Goal: Information Seeking & Learning: Learn about a topic

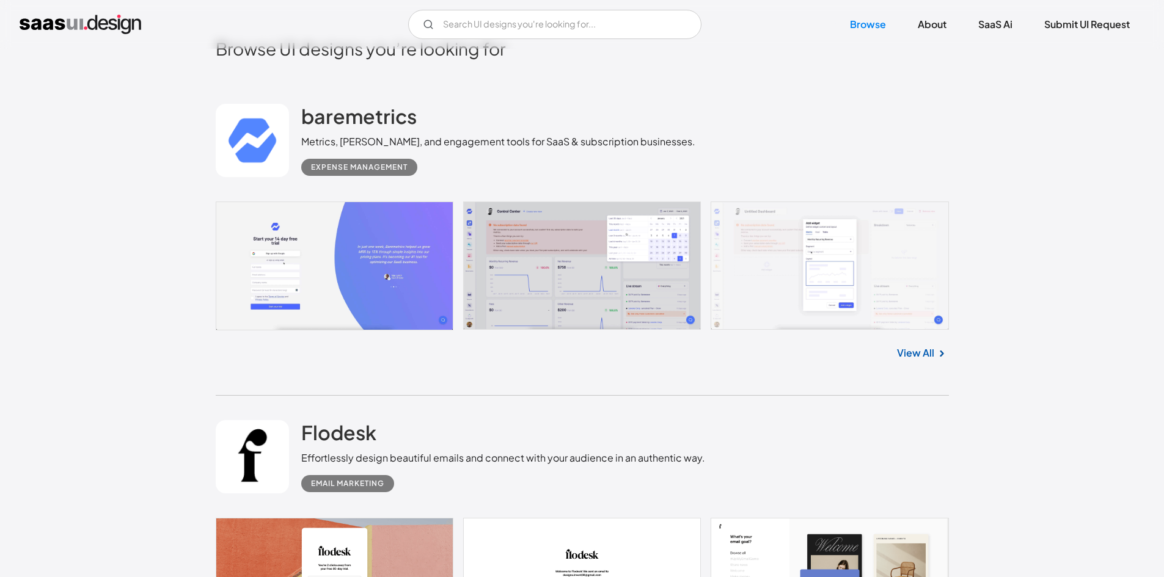
scroll to position [367, 0]
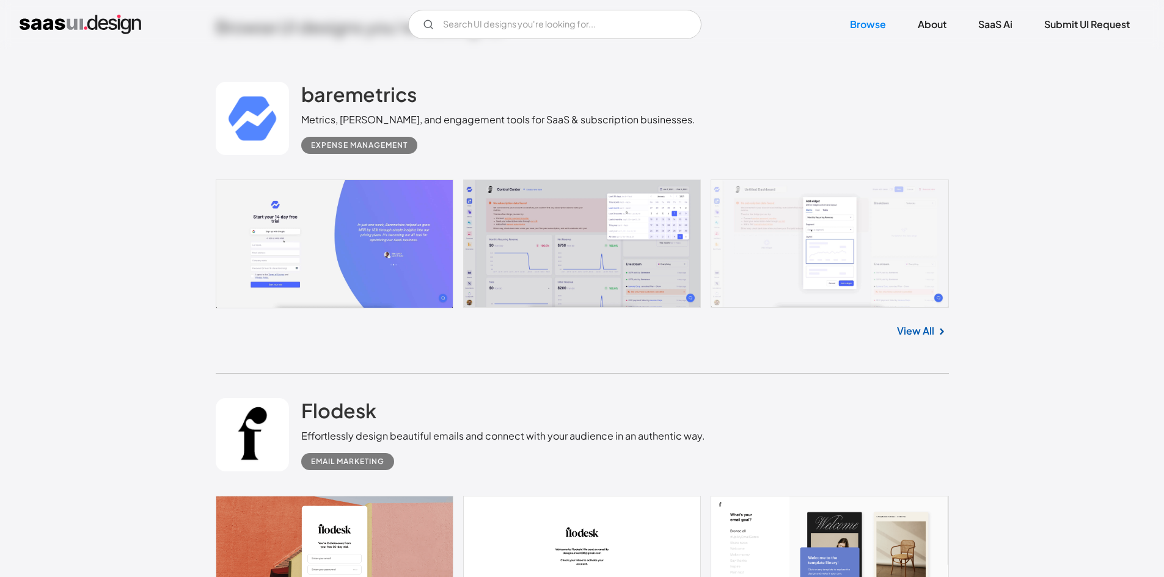
click at [634, 247] on link at bounding box center [582, 244] width 733 height 129
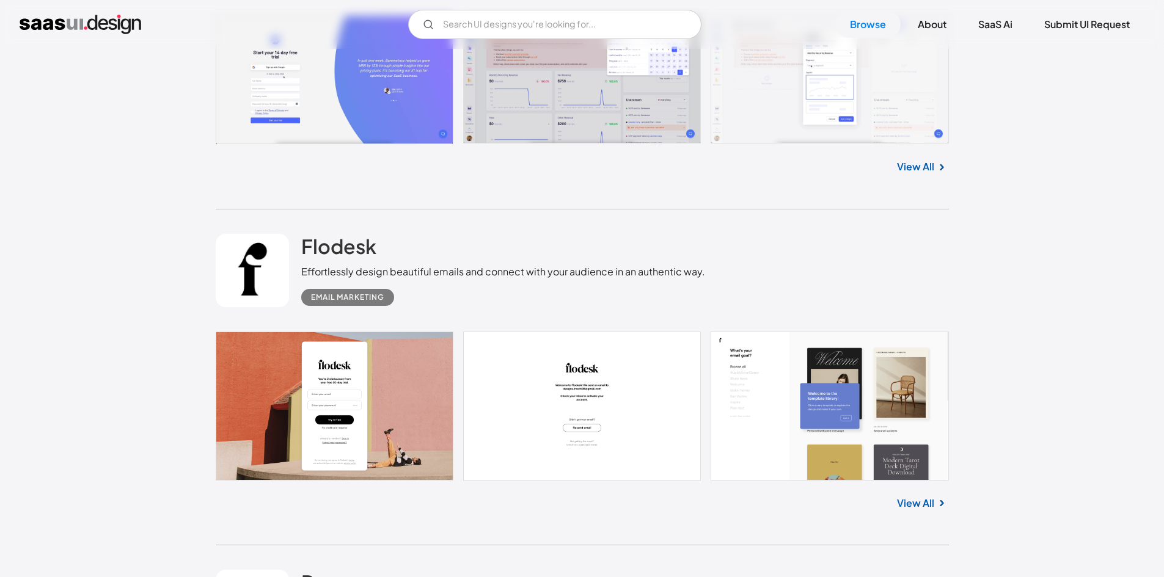
scroll to position [489, 0]
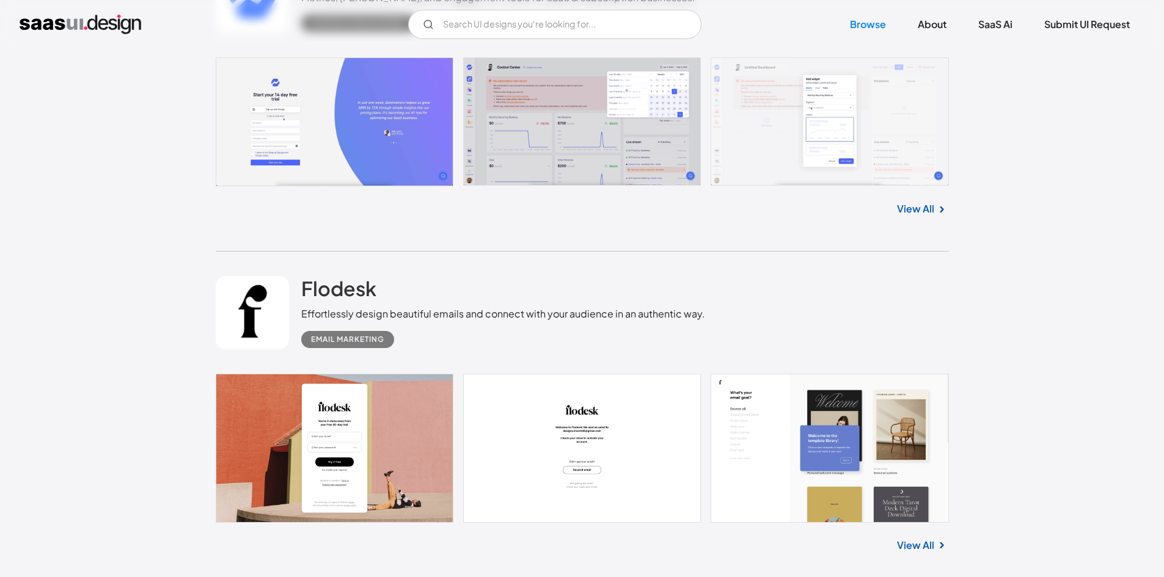
click at [929, 203] on link "View All" at bounding box center [915, 209] width 37 height 15
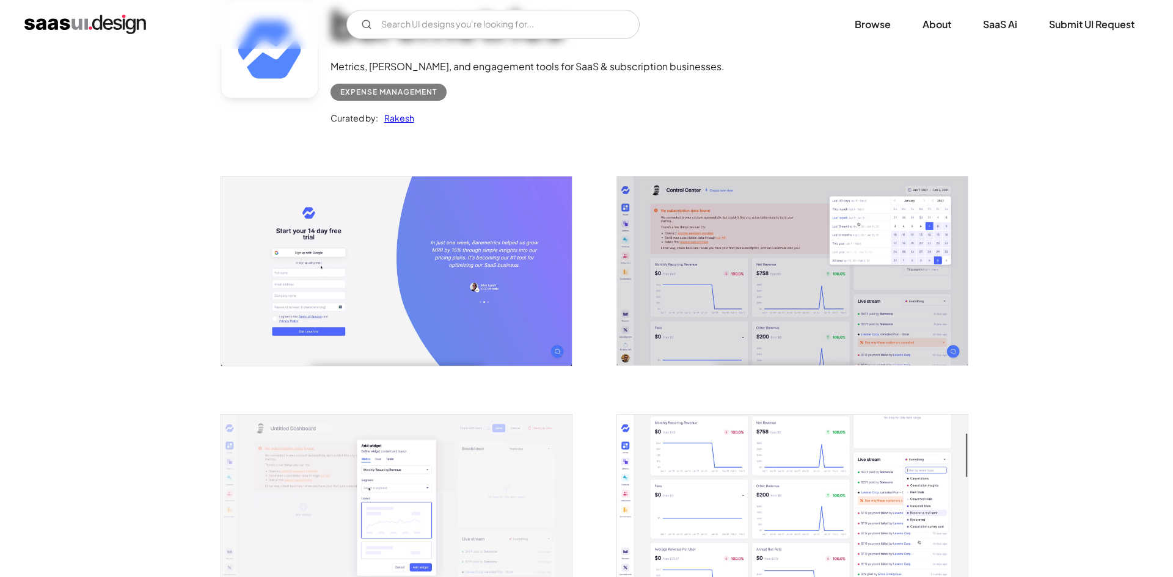
scroll to position [183, 0]
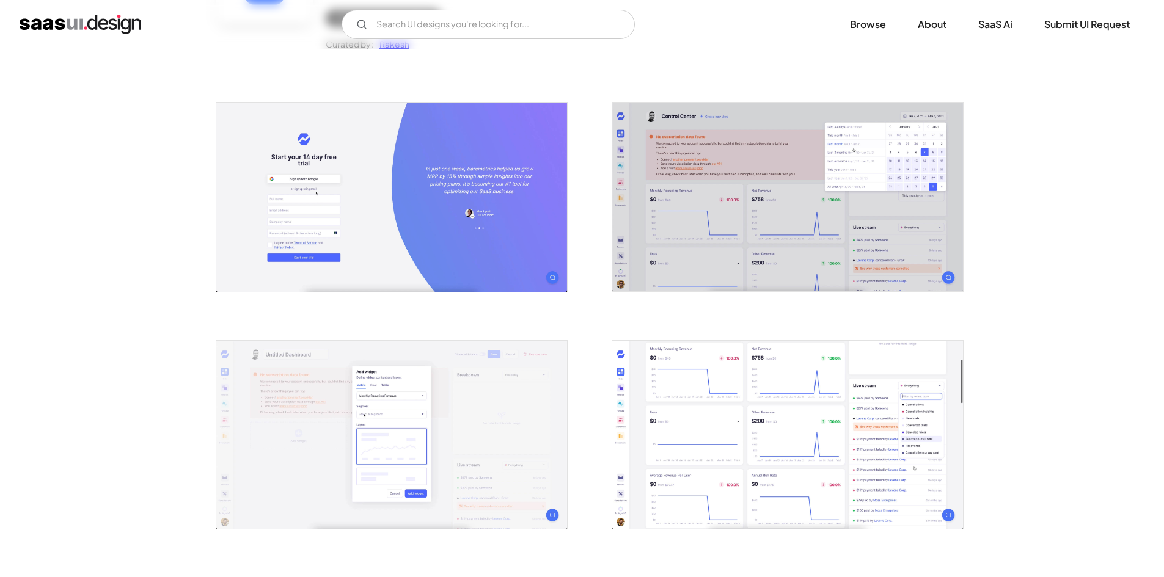
click at [901, 159] on img "open lightbox" at bounding box center [787, 197] width 351 height 189
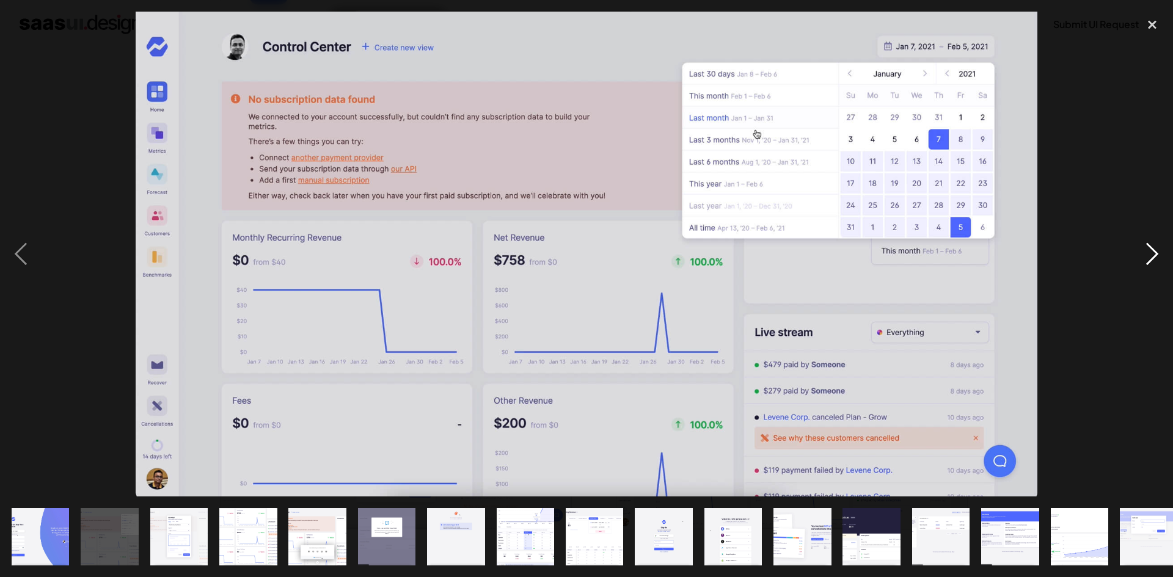
click at [1158, 244] on div "next image" at bounding box center [1153, 254] width 42 height 485
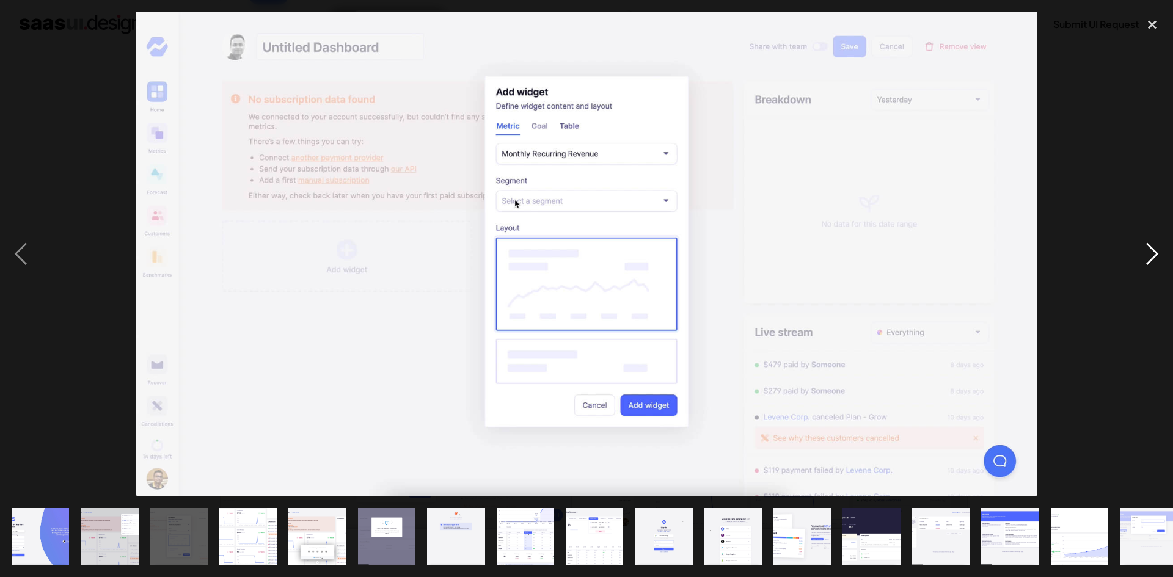
click at [1155, 249] on div "next image" at bounding box center [1153, 254] width 42 height 485
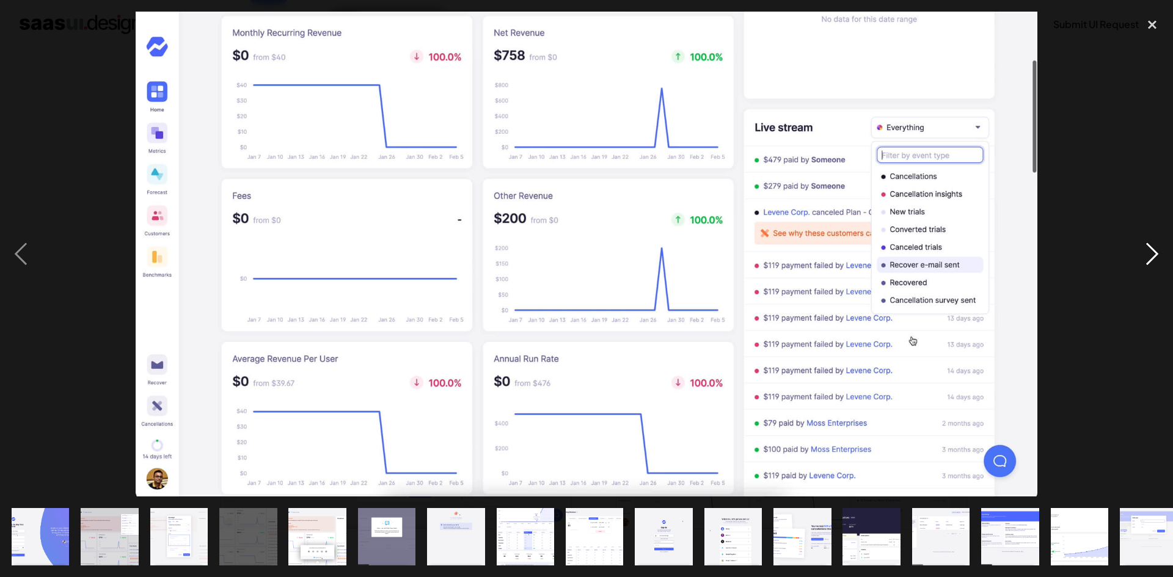
click at [1155, 249] on div "next image" at bounding box center [1153, 254] width 42 height 485
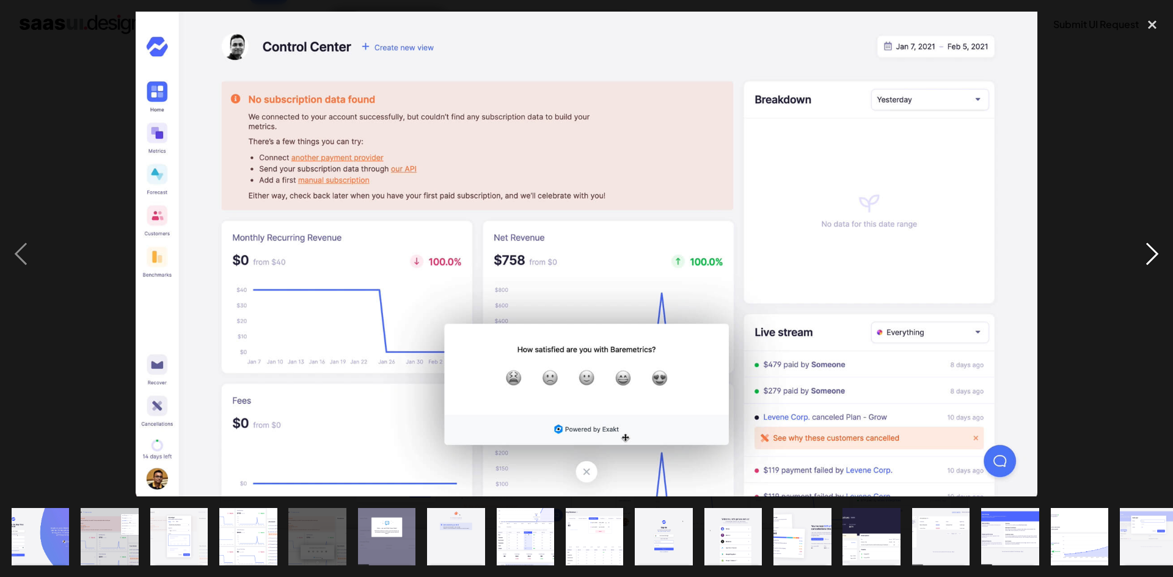
click at [1155, 249] on div "next image" at bounding box center [1153, 254] width 42 height 485
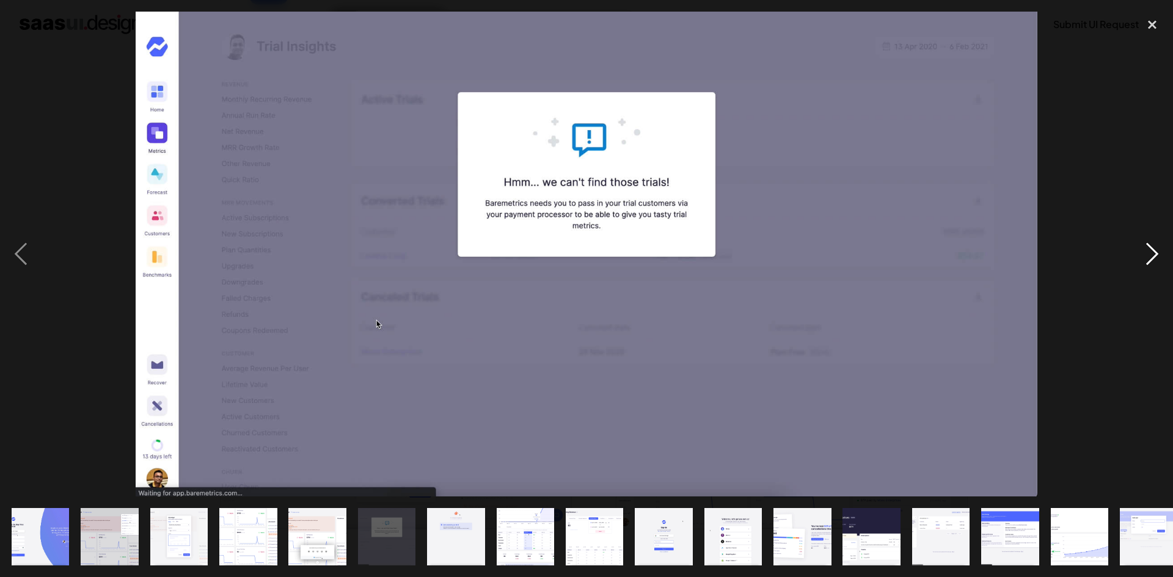
click at [1155, 249] on div "next image" at bounding box center [1153, 254] width 42 height 485
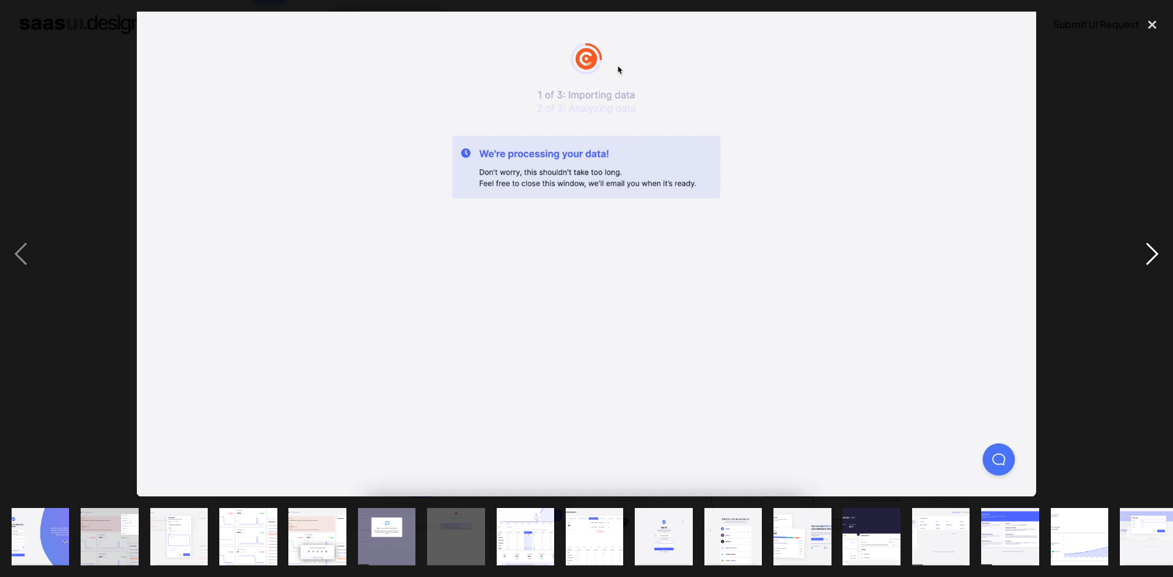
click at [1155, 249] on div "next image" at bounding box center [1153, 254] width 42 height 485
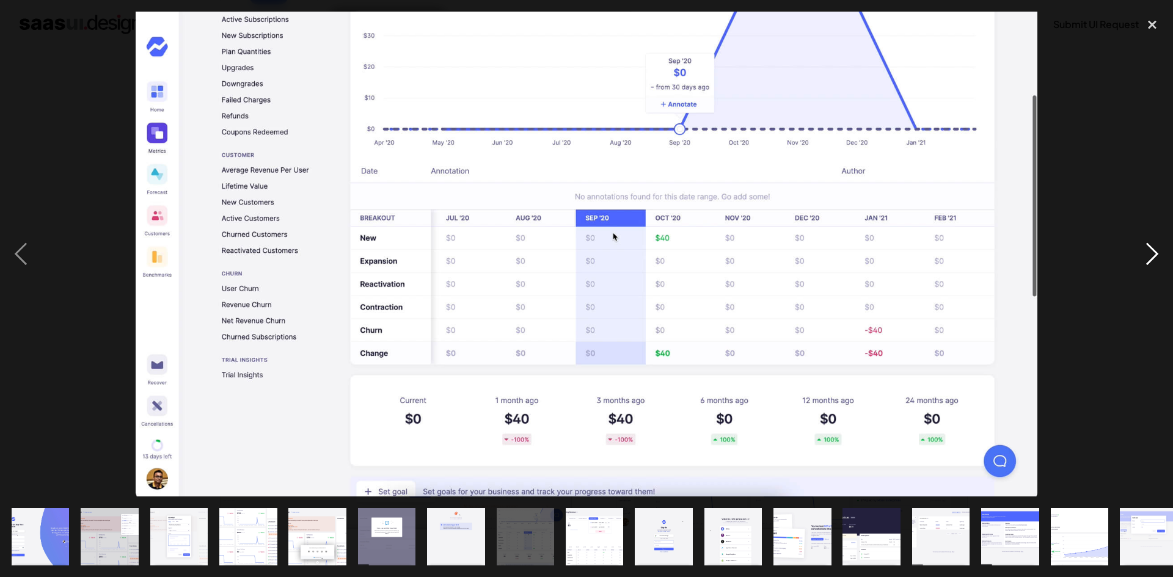
click at [1155, 249] on div "next image" at bounding box center [1153, 254] width 42 height 485
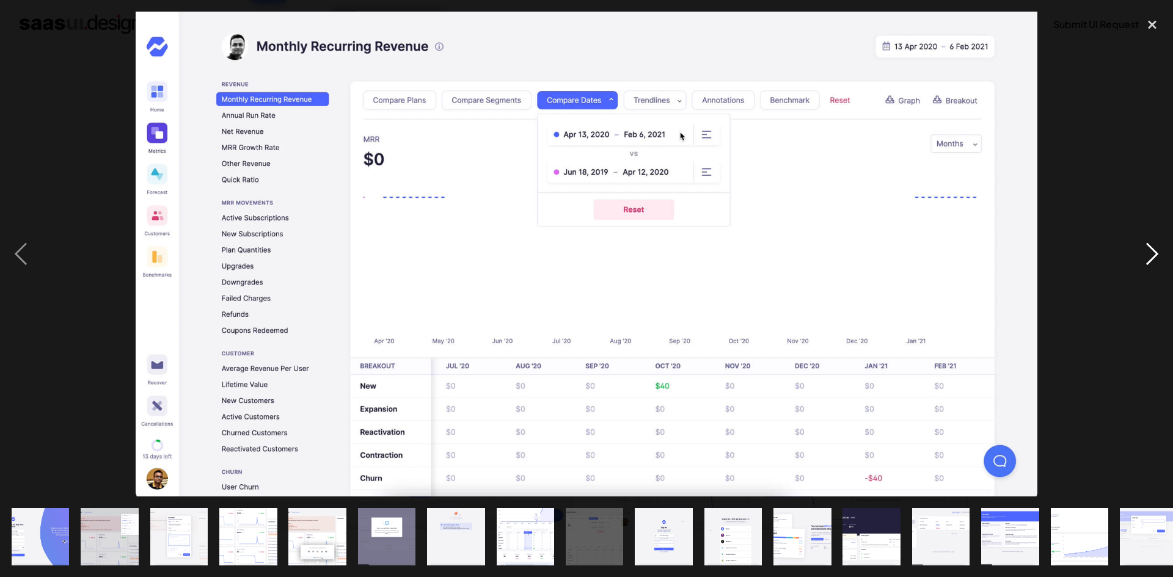
click at [1155, 249] on div "next image" at bounding box center [1153, 254] width 42 height 485
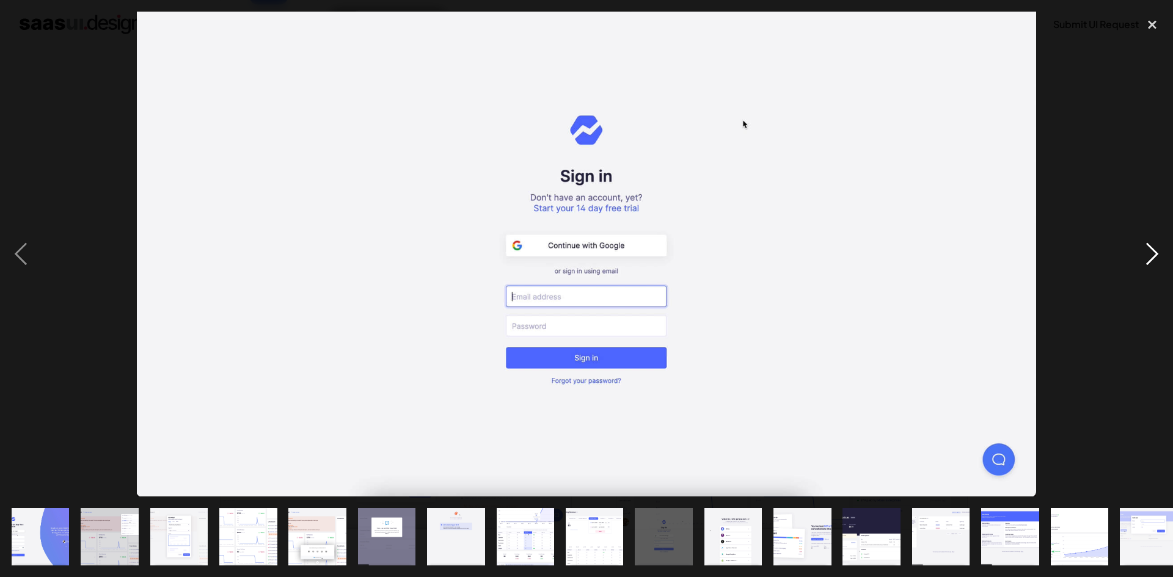
click at [1155, 249] on div "next image" at bounding box center [1153, 254] width 42 height 485
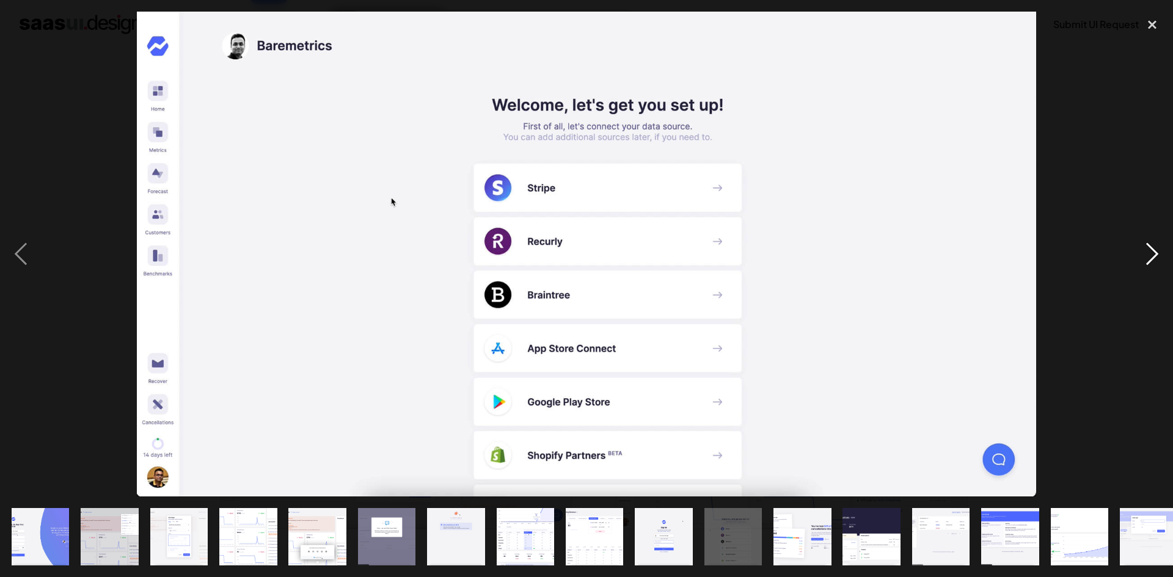
click at [1155, 249] on div "next image" at bounding box center [1153, 254] width 42 height 485
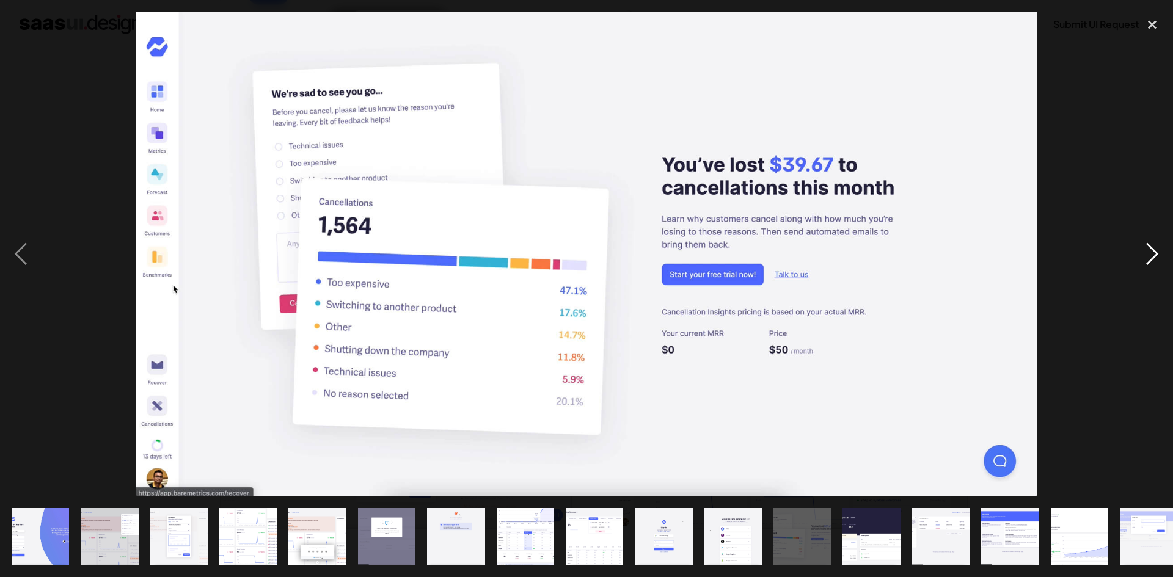
click at [1155, 249] on div "next image" at bounding box center [1153, 254] width 42 height 485
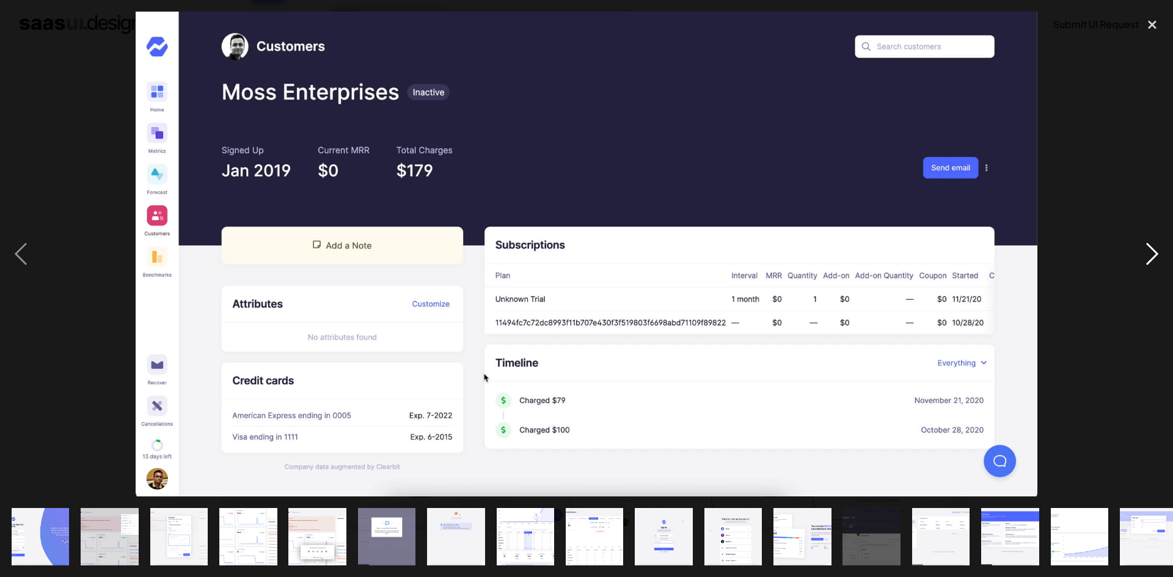
click at [1155, 249] on div "next image" at bounding box center [1153, 254] width 42 height 485
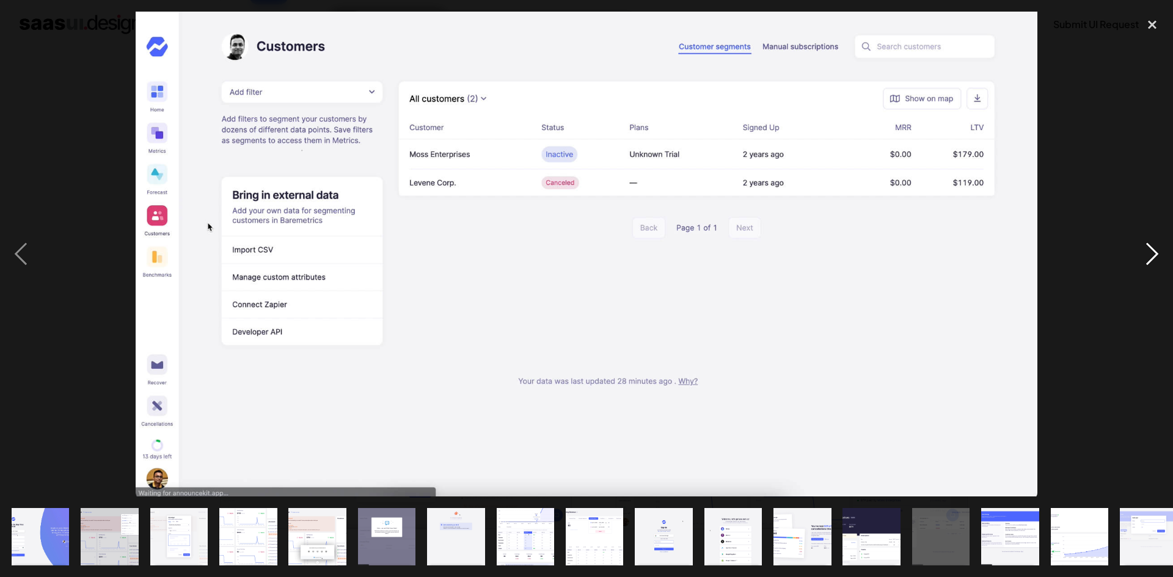
click at [1155, 249] on div "next image" at bounding box center [1153, 254] width 42 height 485
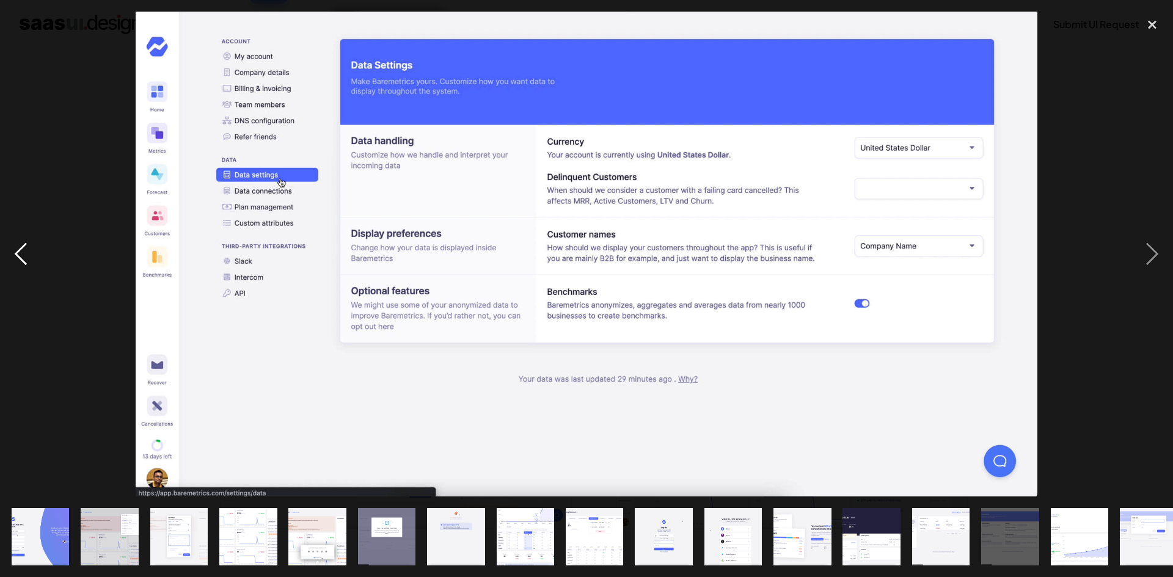
click at [15, 263] on div "previous image" at bounding box center [21, 254] width 42 height 485
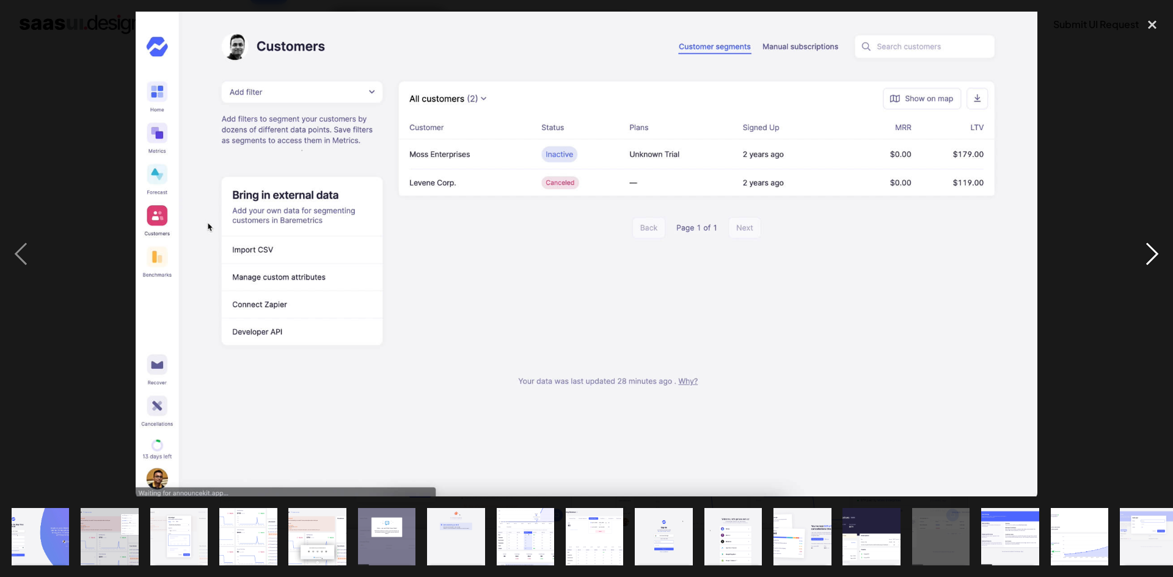
click at [1142, 236] on div "next image" at bounding box center [1153, 254] width 42 height 485
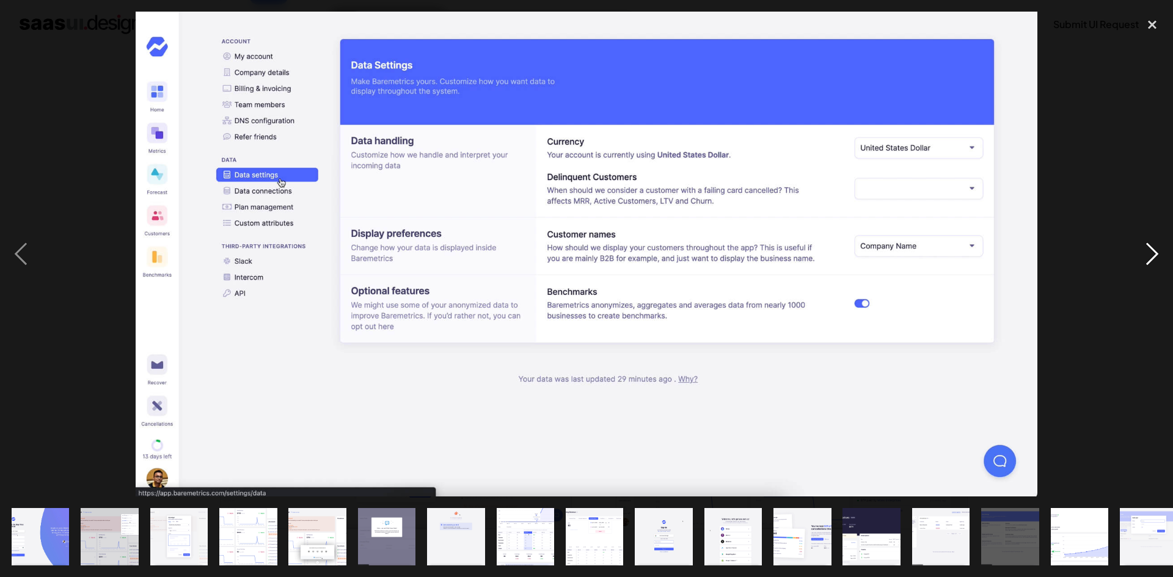
click at [1142, 236] on div "next image" at bounding box center [1153, 254] width 42 height 485
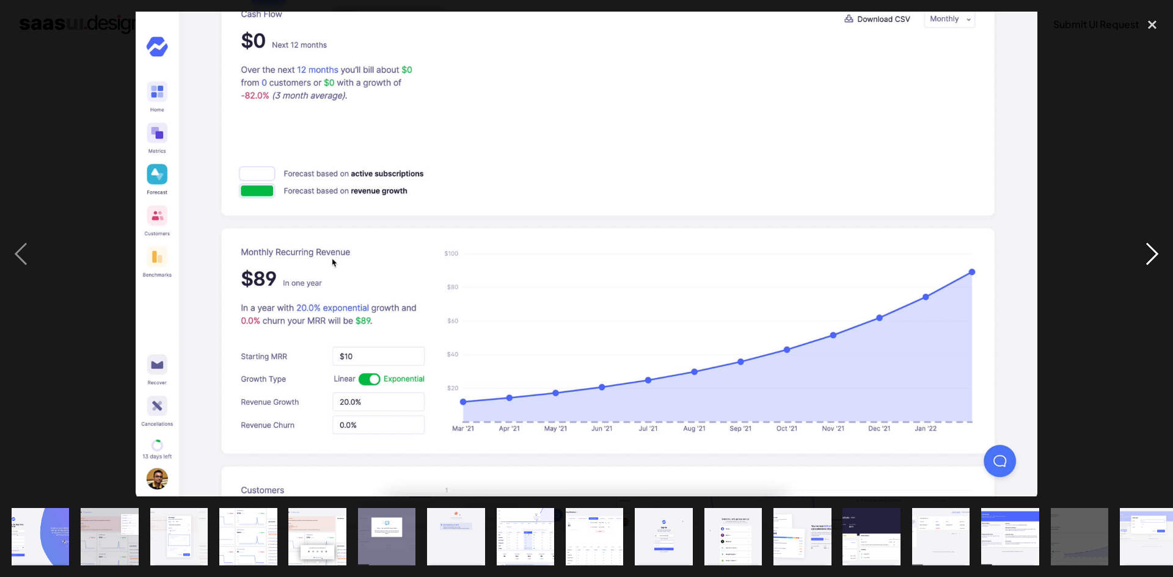
click at [1142, 236] on div "next image" at bounding box center [1153, 254] width 42 height 485
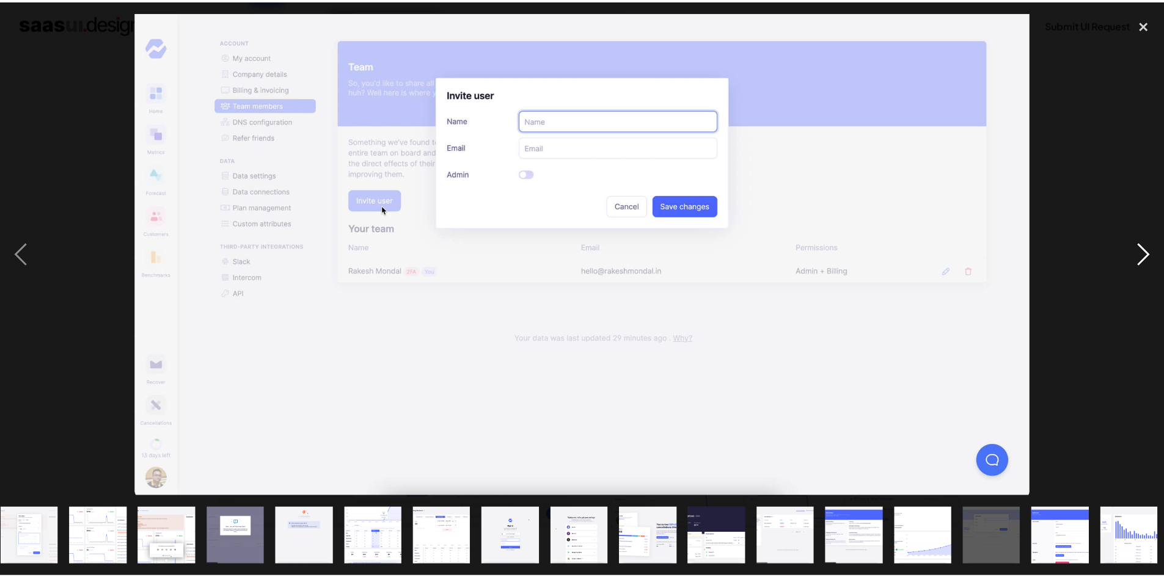
scroll to position [0, 155]
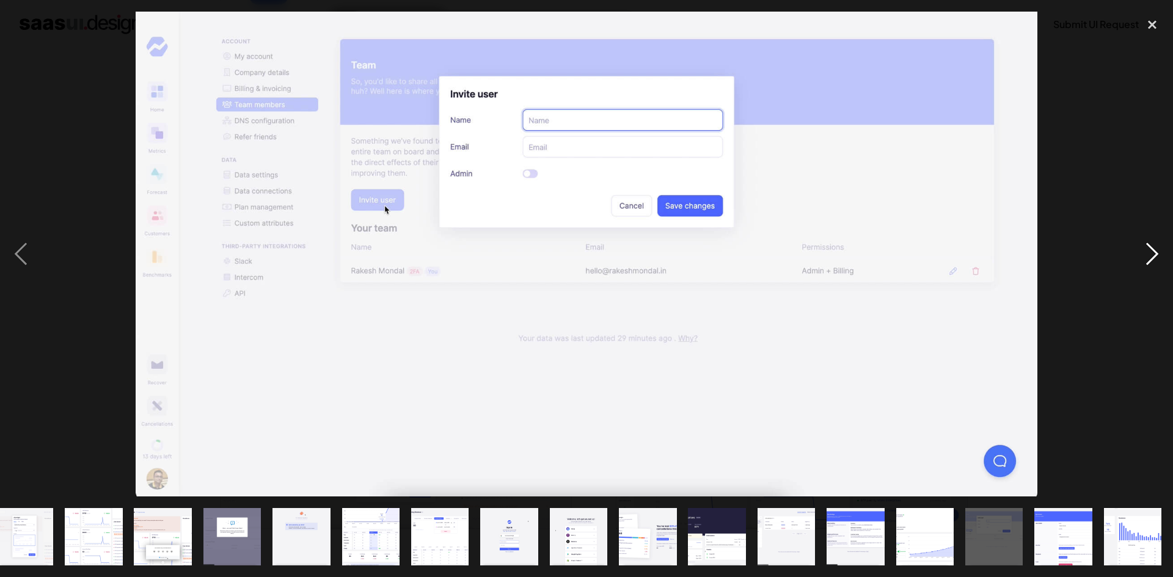
click at [1142, 236] on div "next image" at bounding box center [1153, 254] width 42 height 485
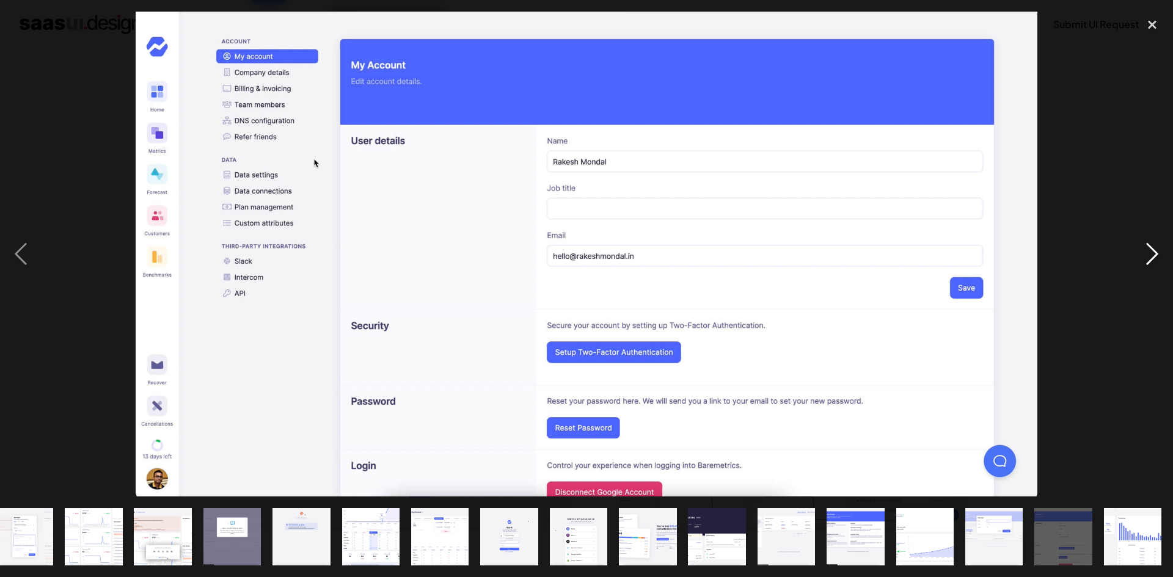
click at [1142, 236] on div "next image" at bounding box center [1153, 254] width 42 height 485
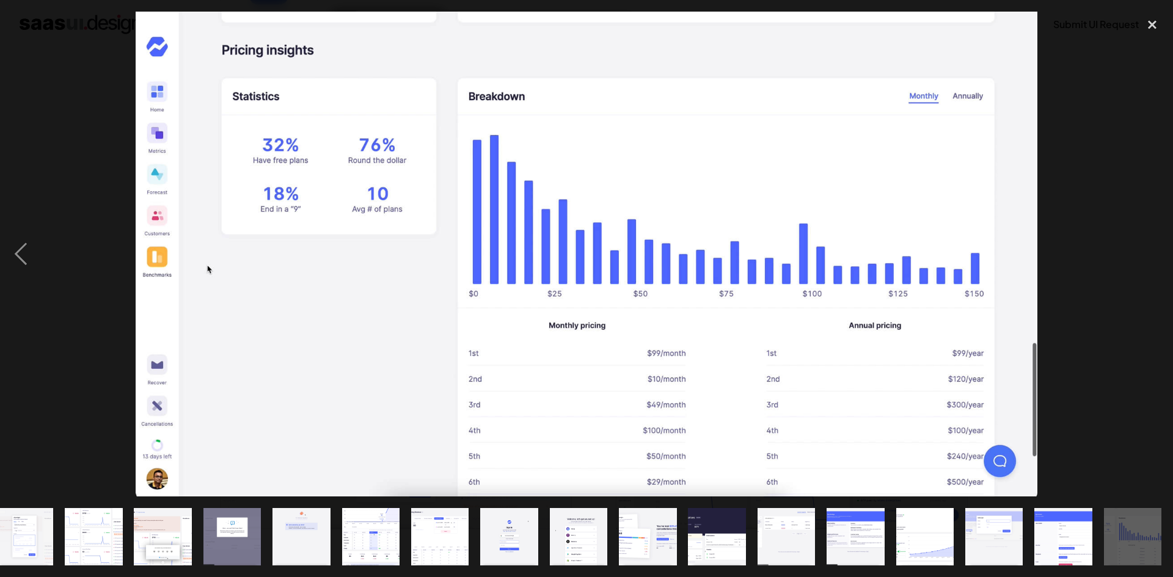
click at [1142, 236] on div "next image" at bounding box center [1153, 254] width 42 height 485
click at [1151, 24] on div "close lightbox" at bounding box center [1153, 25] width 42 height 27
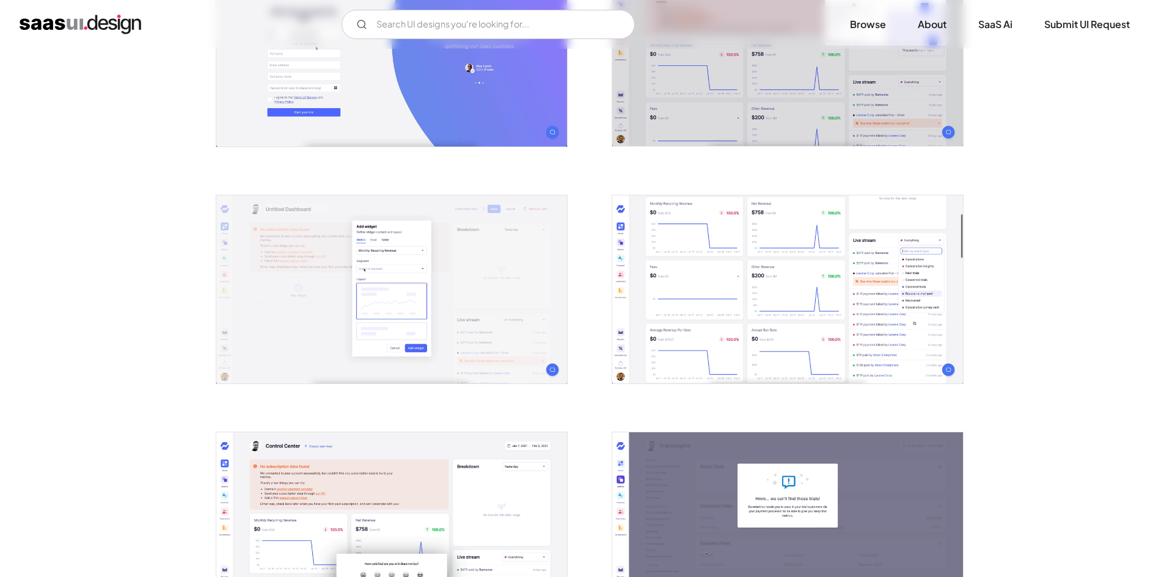
scroll to position [367, 0]
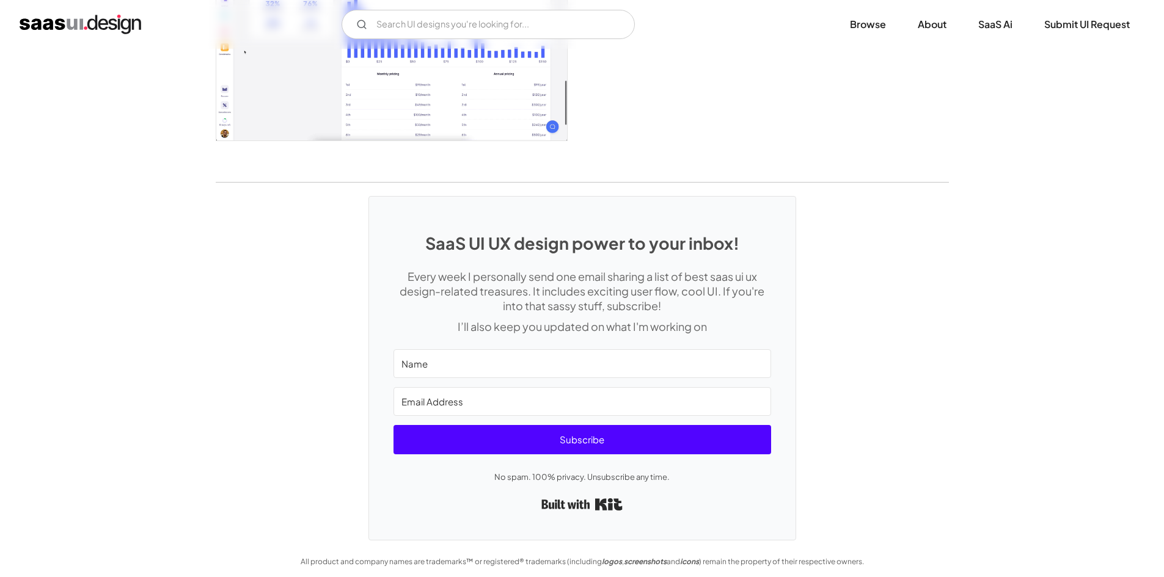
scroll to position [2479, 0]
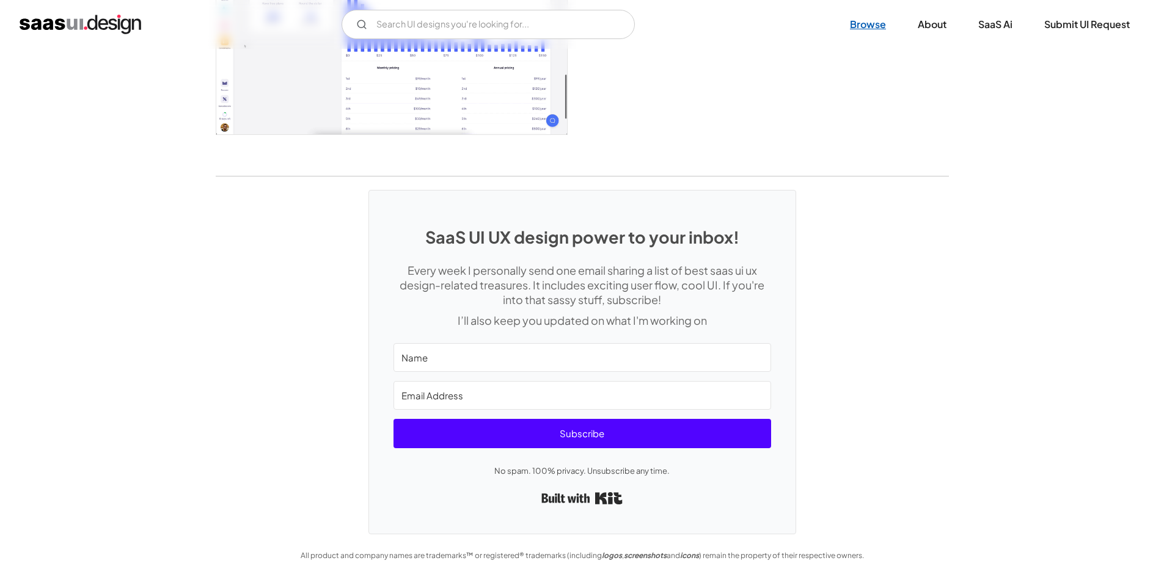
click at [867, 25] on link "Browse" at bounding box center [867, 24] width 65 height 27
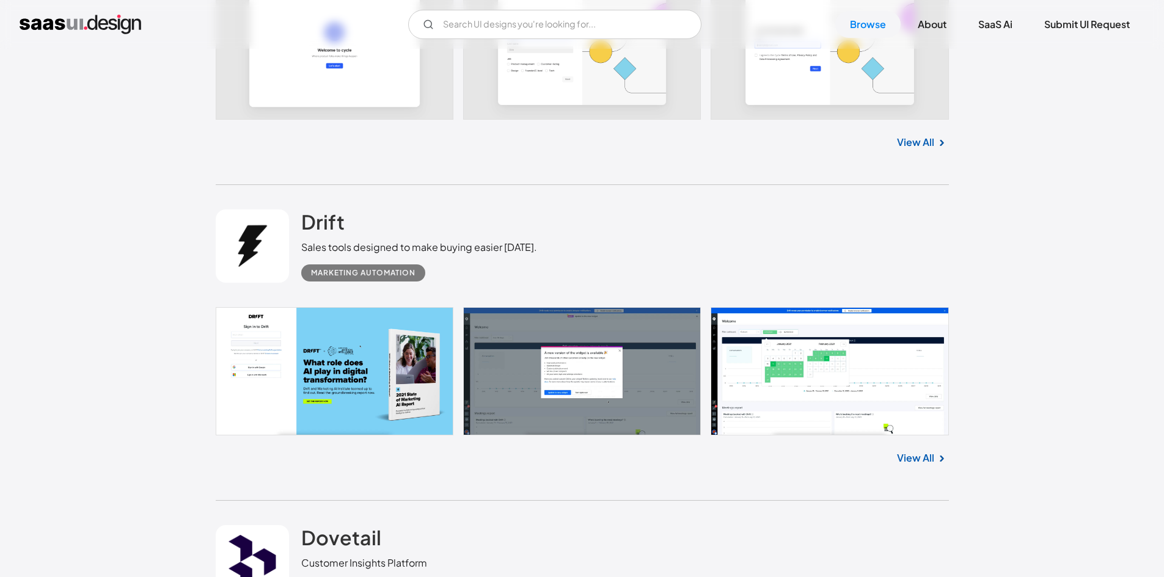
scroll to position [1833, 0]
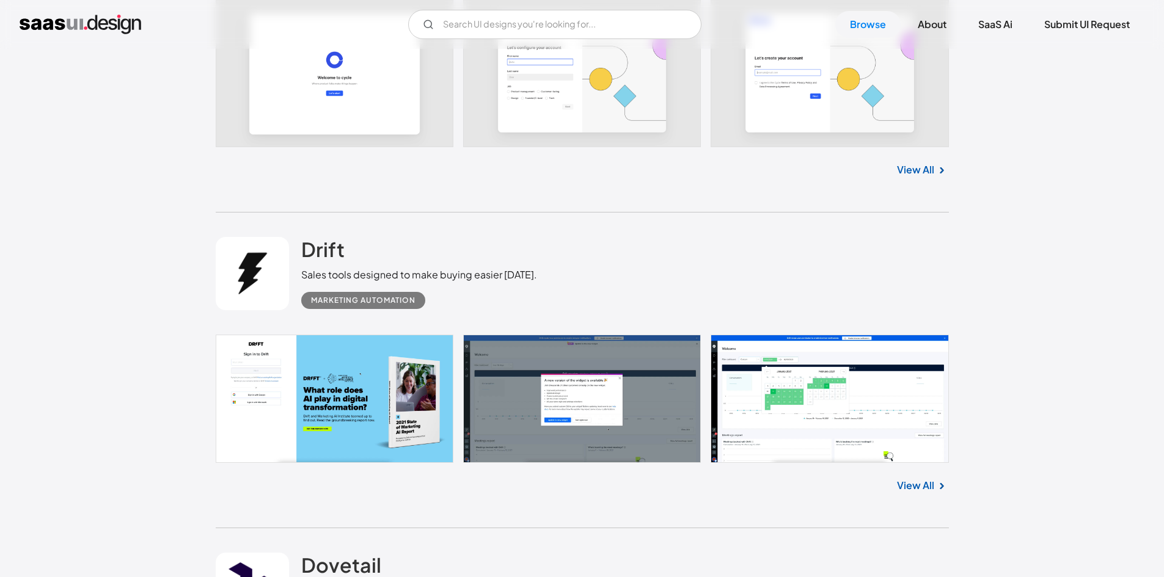
click at [926, 484] on link "View All" at bounding box center [915, 485] width 37 height 15
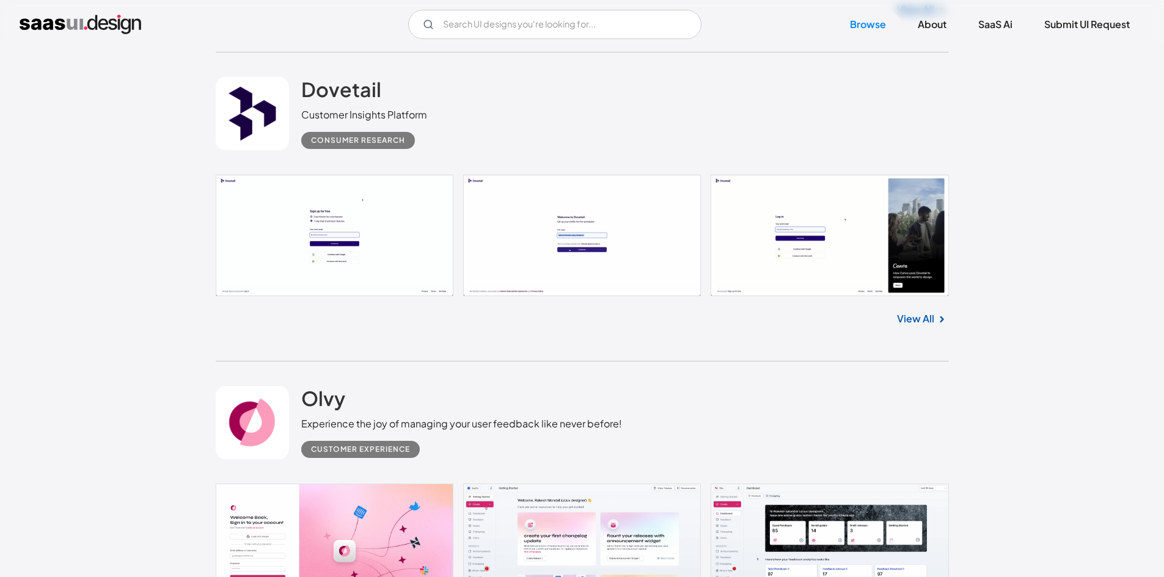
scroll to position [2322, 0]
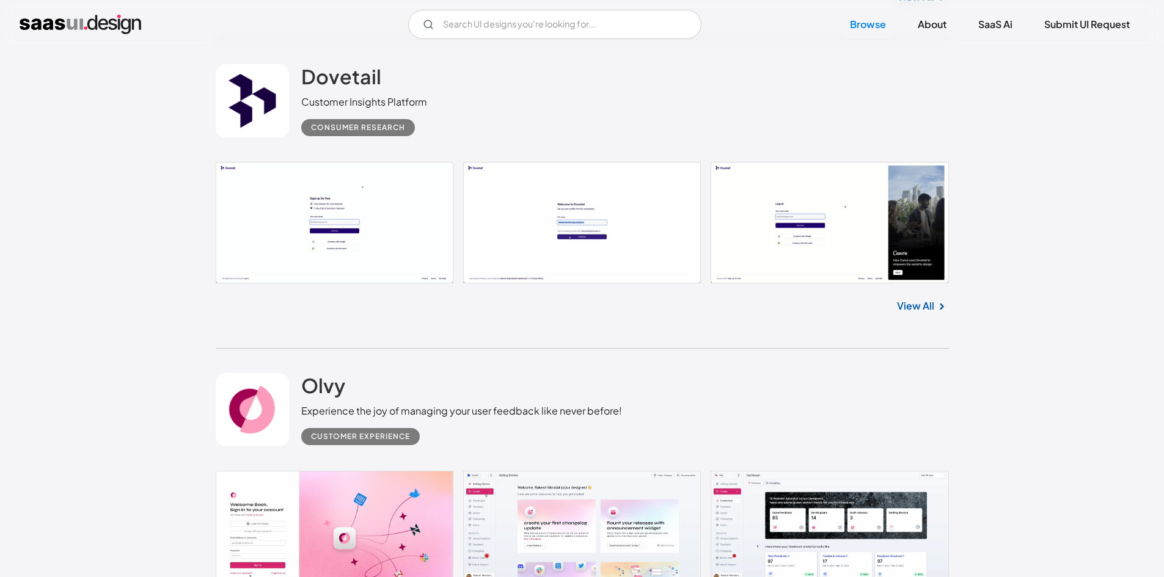
click at [926, 303] on link "View All" at bounding box center [915, 306] width 37 height 15
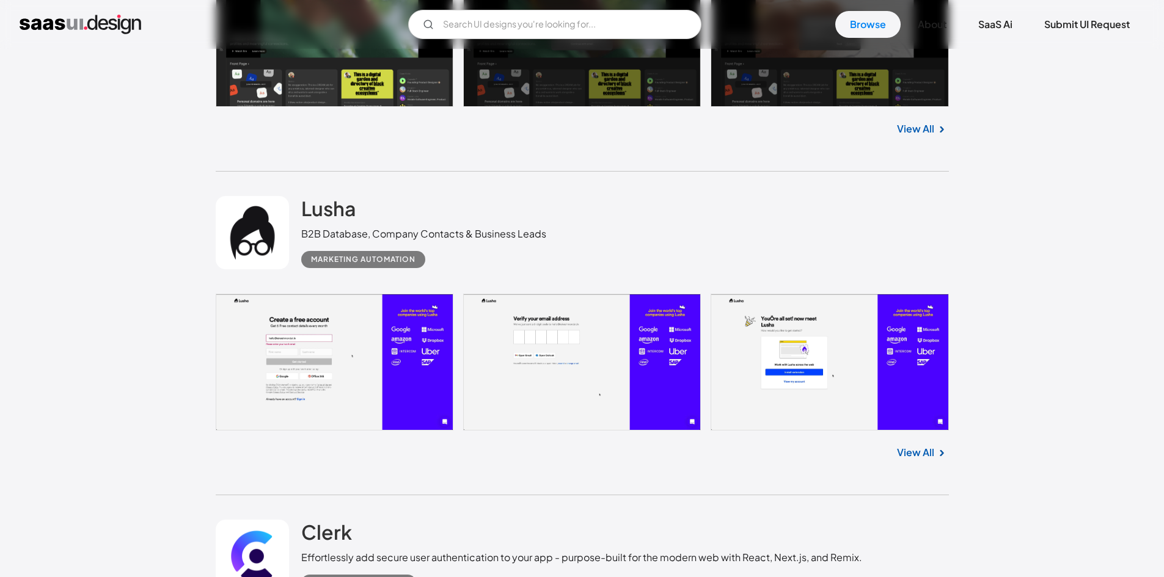
scroll to position [3116, 0]
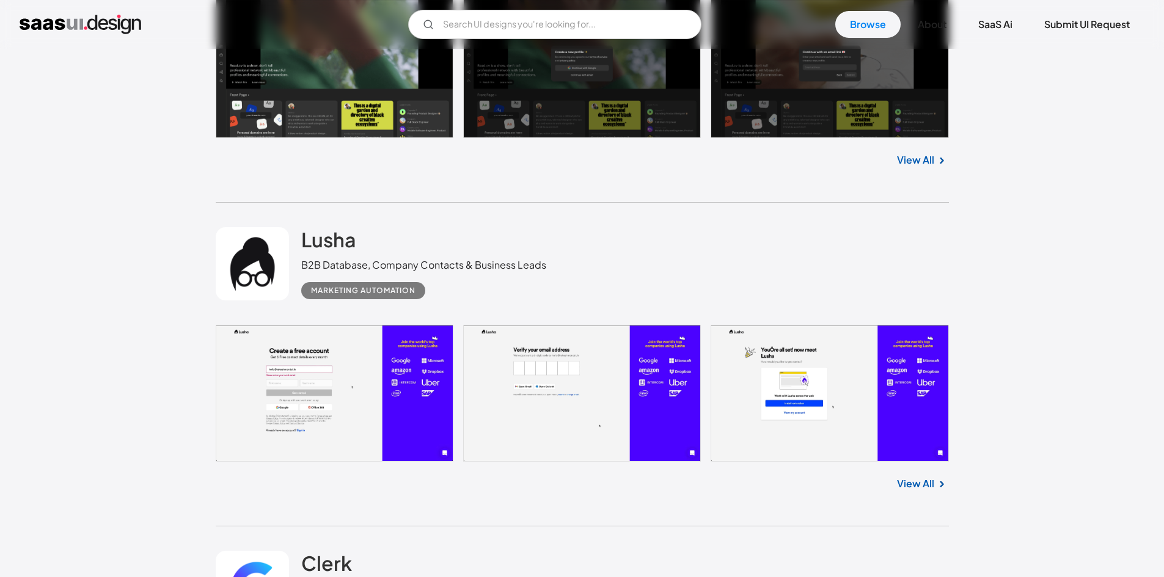
click at [936, 481] on img at bounding box center [941, 484] width 15 height 15
click at [925, 478] on link "View All" at bounding box center [915, 484] width 37 height 15
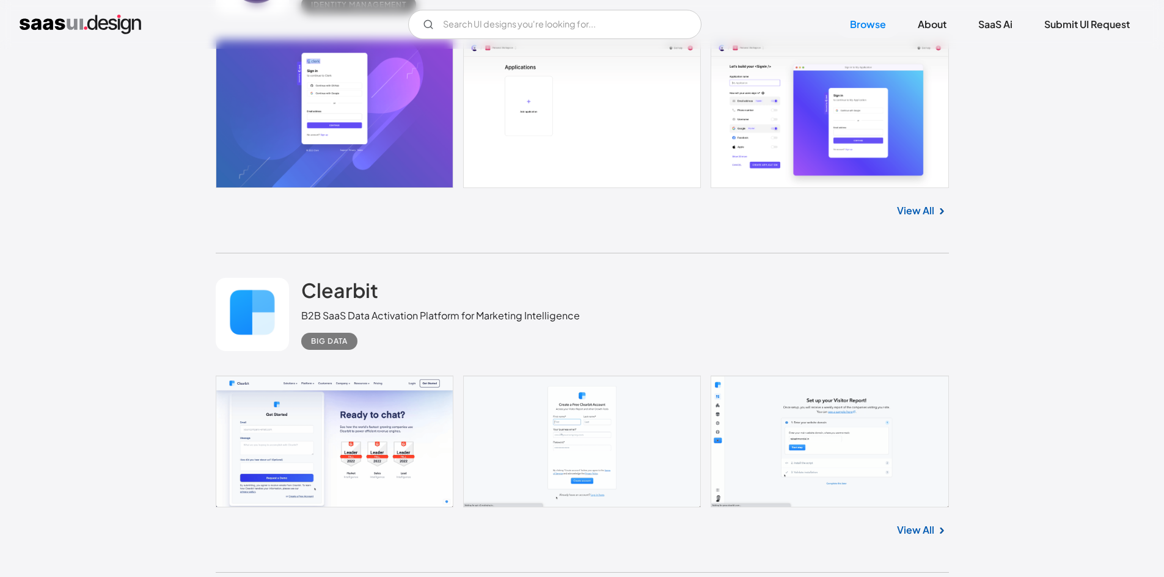
scroll to position [3727, 0]
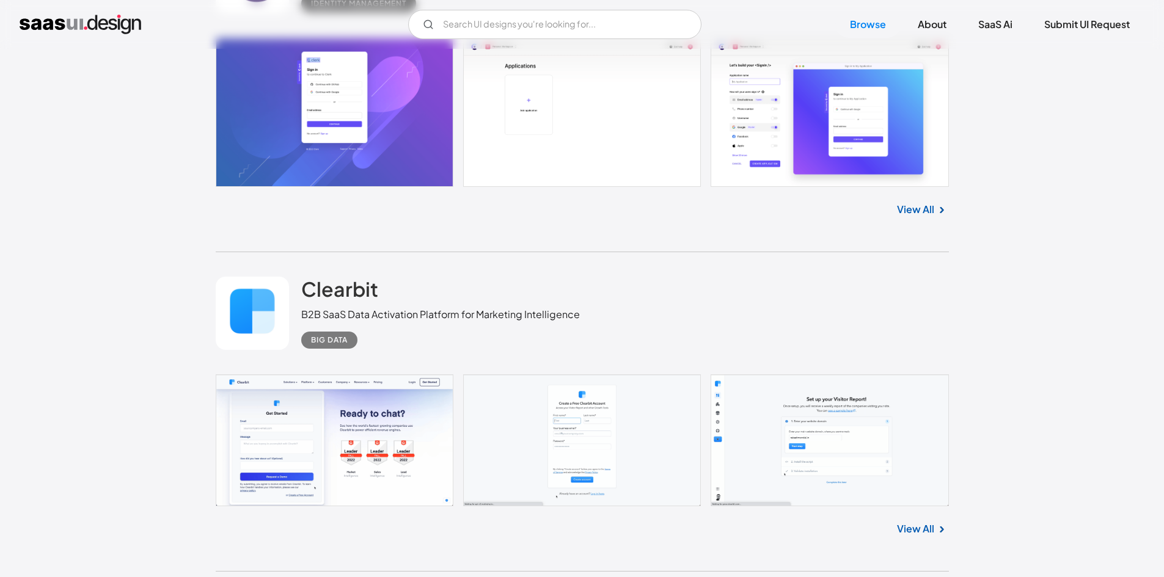
click at [928, 532] on link "View All" at bounding box center [915, 529] width 37 height 15
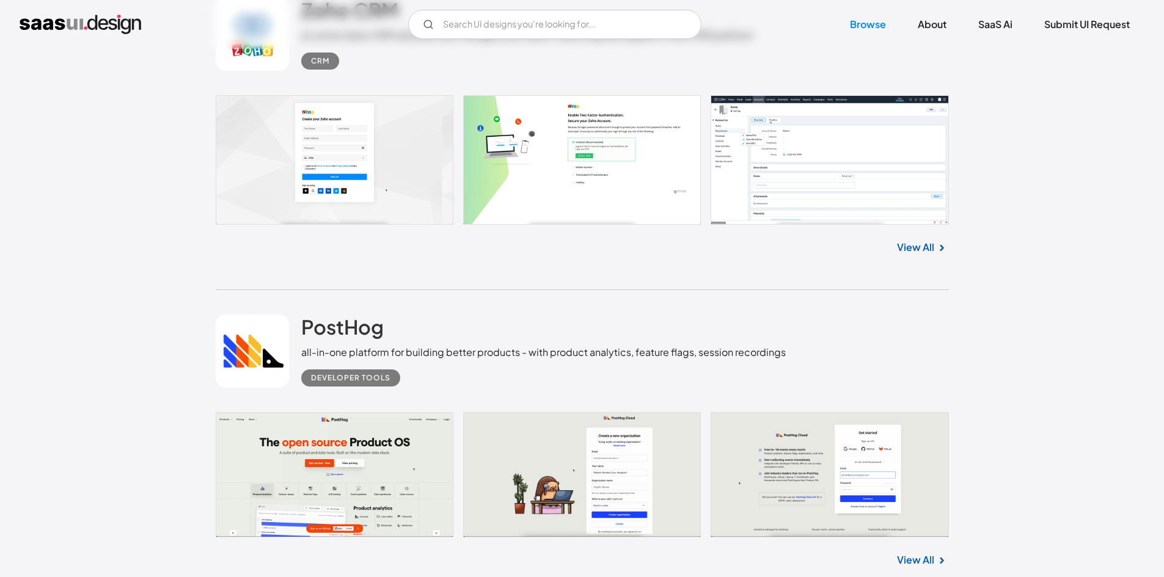
scroll to position [4338, 0]
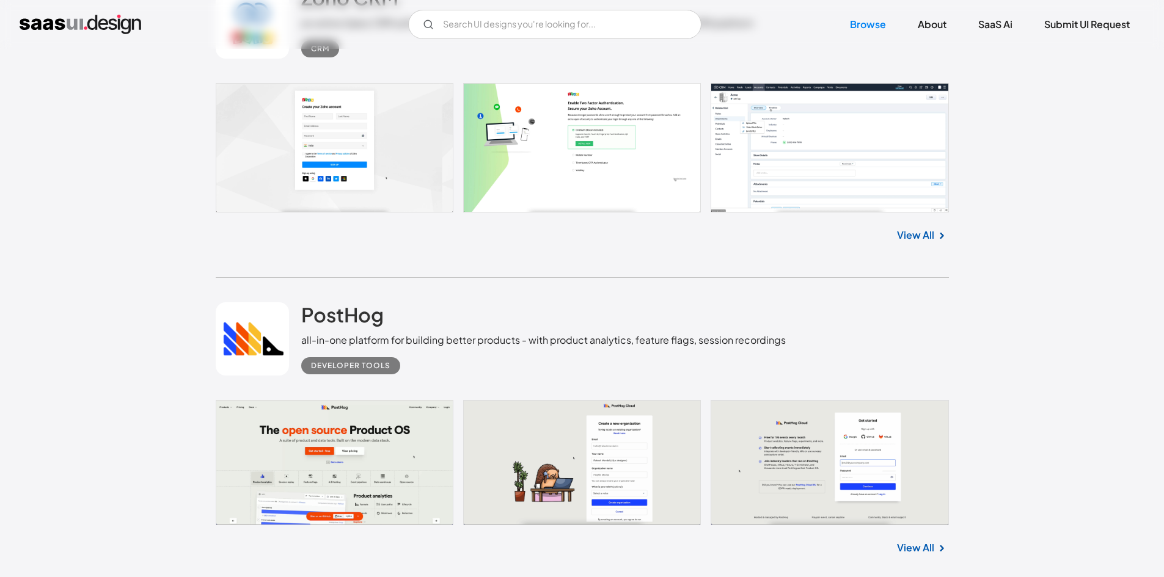
click at [920, 233] on link "View All" at bounding box center [915, 235] width 37 height 15
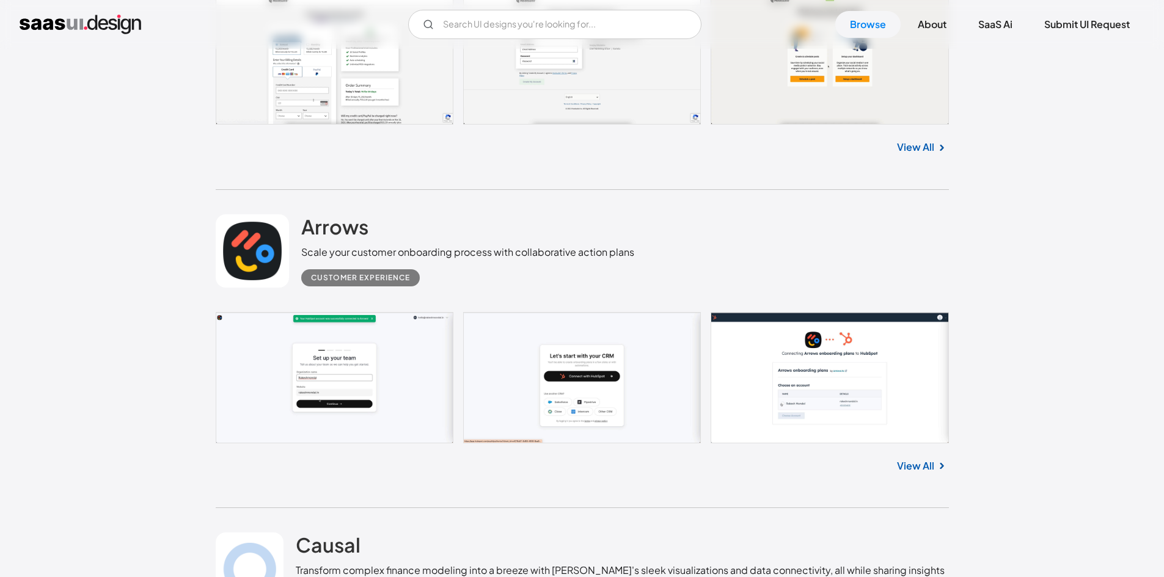
scroll to position [6538, 0]
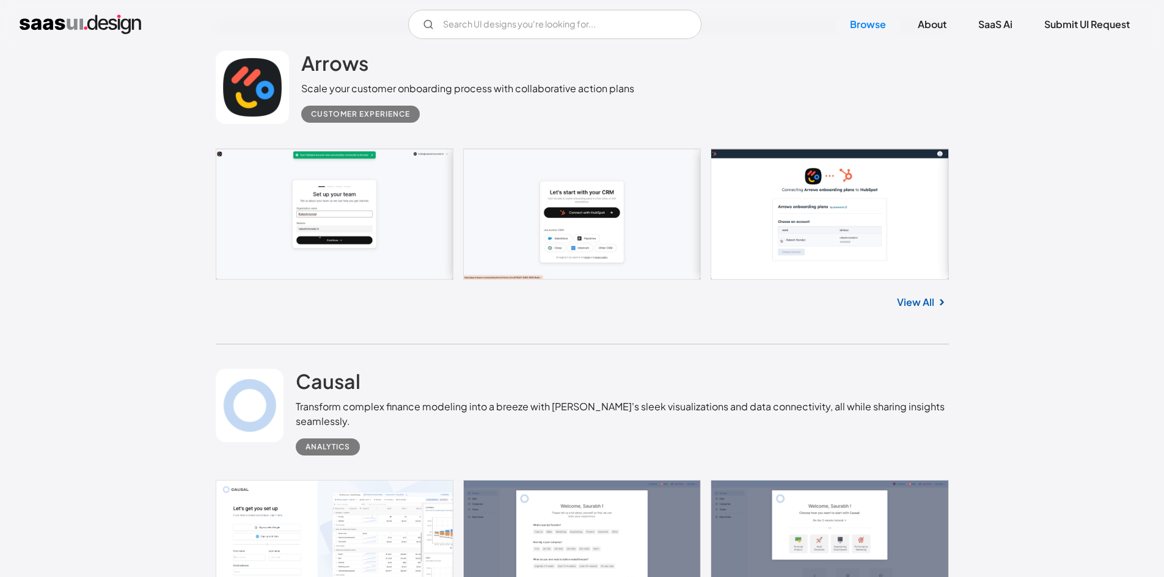
click at [935, 294] on div at bounding box center [941, 302] width 15 height 16
click at [922, 300] on link "View All" at bounding box center [915, 302] width 37 height 15
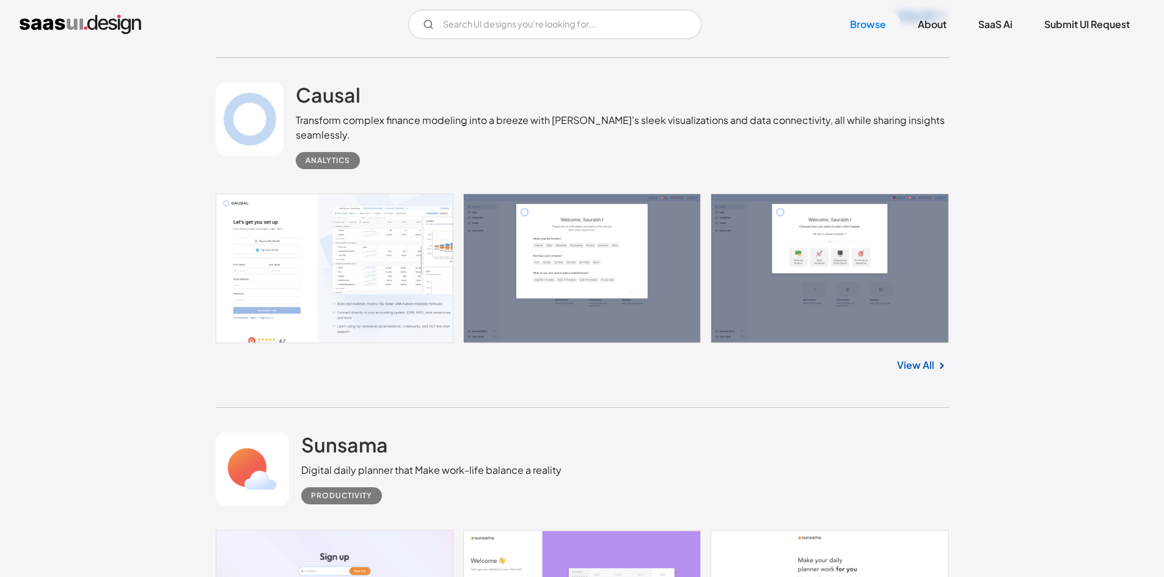
scroll to position [6843, 0]
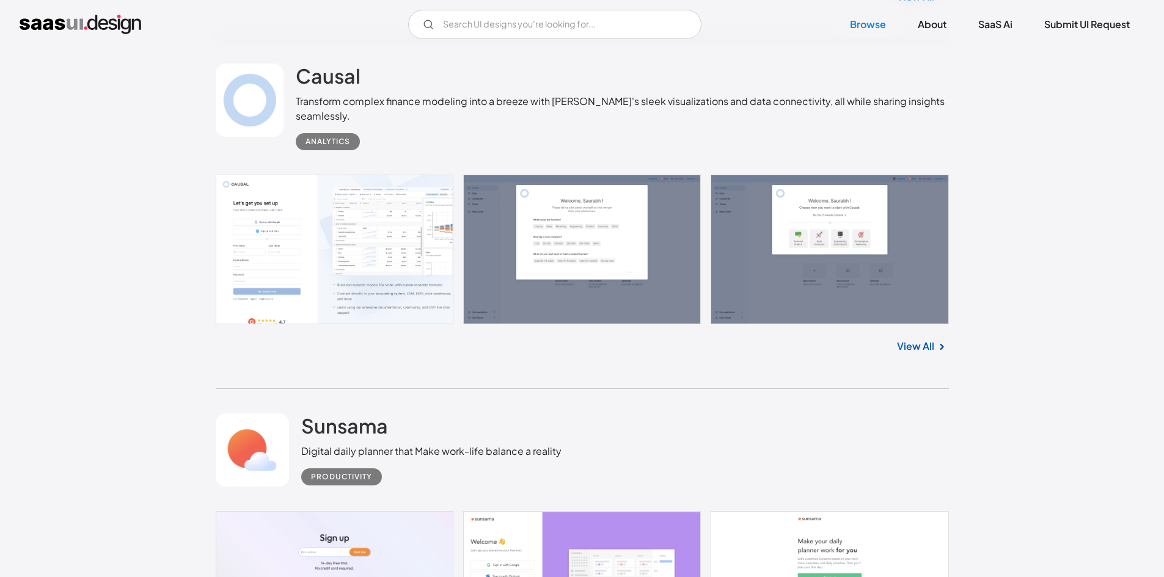
click at [915, 342] on link "View All" at bounding box center [915, 346] width 37 height 15
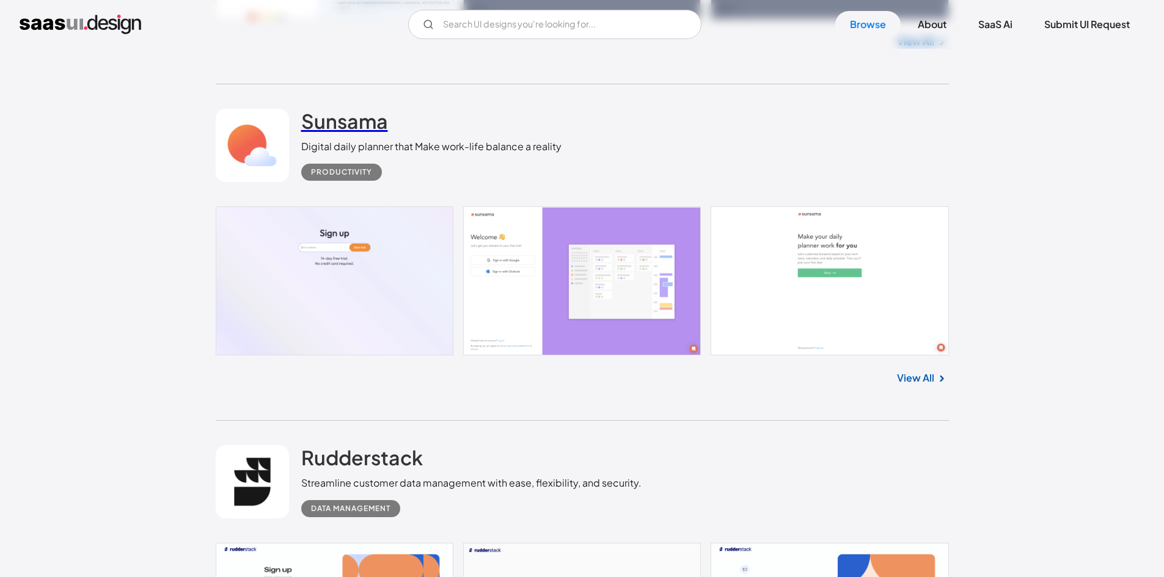
scroll to position [7149, 0]
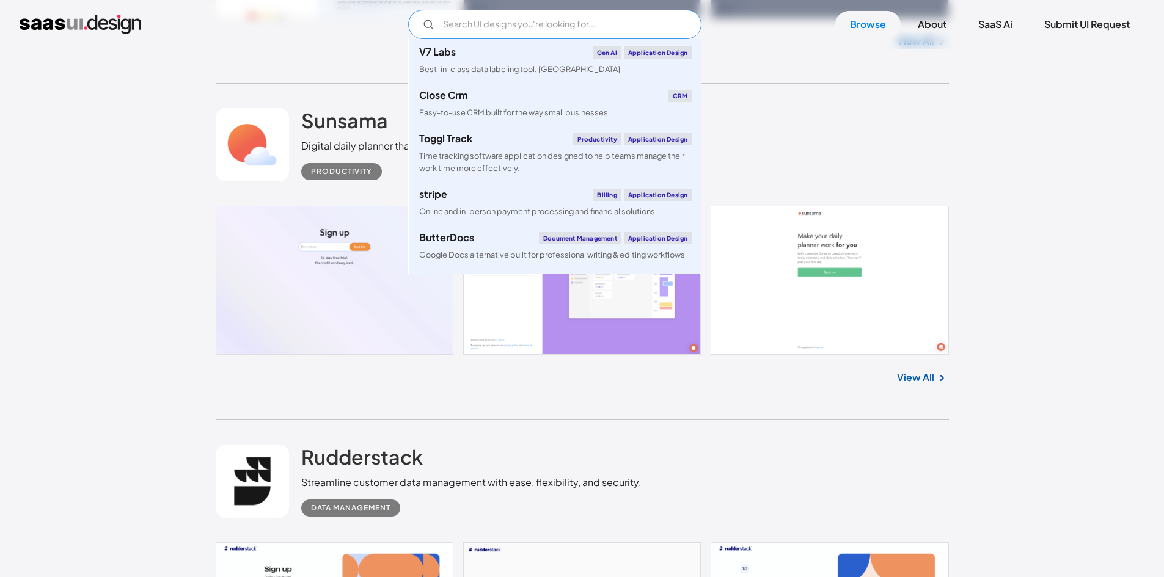
click at [496, 27] on input "Email Form" at bounding box center [554, 24] width 293 height 29
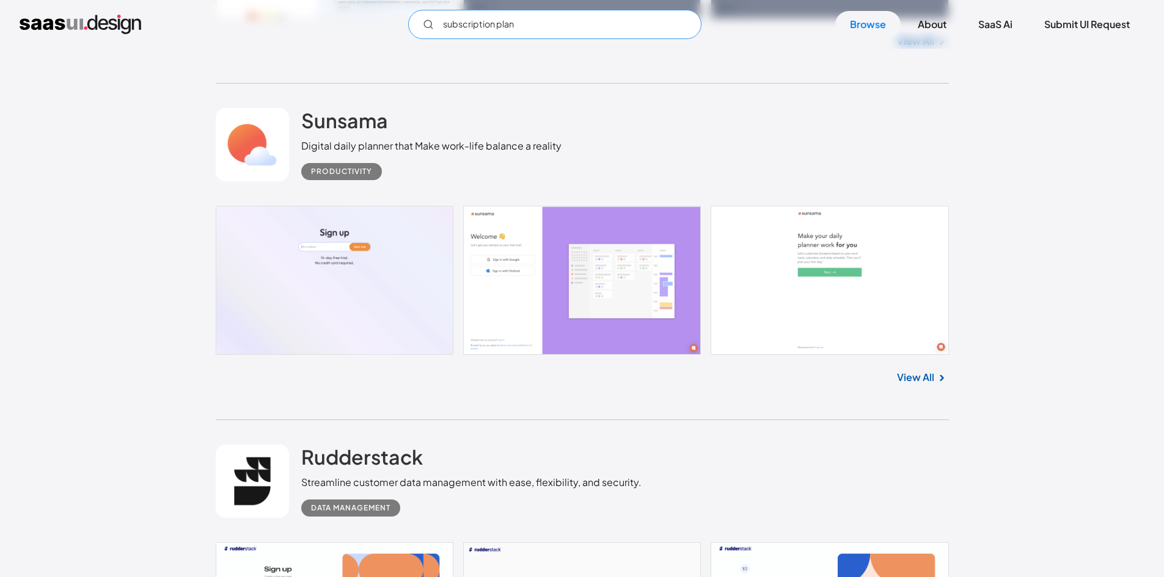
type input "subscription plans"
click at [658, 10] on input "subscription plans" at bounding box center [554, 24] width 293 height 29
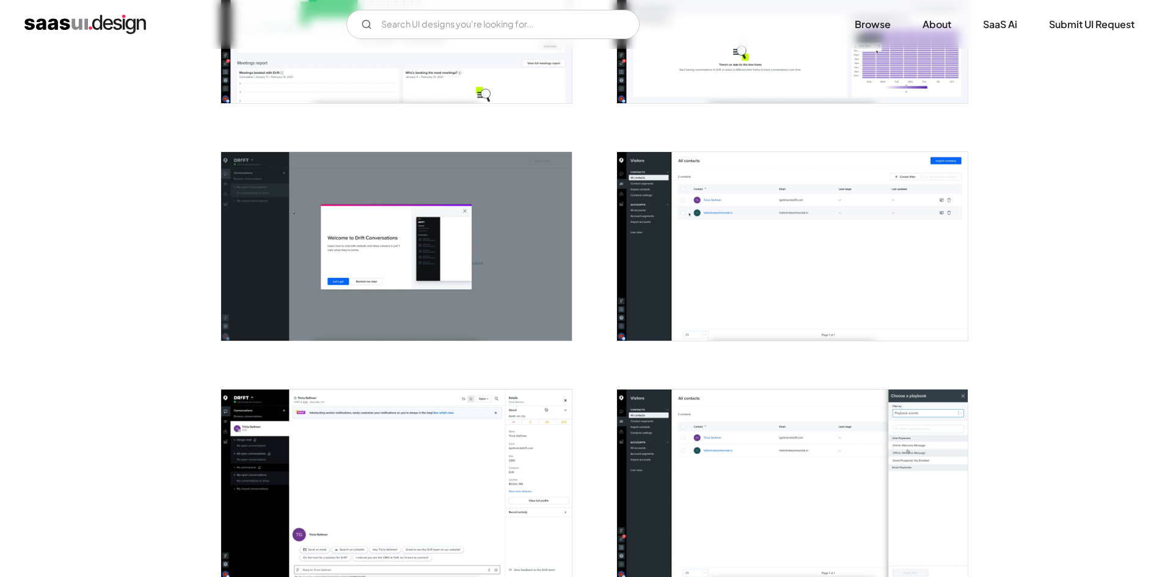
scroll to position [611, 0]
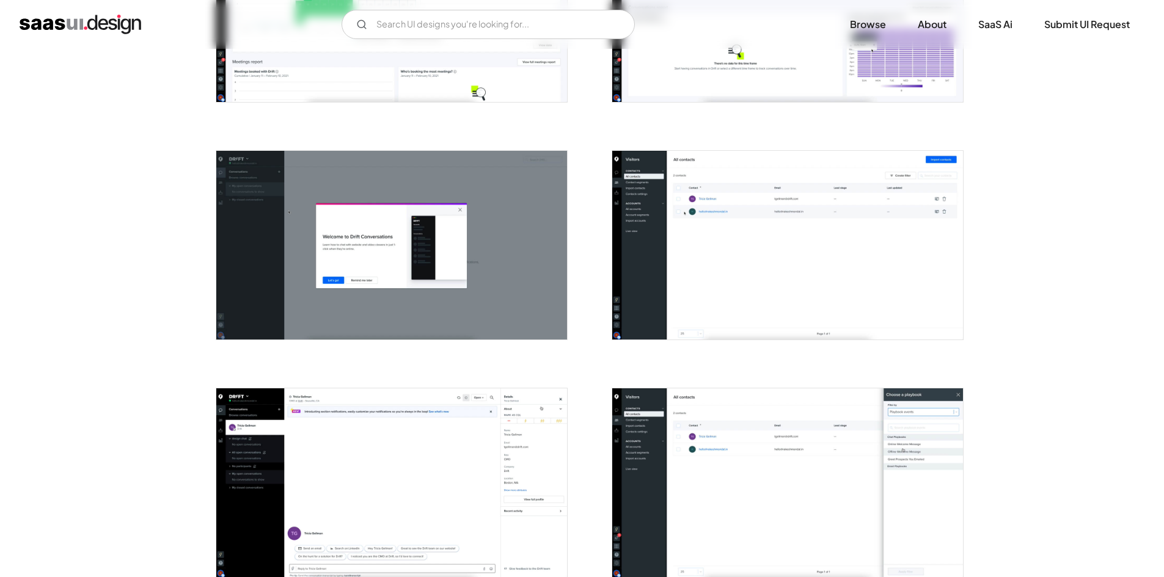
click at [767, 282] on img "open lightbox" at bounding box center [787, 245] width 351 height 189
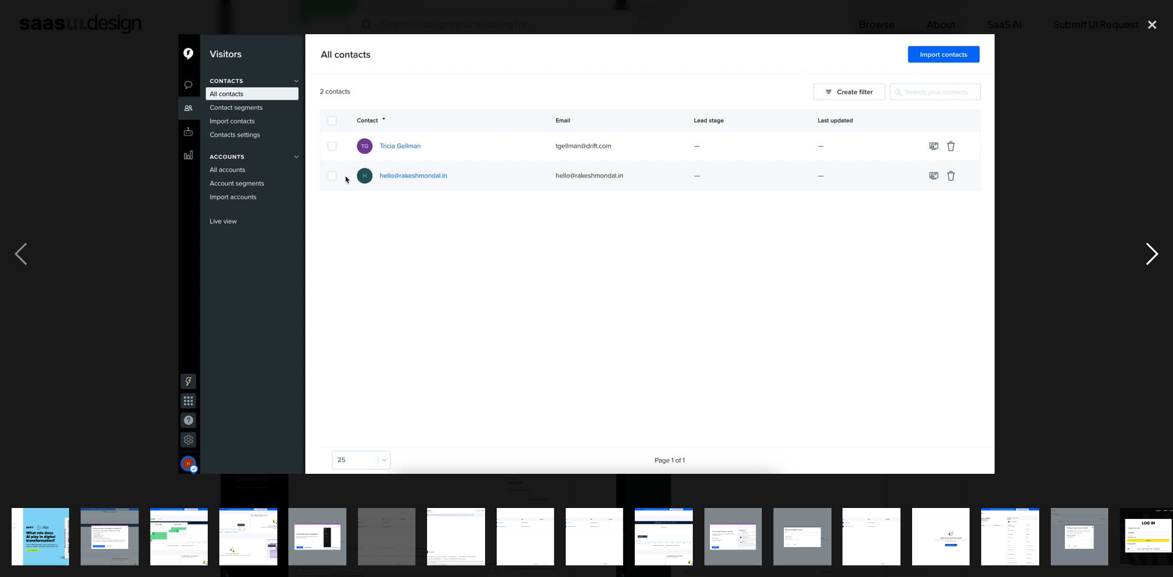
click at [1153, 243] on div "next image" at bounding box center [1153, 254] width 42 height 485
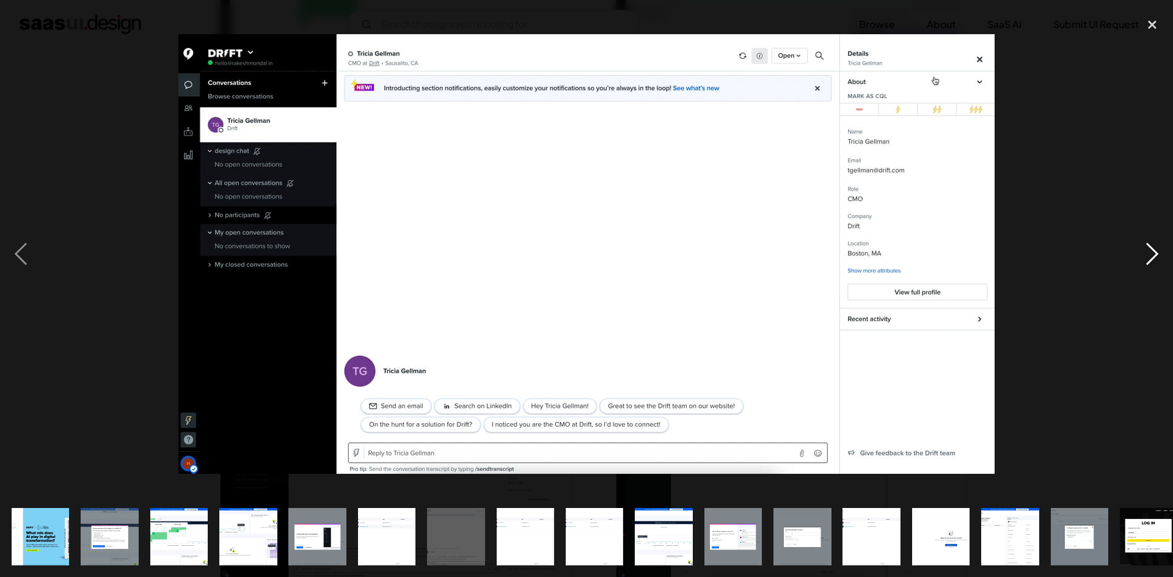
click at [1153, 243] on div "next image" at bounding box center [1153, 254] width 42 height 485
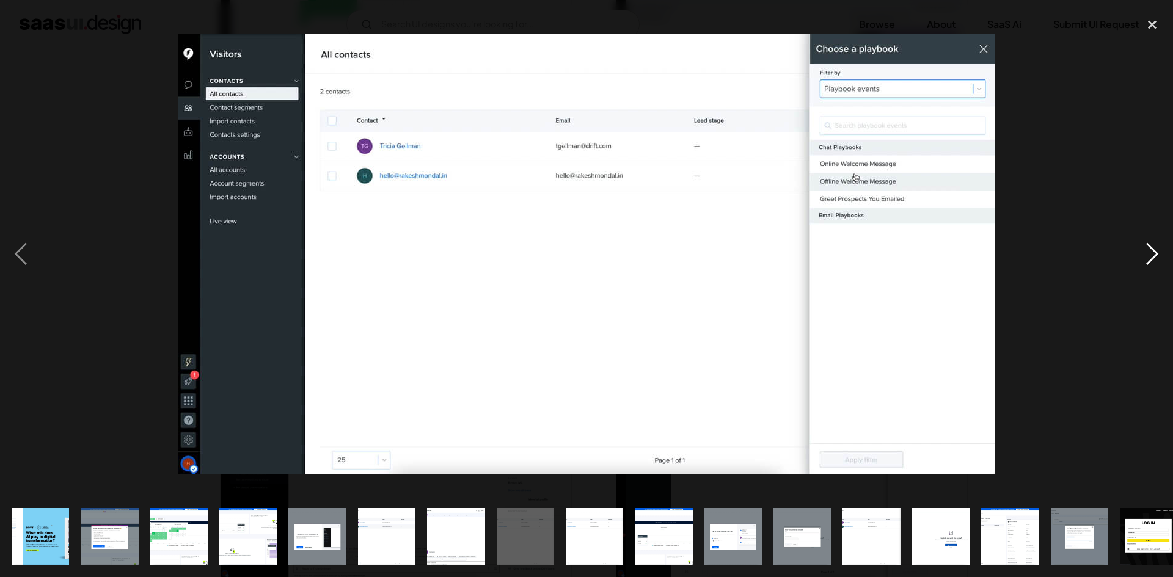
click at [1153, 243] on div "next image" at bounding box center [1153, 254] width 42 height 485
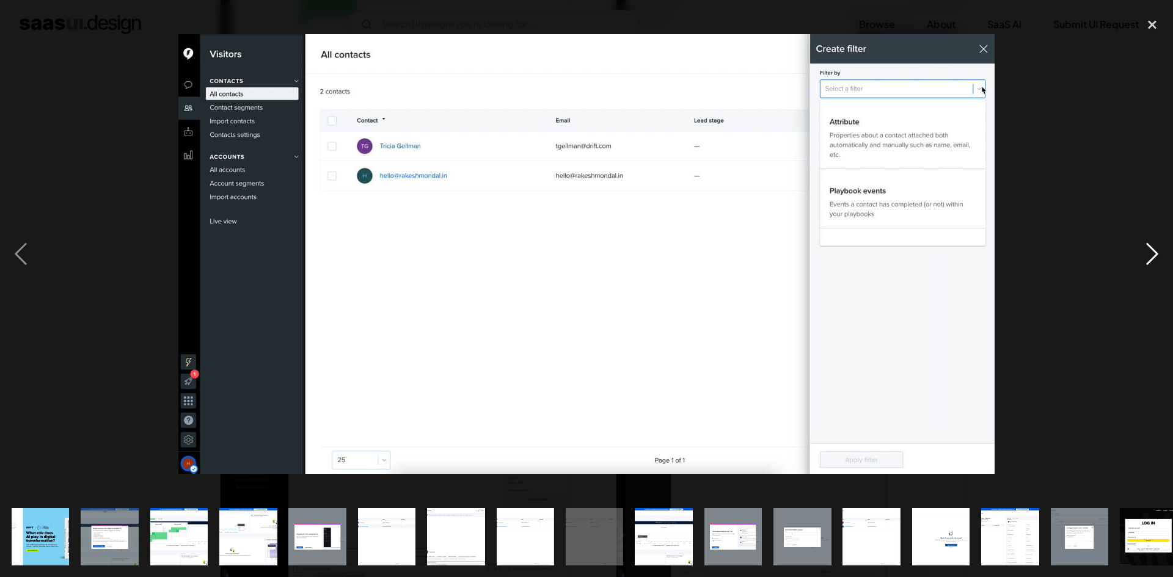
click at [1153, 243] on div "next image" at bounding box center [1153, 254] width 42 height 485
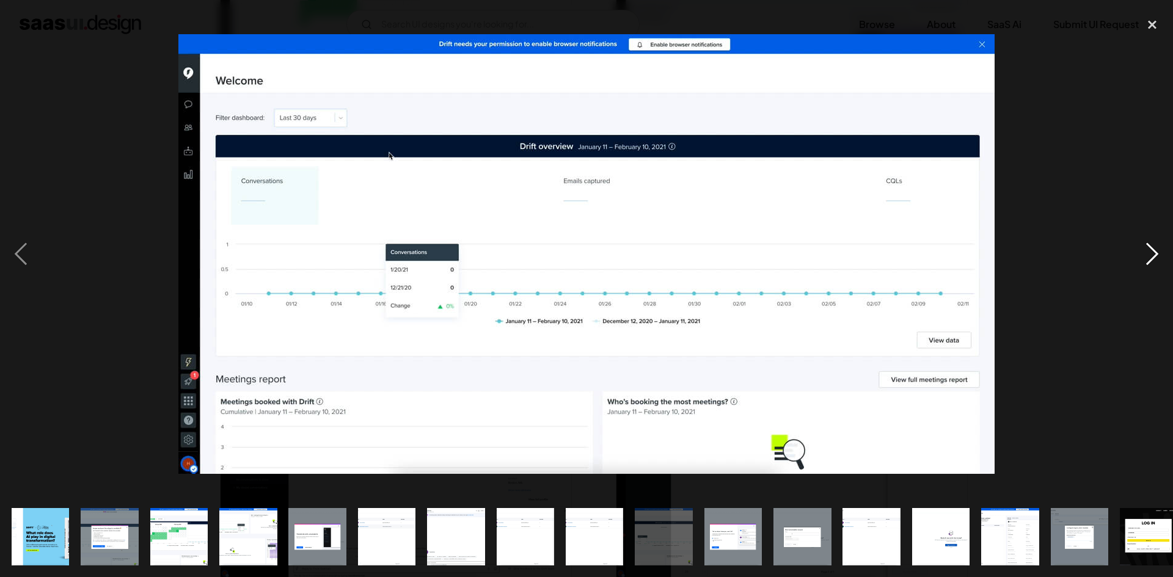
click at [1153, 243] on div "next image" at bounding box center [1153, 254] width 42 height 485
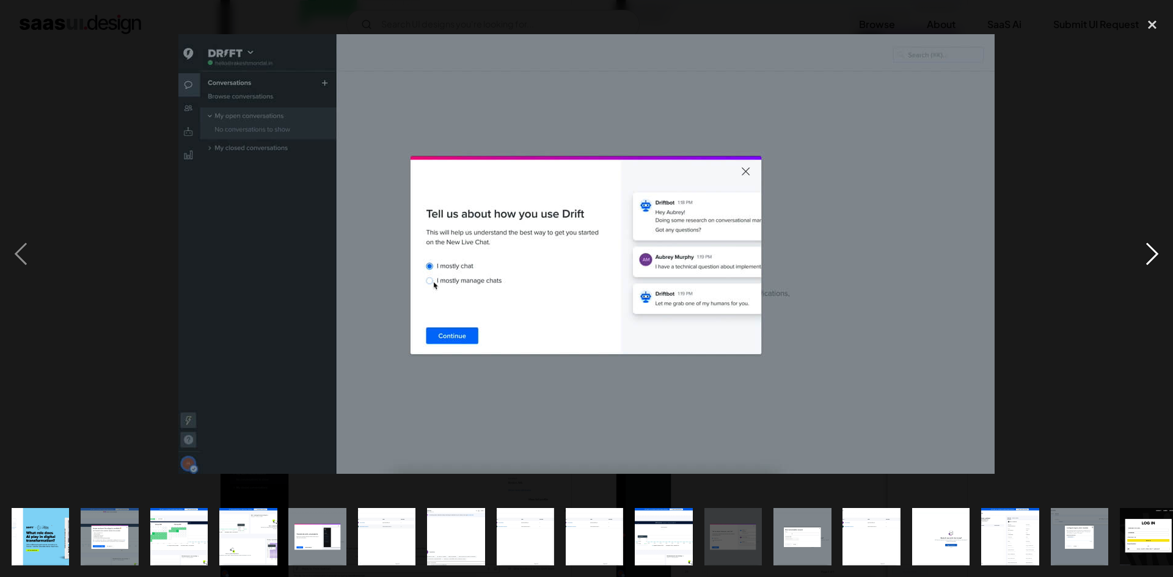
click at [1153, 243] on div "next image" at bounding box center [1153, 254] width 42 height 485
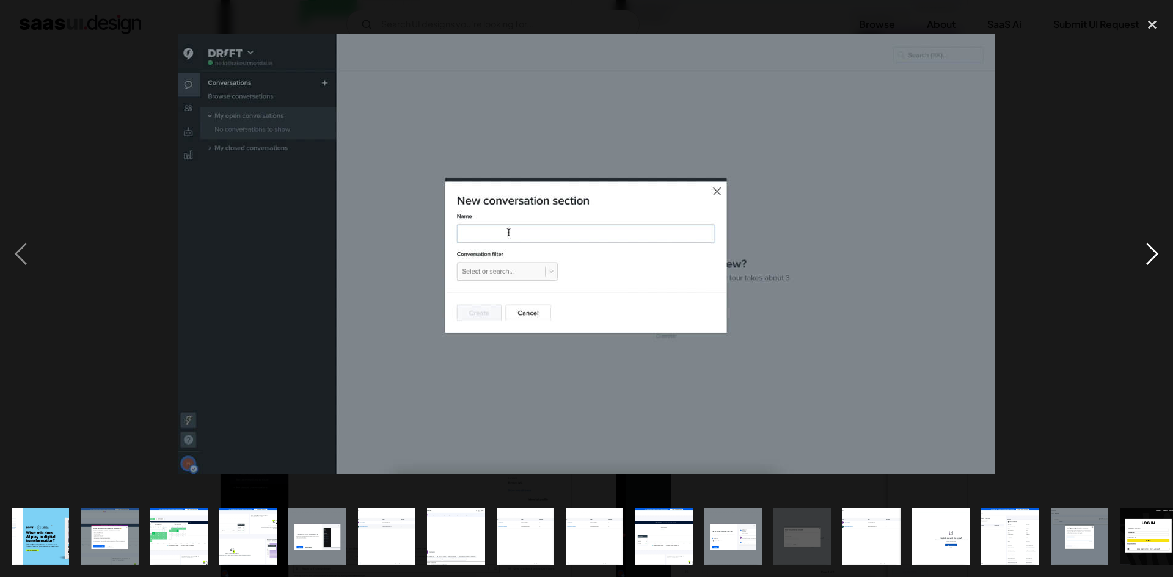
click at [1153, 243] on div "next image" at bounding box center [1153, 254] width 42 height 485
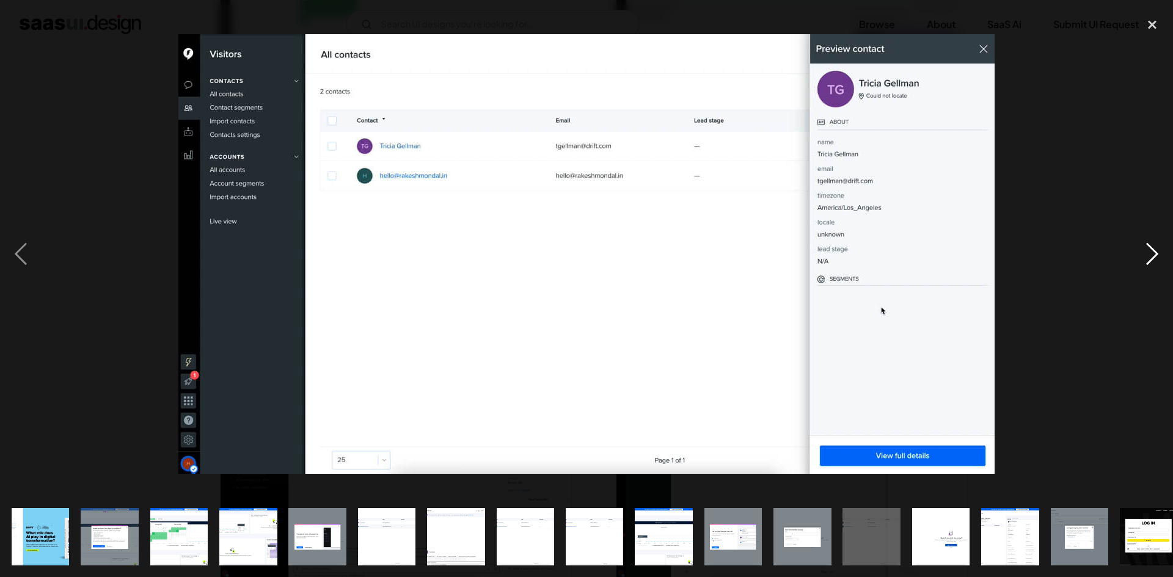
click at [1153, 243] on div "next image" at bounding box center [1153, 254] width 42 height 485
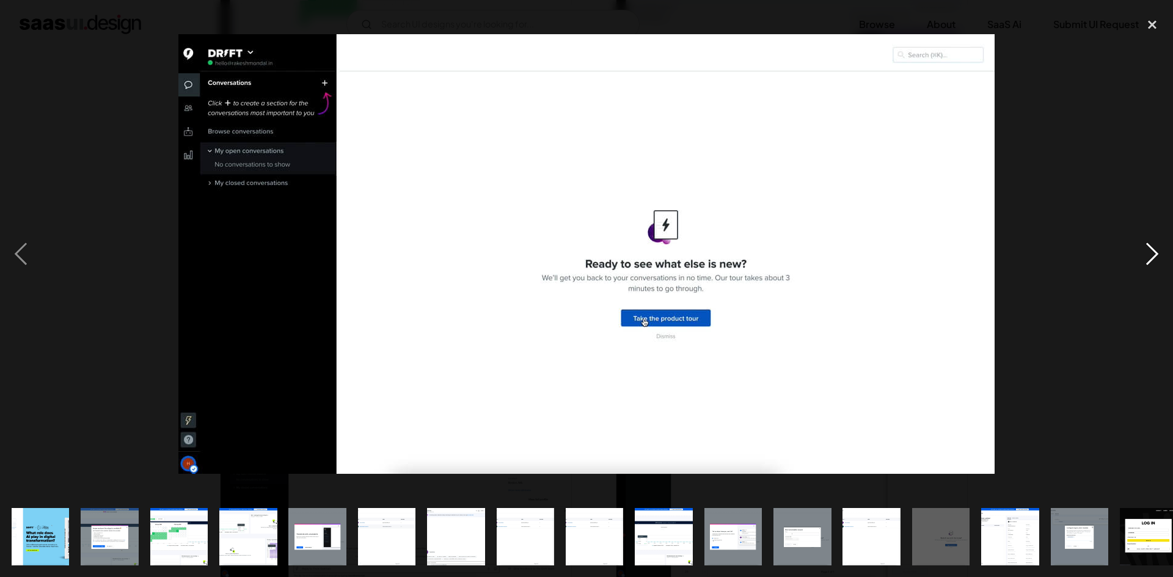
click at [1153, 243] on div "next image" at bounding box center [1153, 254] width 42 height 485
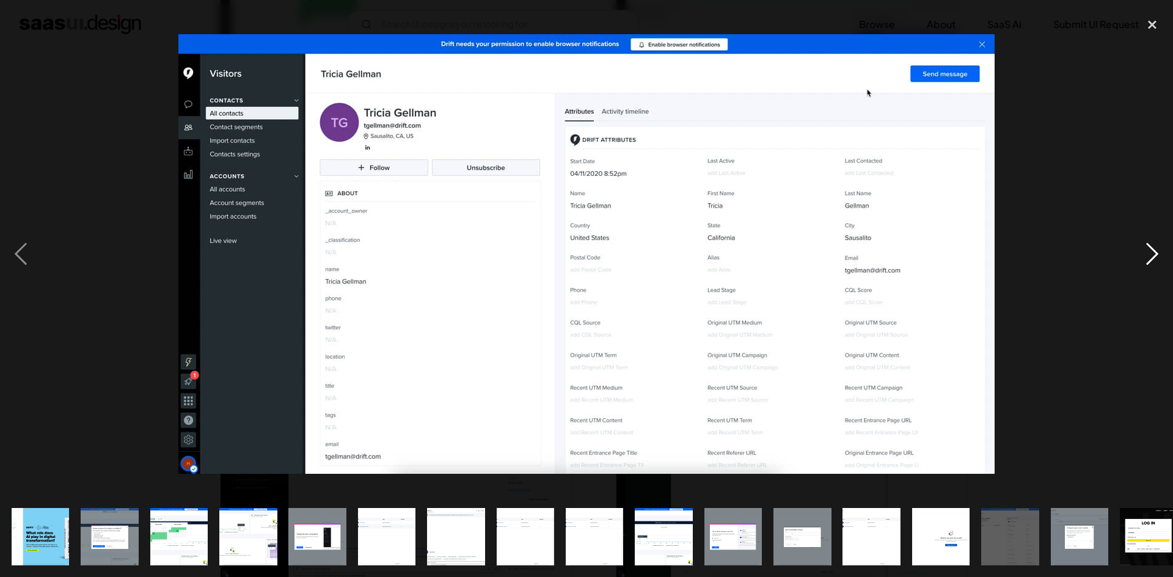
click at [1153, 243] on div "next image" at bounding box center [1153, 254] width 42 height 485
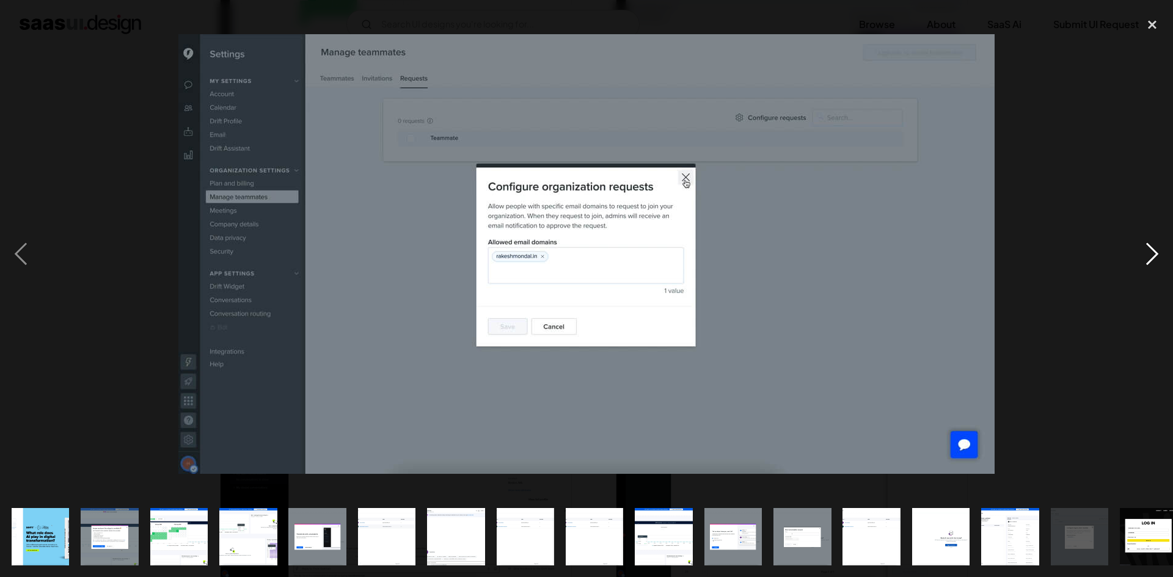
click at [1153, 243] on div "next image" at bounding box center [1153, 254] width 42 height 485
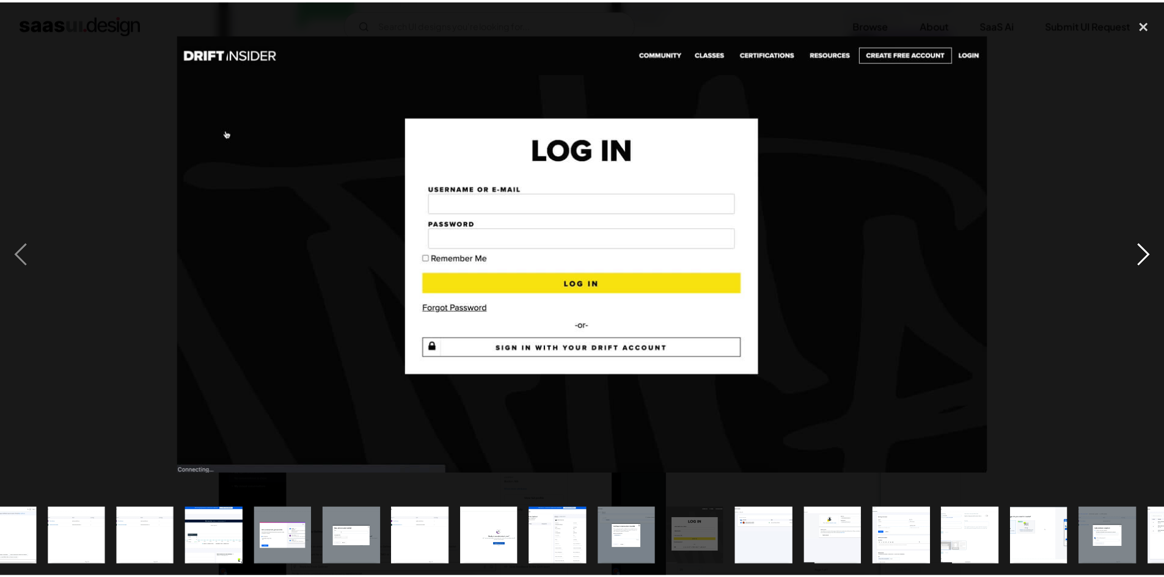
scroll to position [0, 570]
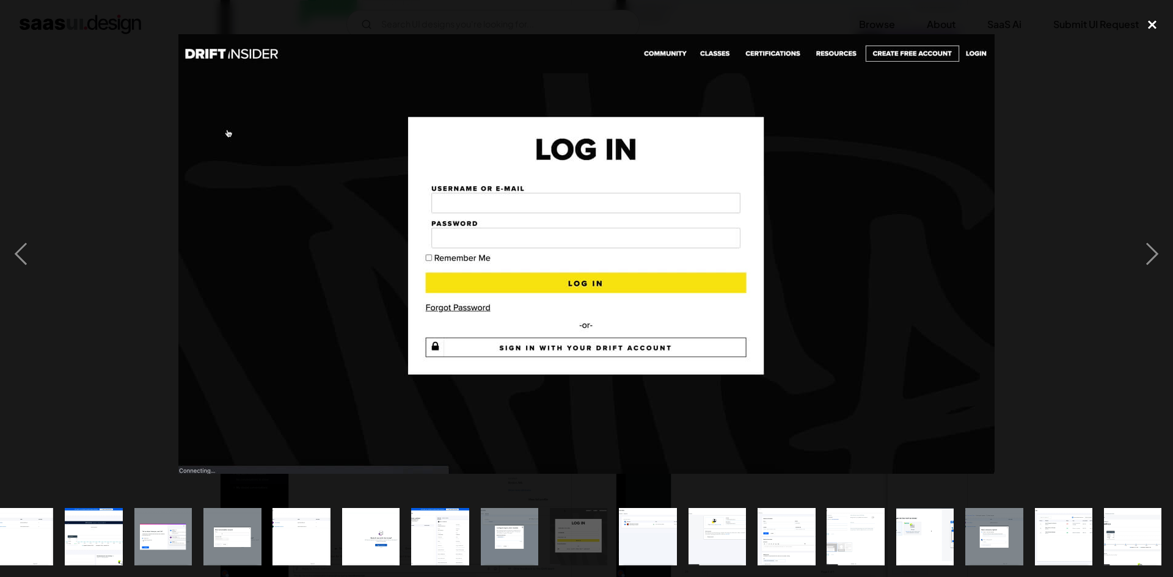
click at [1149, 19] on div "close lightbox" at bounding box center [1153, 25] width 42 height 27
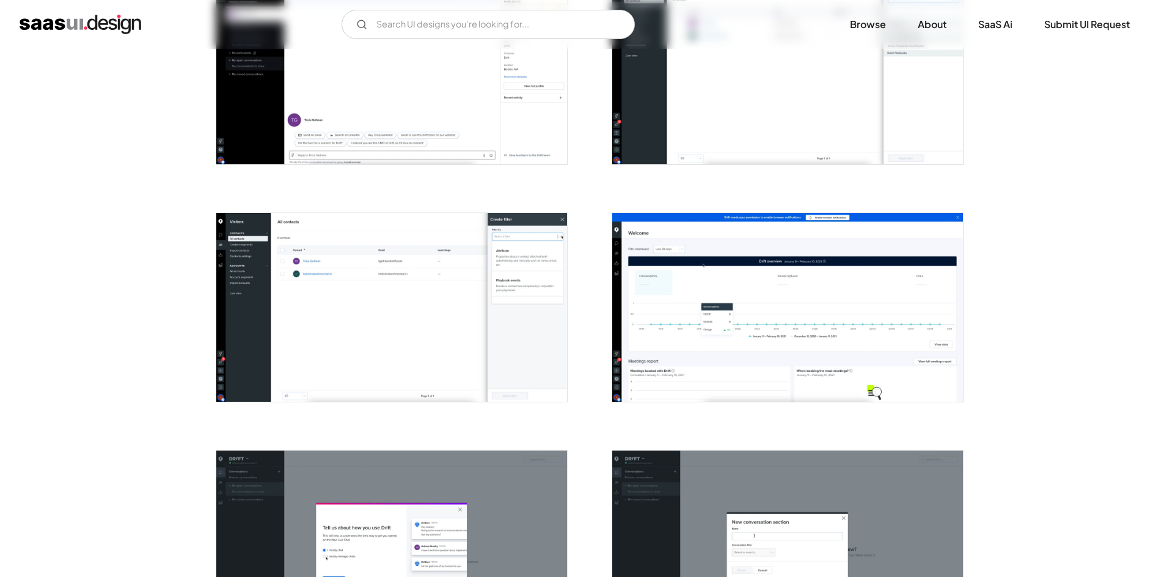
scroll to position [1039, 0]
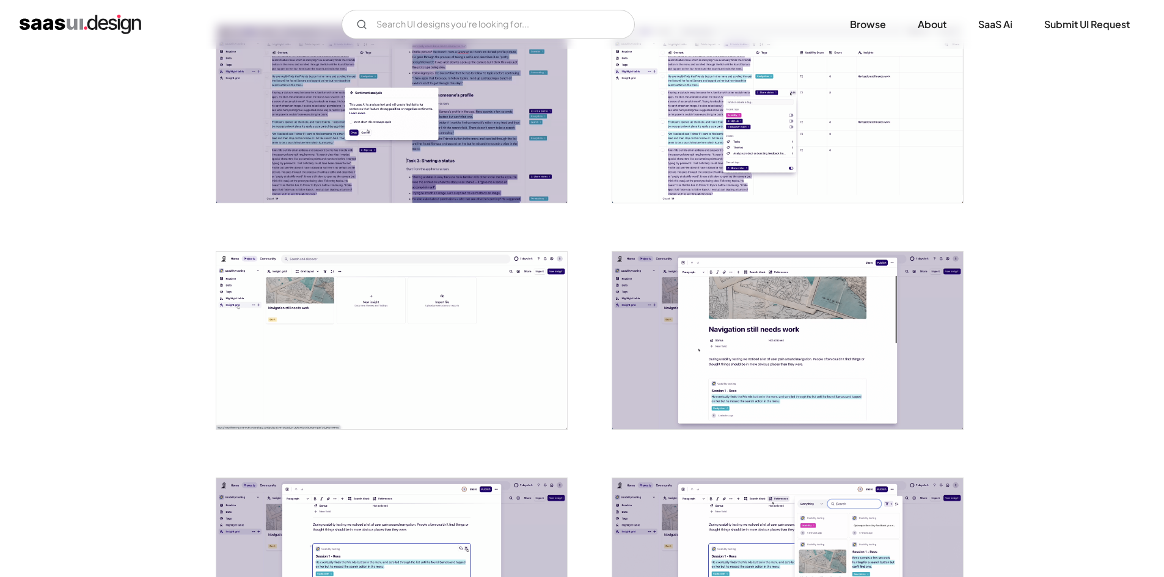
scroll to position [2016, 0]
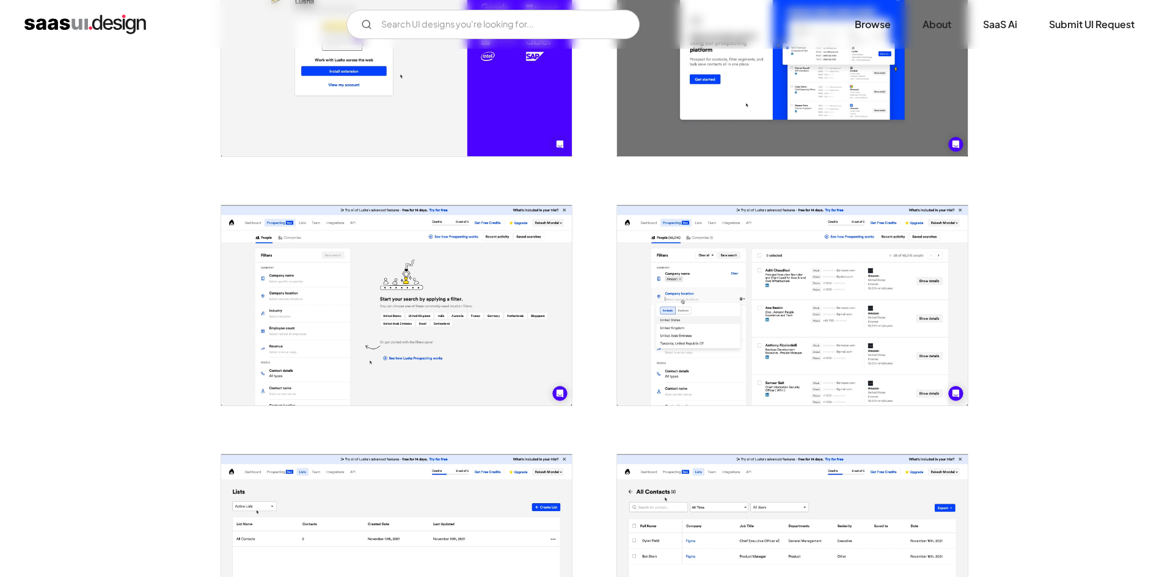
scroll to position [550, 0]
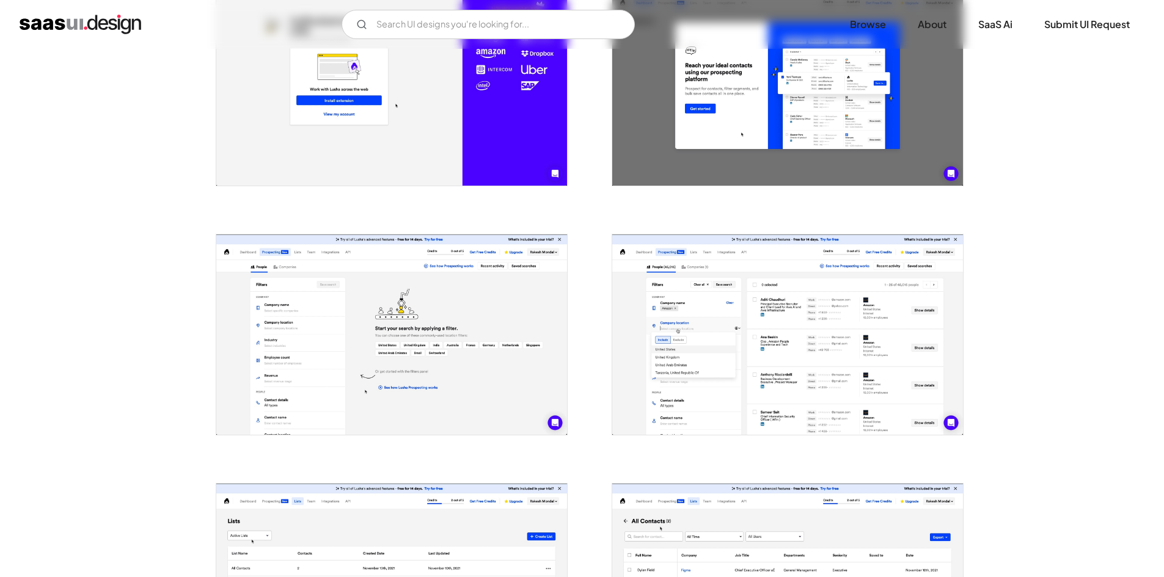
click at [643, 406] on img "open lightbox" at bounding box center [787, 335] width 351 height 200
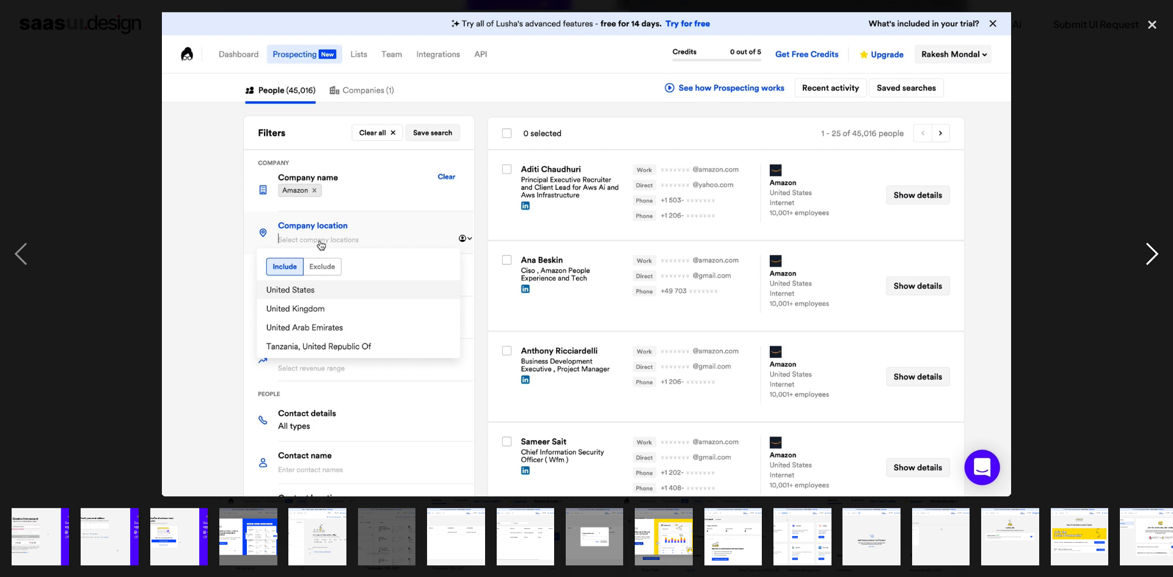
click at [1150, 251] on div "next image" at bounding box center [1153, 254] width 42 height 485
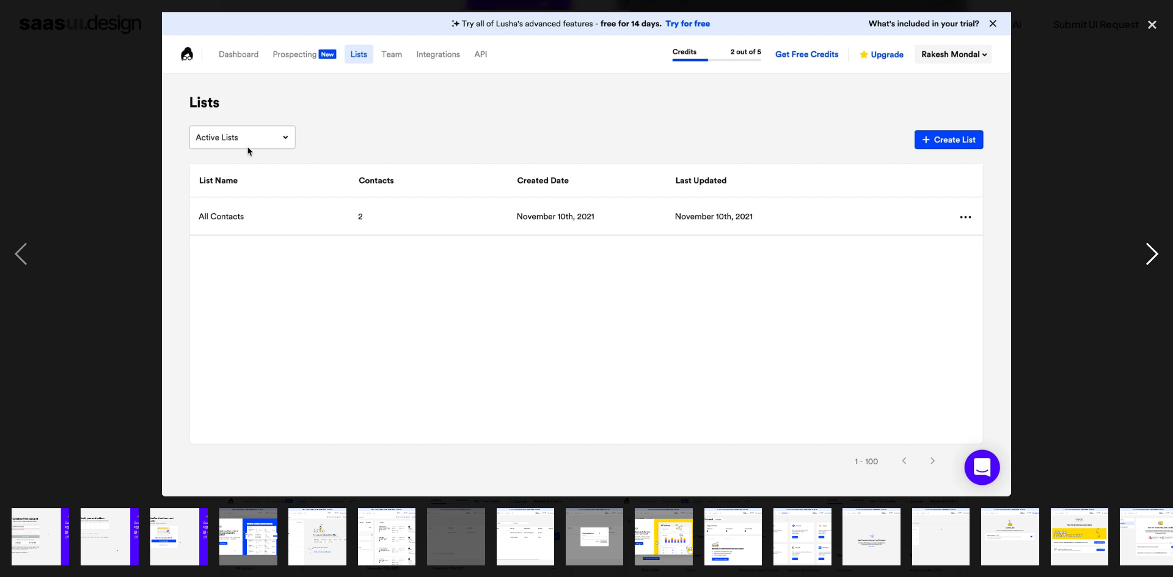
click at [1150, 251] on div "next image" at bounding box center [1153, 254] width 42 height 485
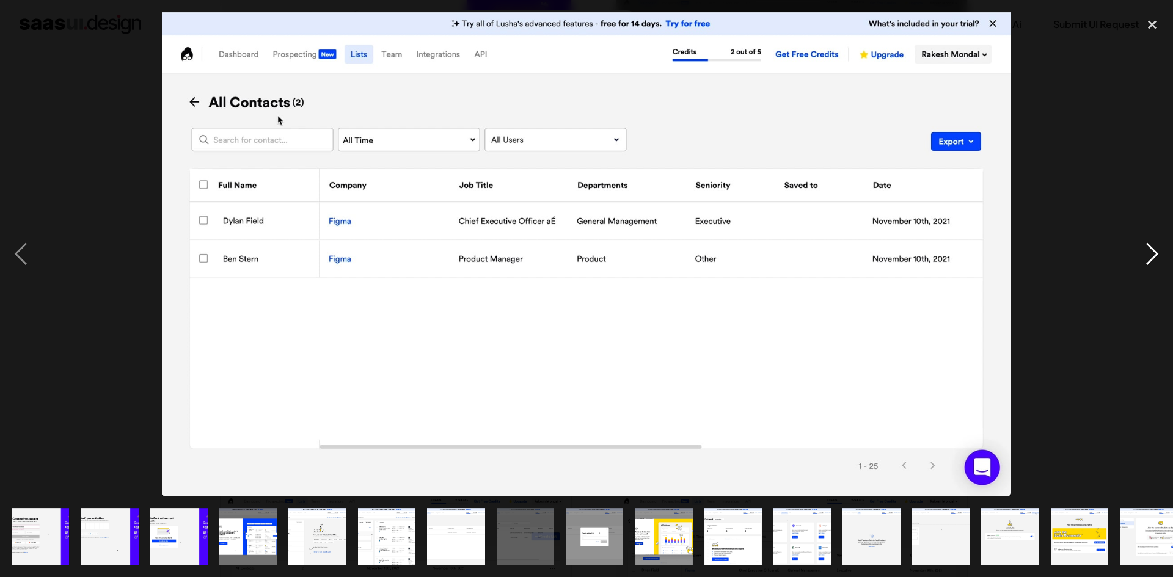
click at [1150, 251] on div "next image" at bounding box center [1153, 254] width 42 height 485
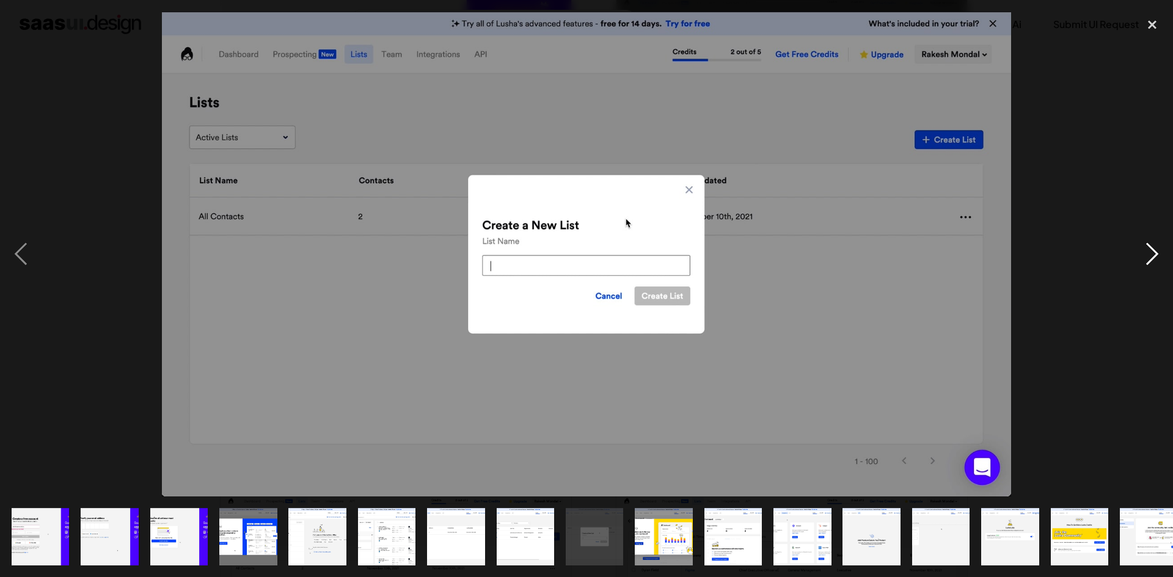
click at [1150, 251] on div "next image" at bounding box center [1153, 254] width 42 height 485
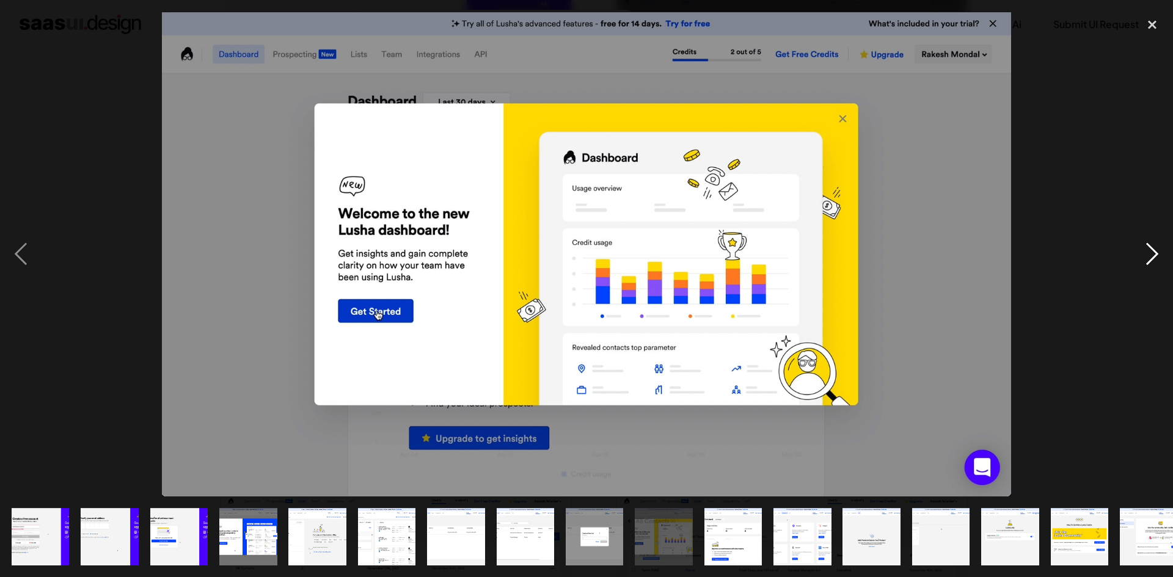
click at [1150, 251] on div "next image" at bounding box center [1153, 254] width 42 height 485
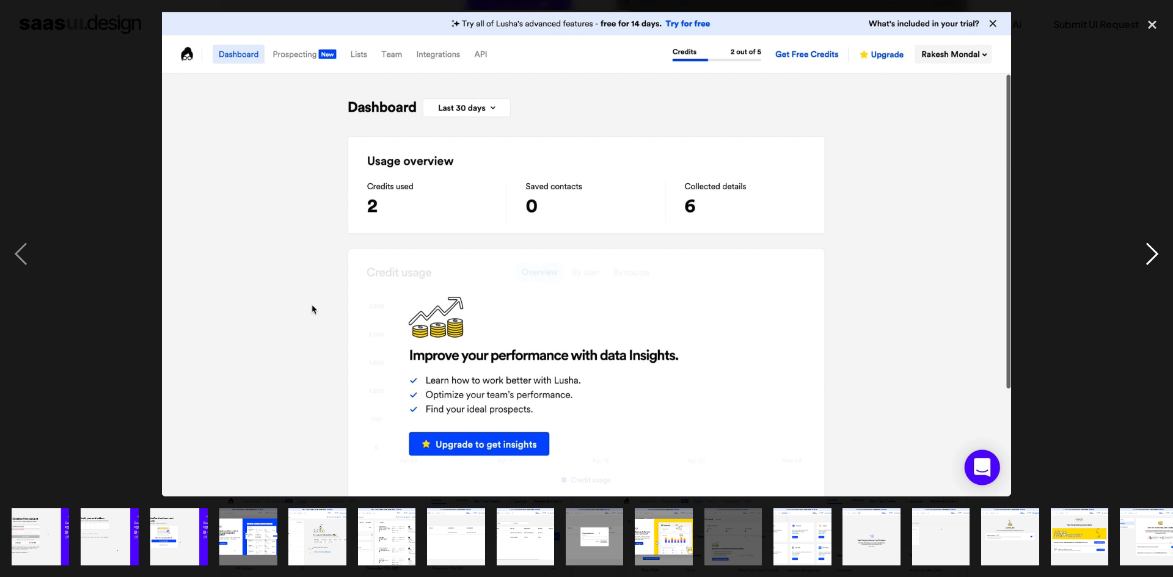
click at [1150, 251] on div "next image" at bounding box center [1153, 254] width 42 height 485
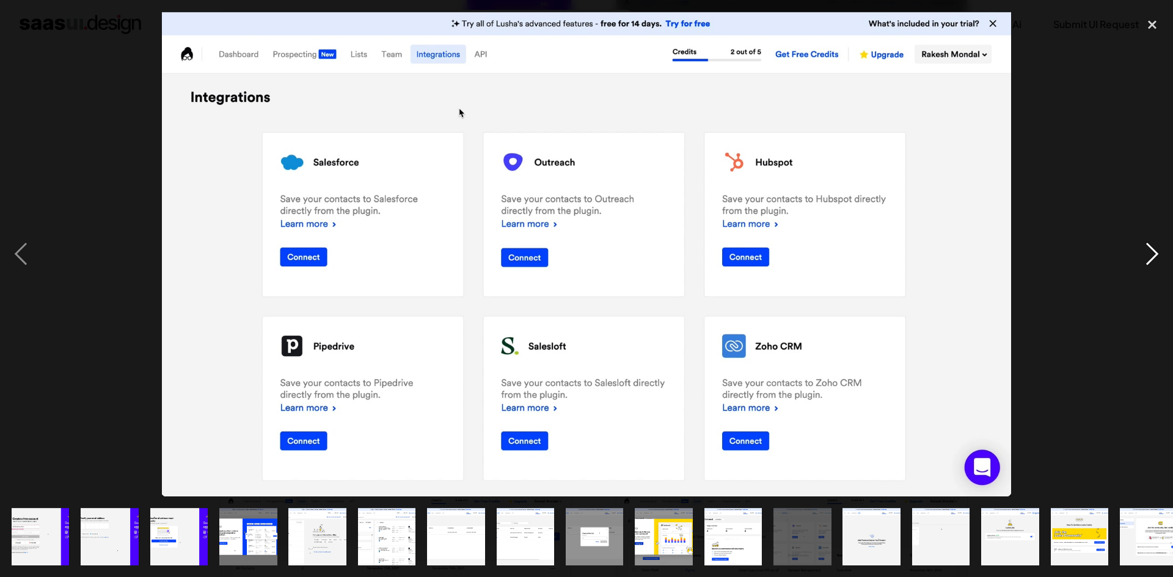
click at [1150, 251] on div "next image" at bounding box center [1153, 254] width 42 height 485
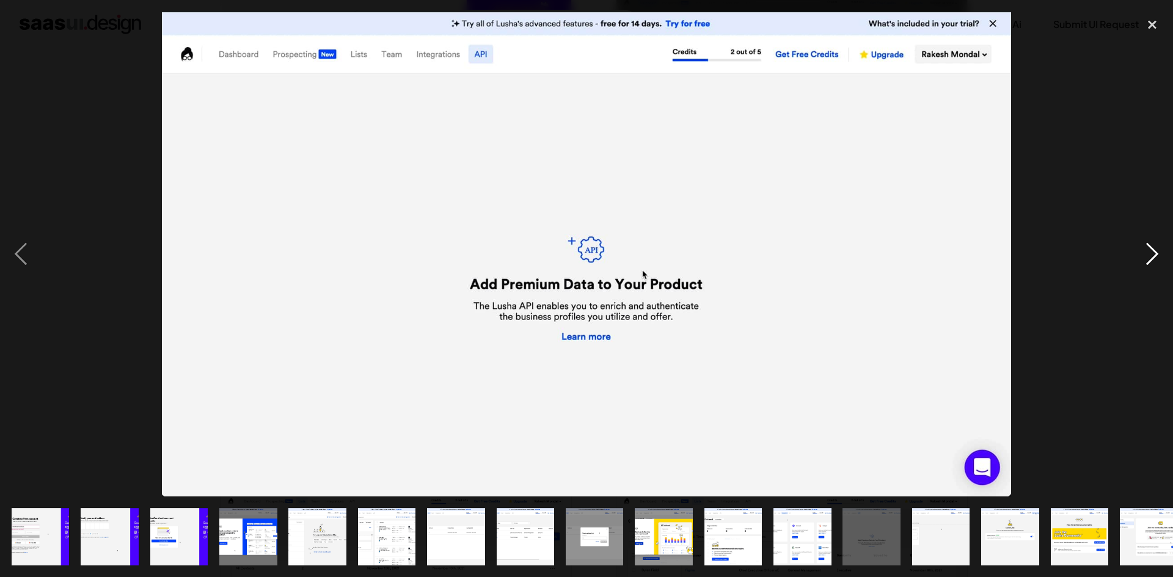
click at [1150, 251] on div "next image" at bounding box center [1153, 254] width 42 height 485
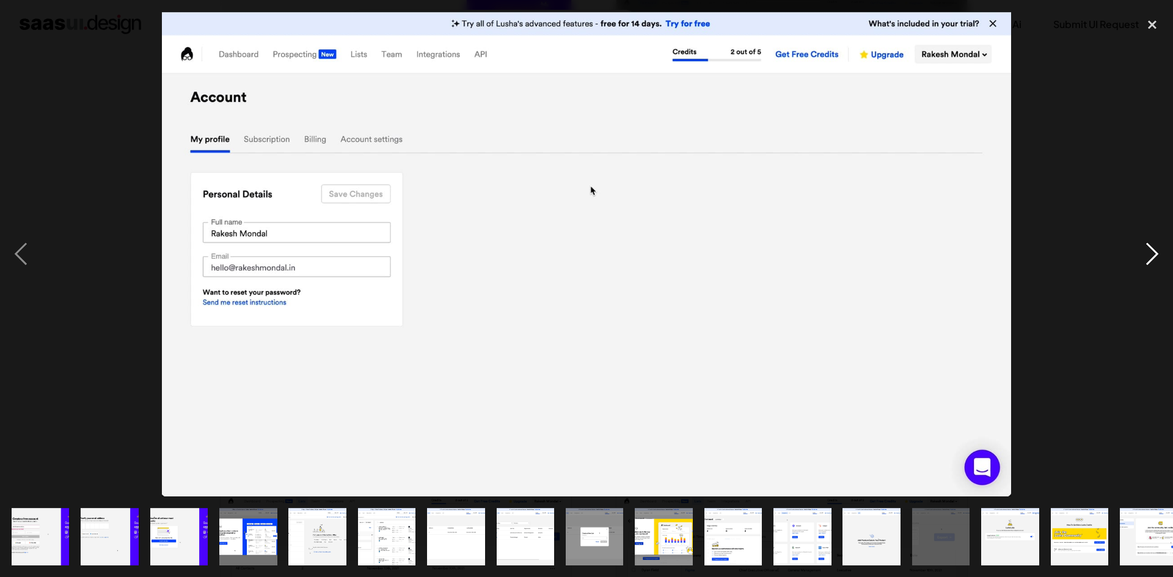
click at [1150, 251] on div "next image" at bounding box center [1153, 254] width 42 height 485
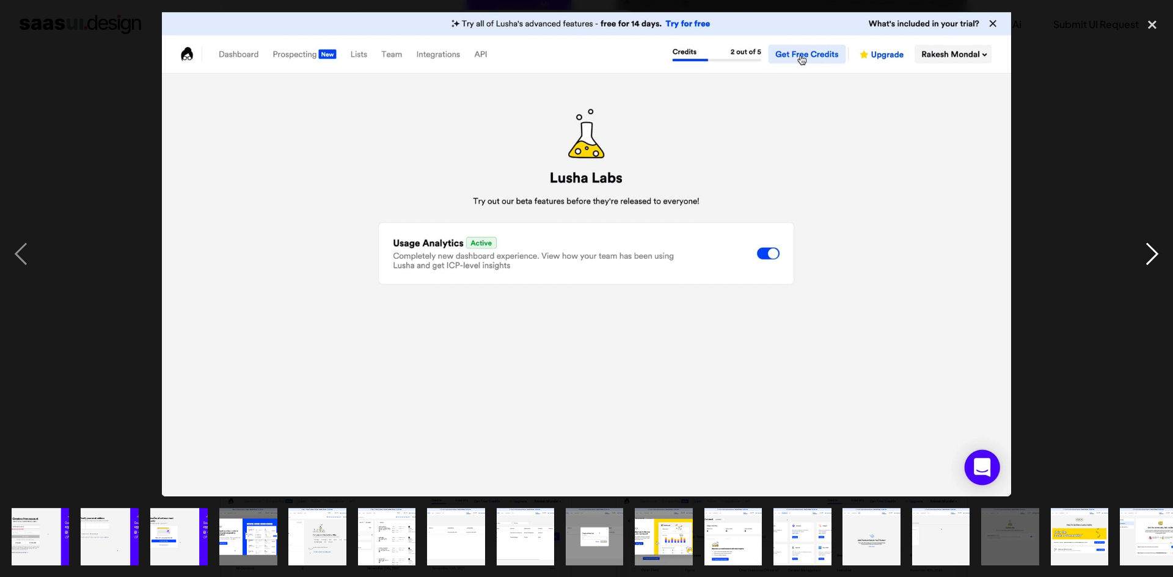
click at [1150, 251] on div "next image" at bounding box center [1153, 254] width 42 height 485
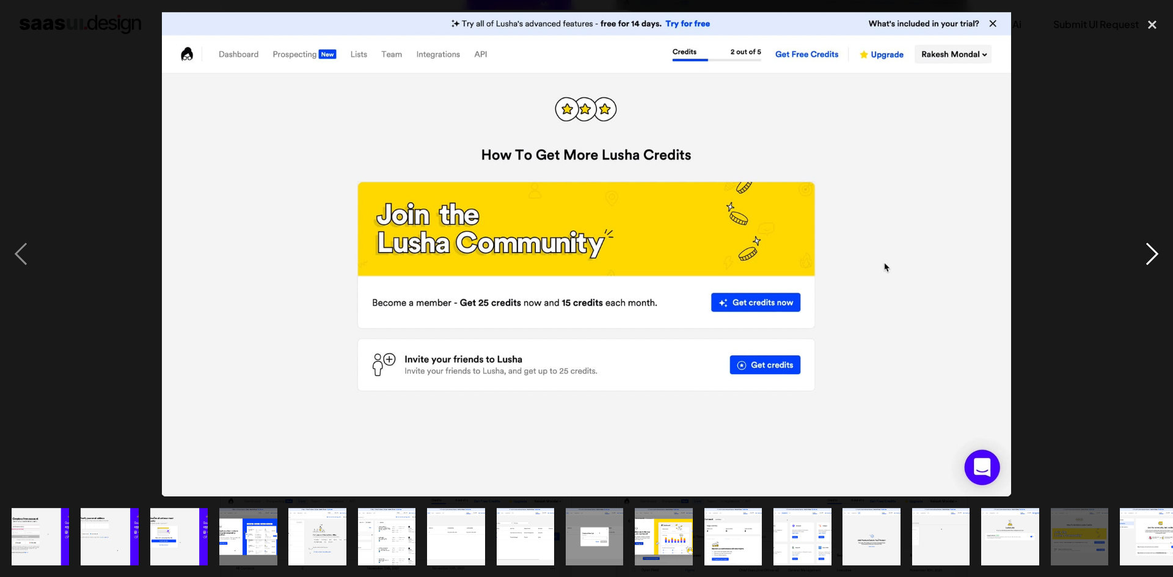
click at [1150, 251] on div "next image" at bounding box center [1153, 254] width 42 height 485
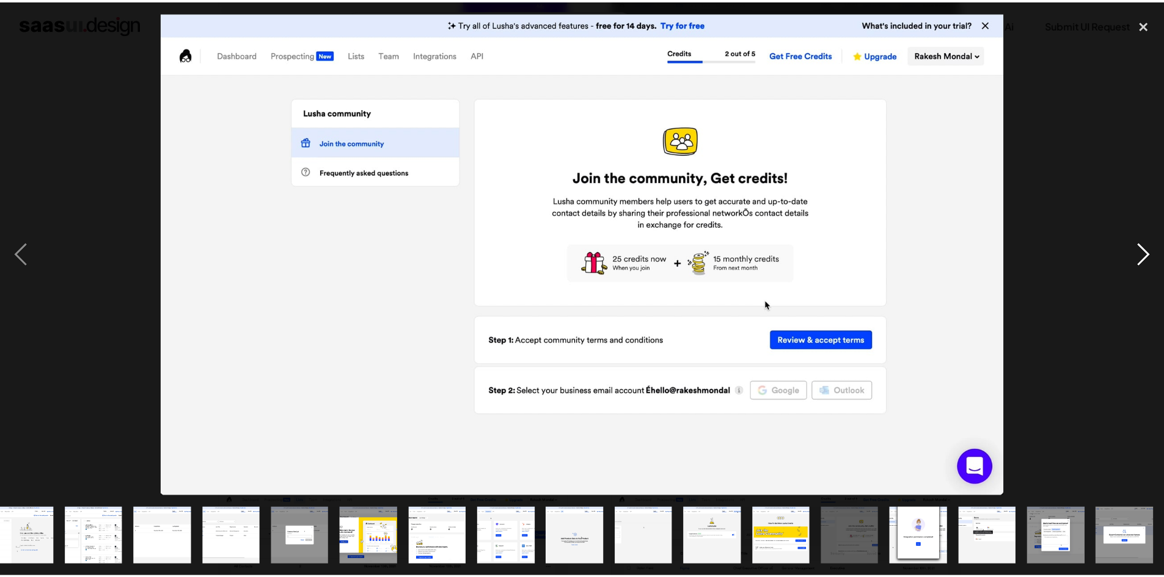
scroll to position [0, 293]
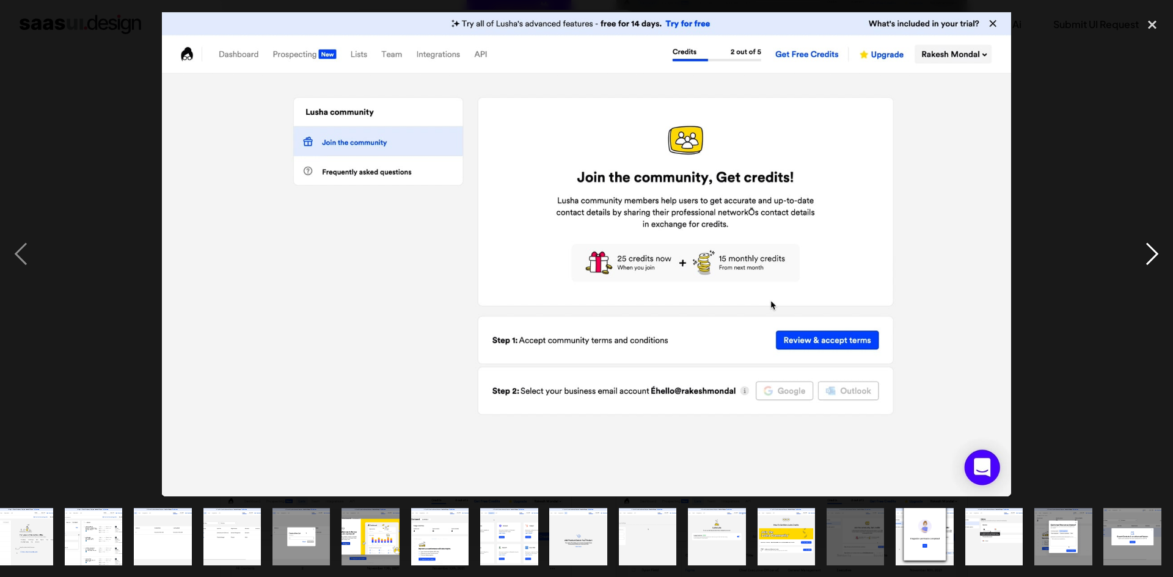
click at [1150, 251] on div "next image" at bounding box center [1153, 254] width 42 height 485
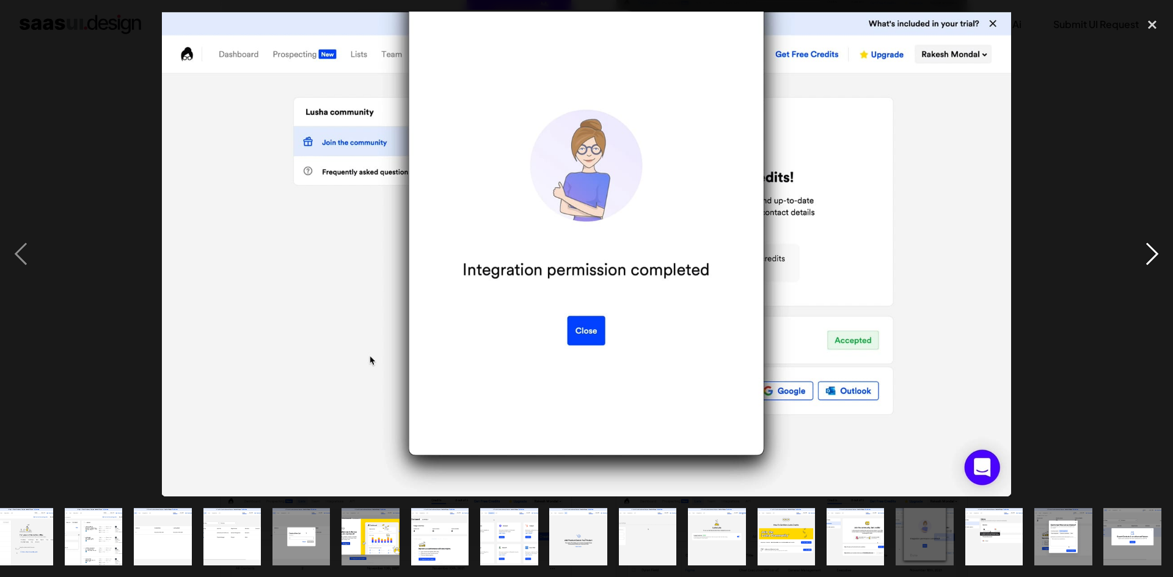
click at [1150, 251] on div "next image" at bounding box center [1153, 254] width 42 height 485
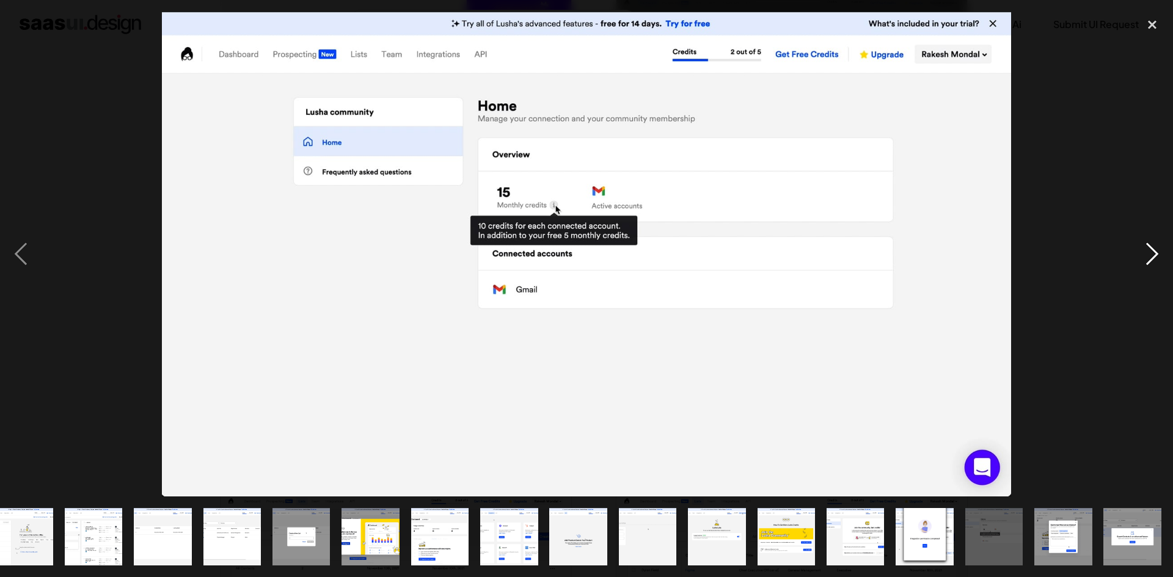
click at [1150, 251] on div "next image" at bounding box center [1153, 254] width 42 height 485
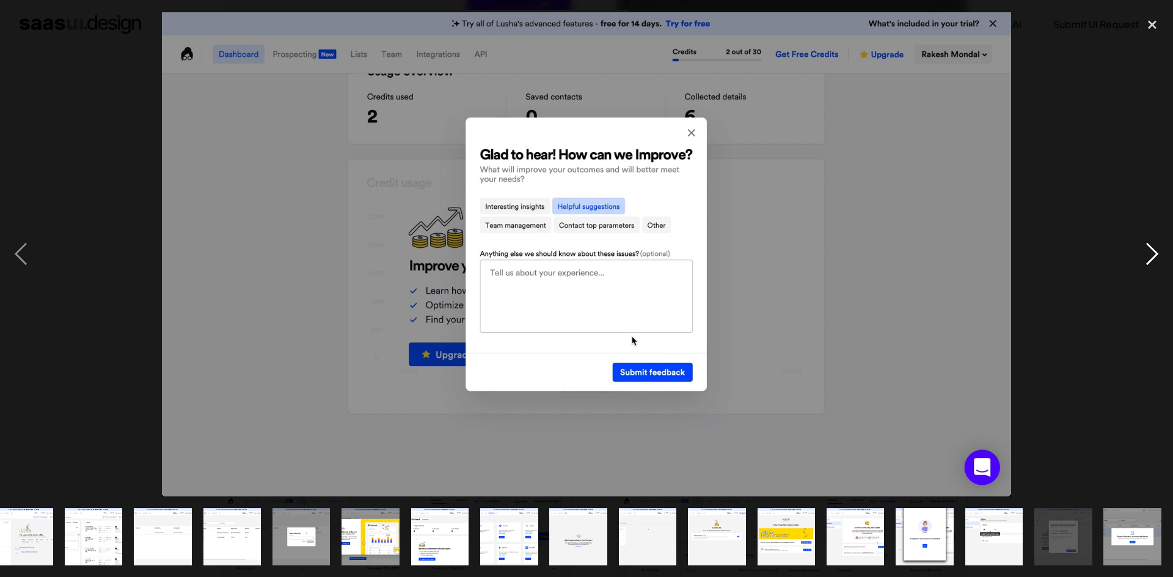
click at [1150, 251] on div "next image" at bounding box center [1153, 254] width 42 height 485
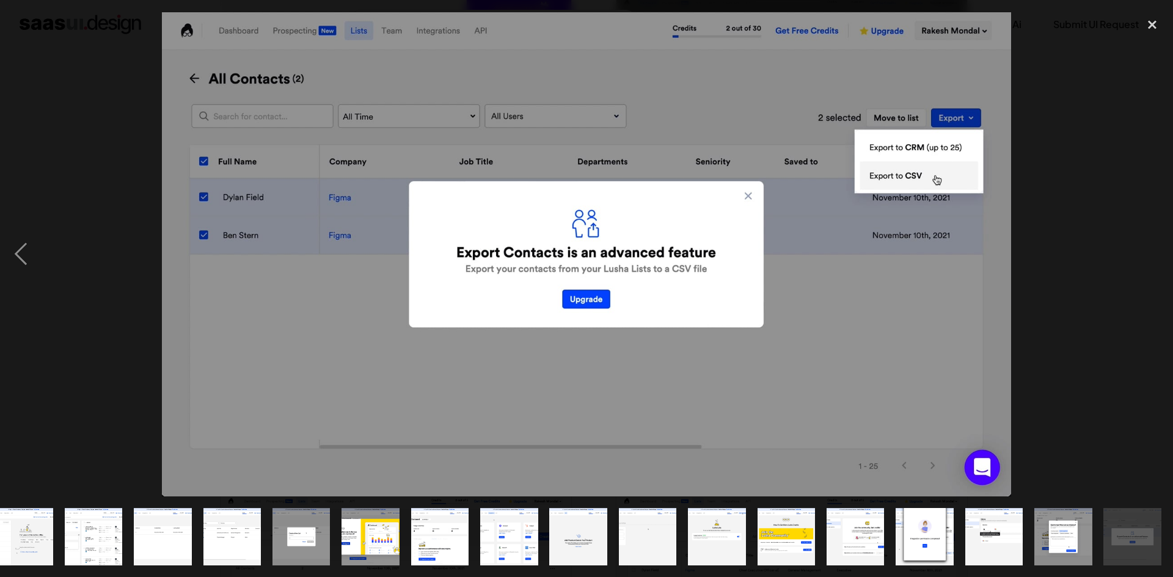
click at [1150, 251] on div "next image" at bounding box center [1153, 254] width 42 height 485
click at [1152, 23] on div "close lightbox" at bounding box center [1153, 25] width 42 height 27
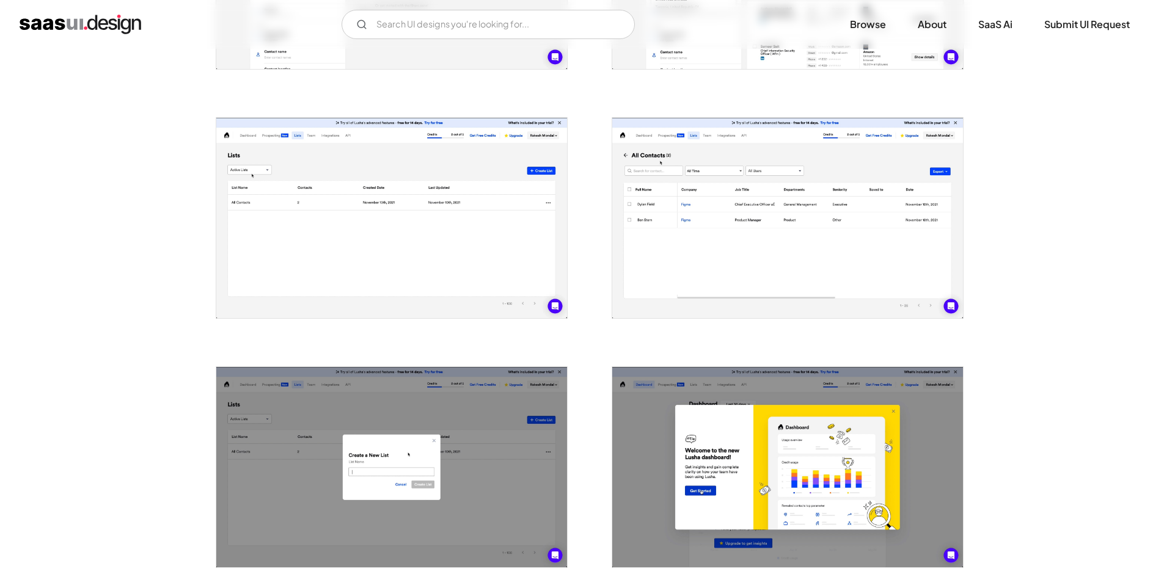
scroll to position [978, 0]
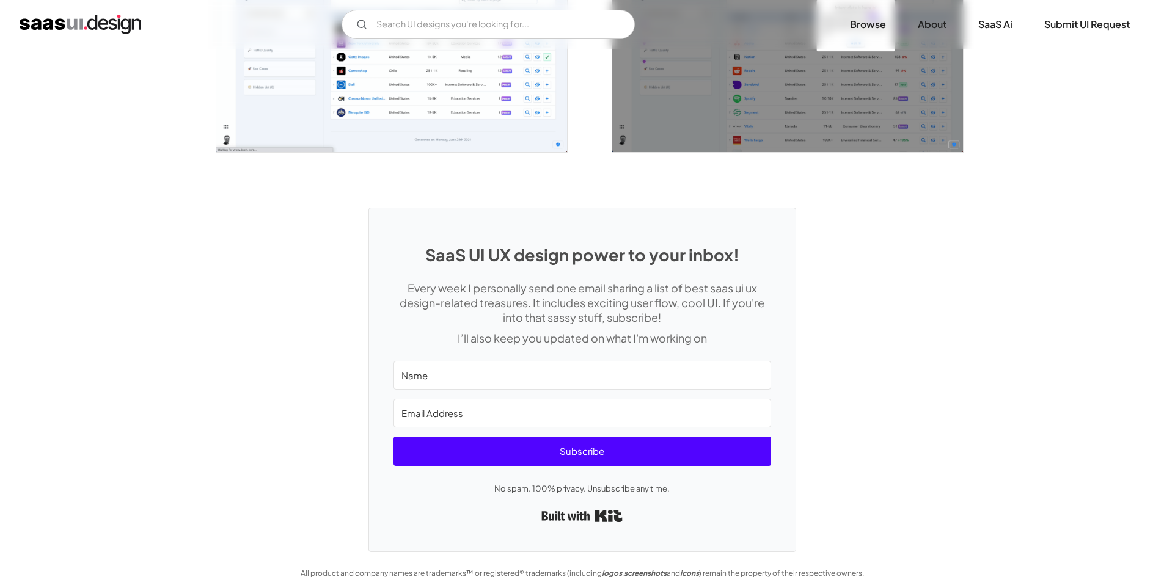
scroll to position [2288, 0]
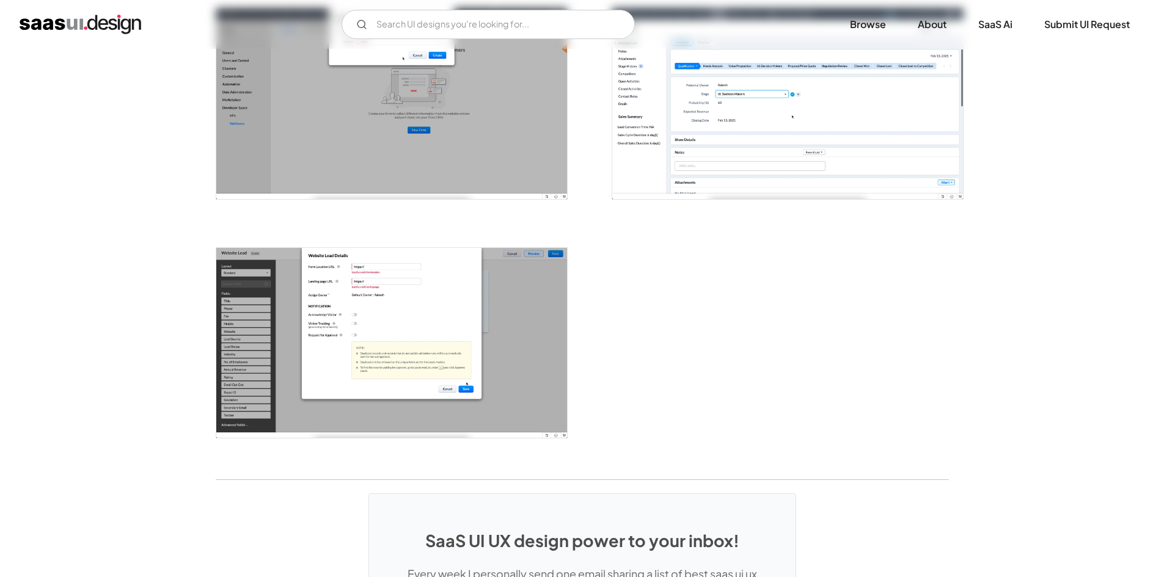
scroll to position [1527, 0]
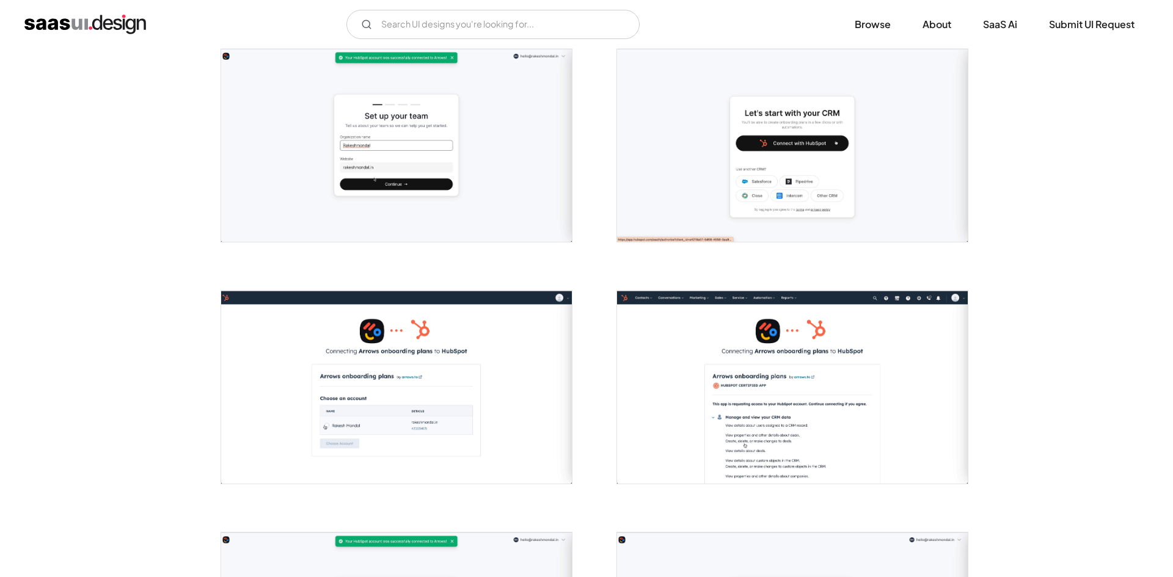
scroll to position [244, 0]
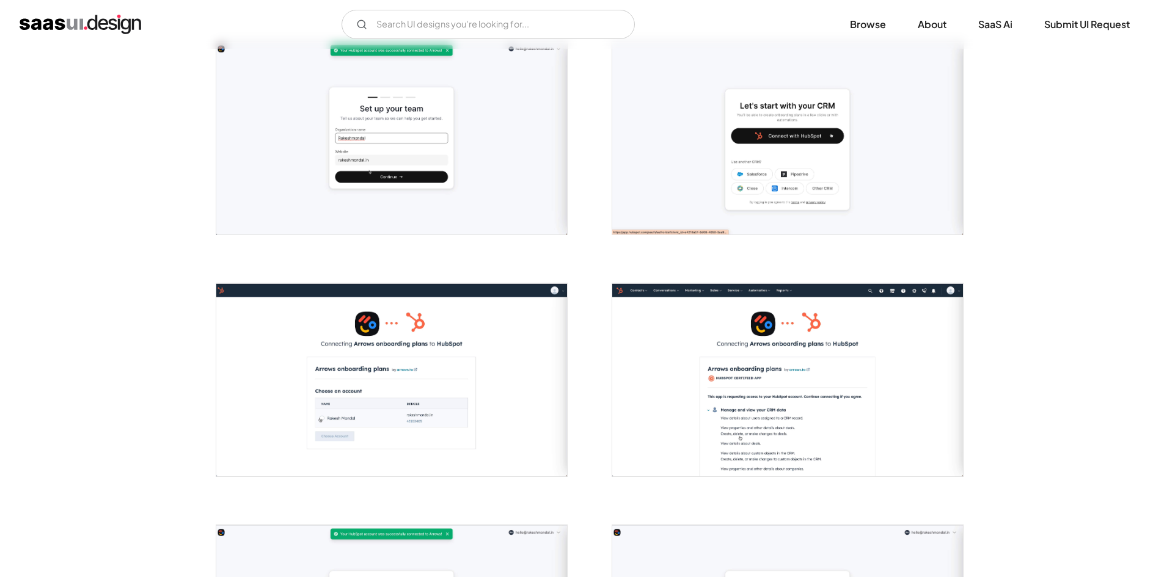
click at [394, 178] on img "open lightbox" at bounding box center [391, 138] width 351 height 193
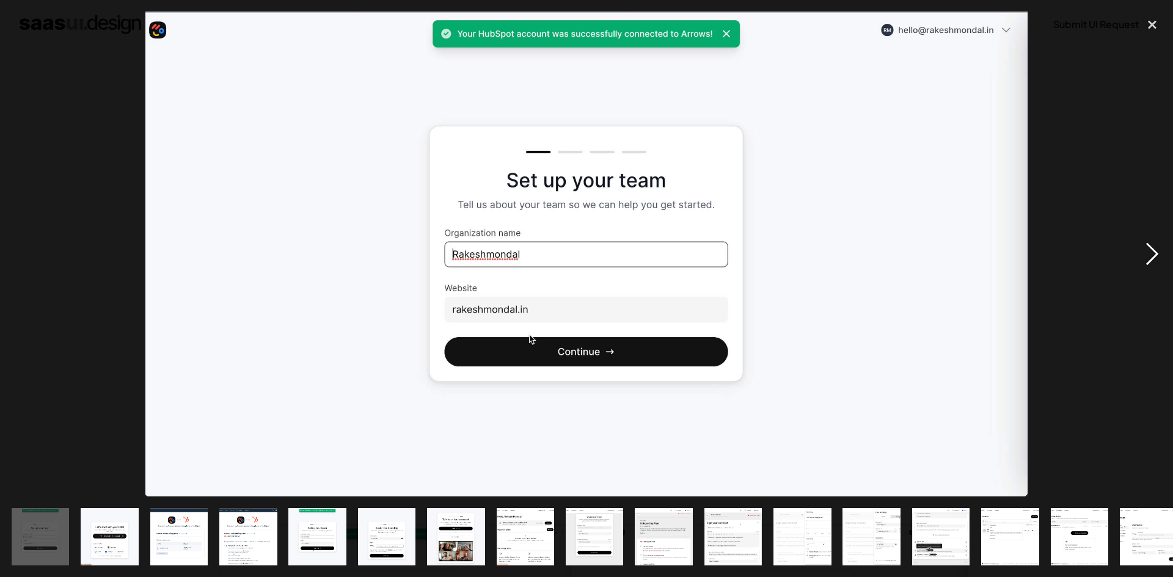
click at [1158, 245] on div "next image" at bounding box center [1153, 254] width 42 height 485
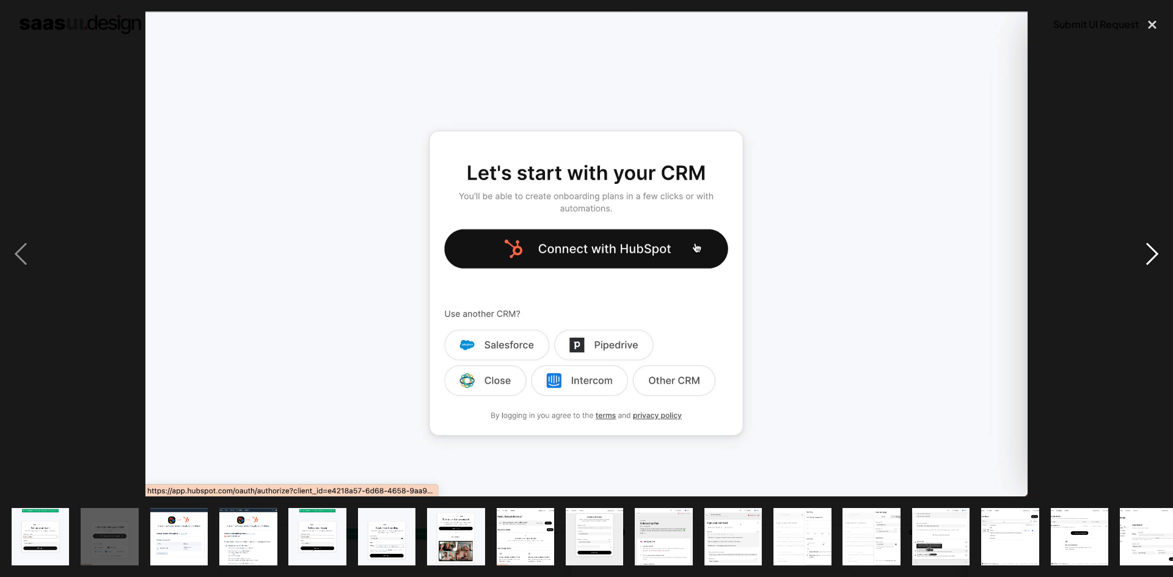
click at [1158, 245] on div "next image" at bounding box center [1153, 254] width 42 height 485
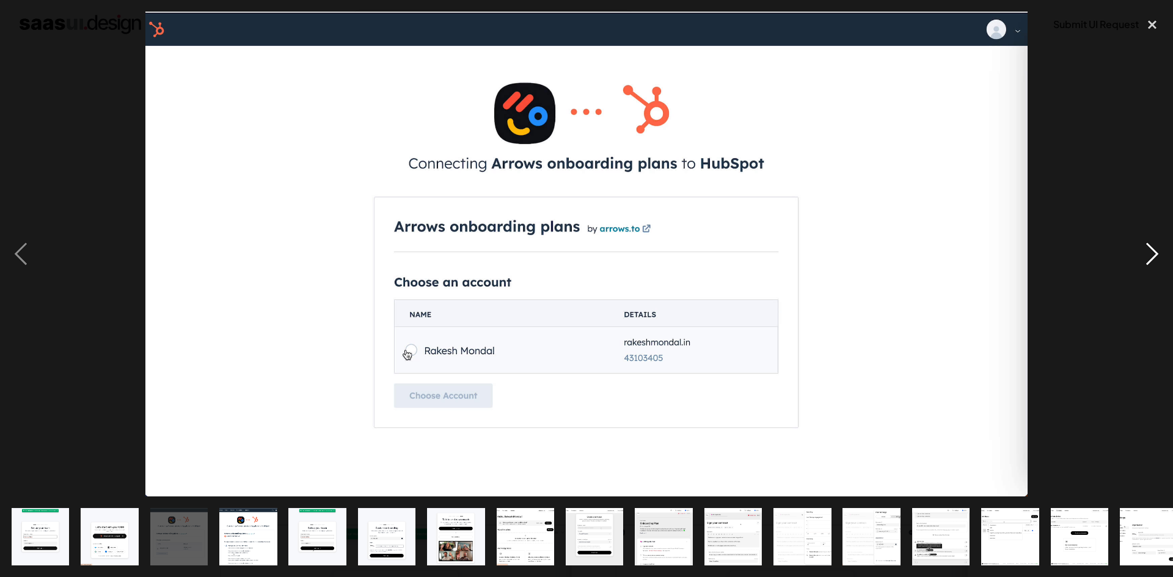
click at [1158, 245] on div "next image" at bounding box center [1153, 254] width 42 height 485
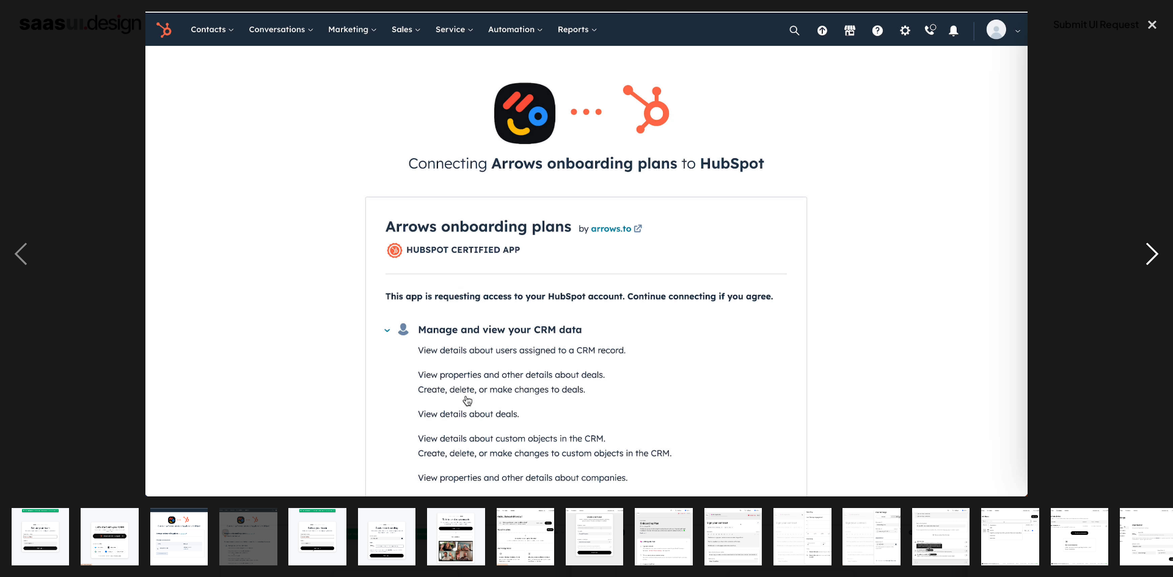
click at [1158, 245] on div "next image" at bounding box center [1153, 254] width 42 height 485
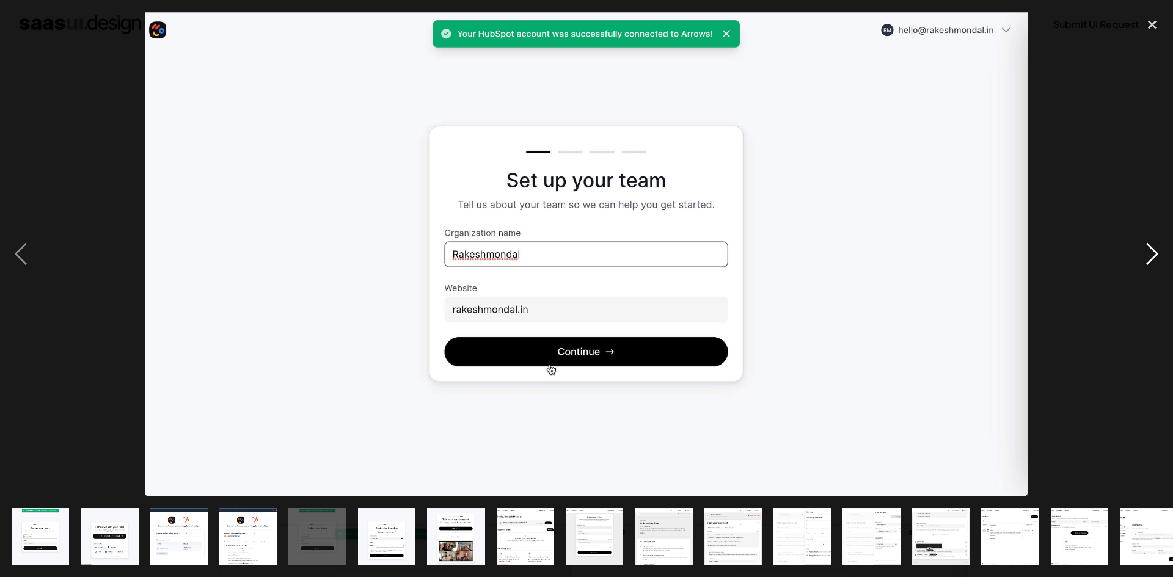
click at [1158, 245] on div "next image" at bounding box center [1153, 254] width 42 height 485
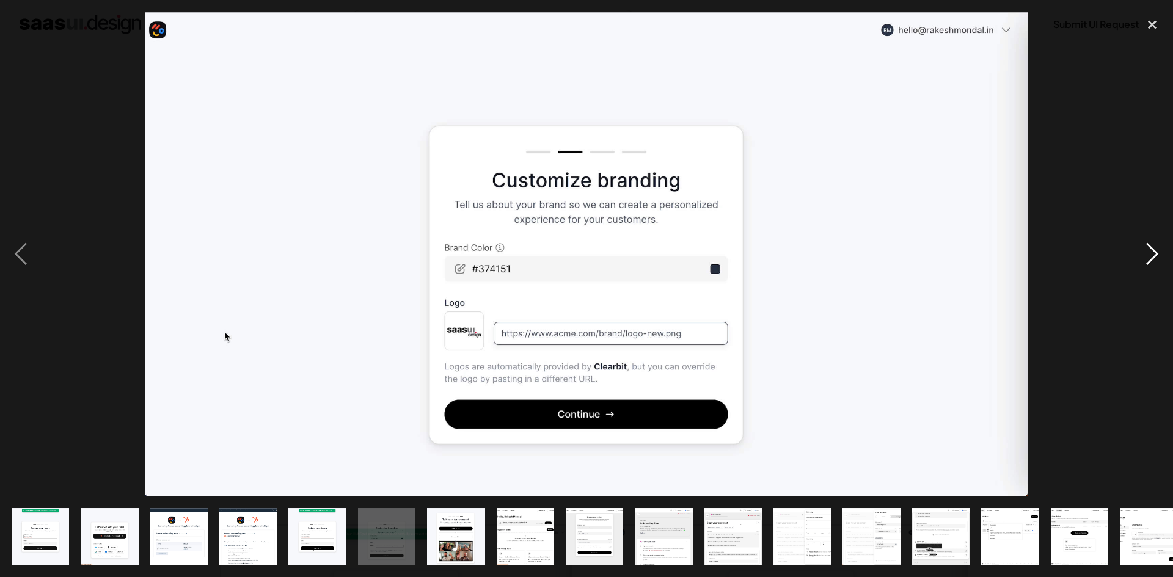
click at [1158, 245] on div "next image" at bounding box center [1153, 254] width 42 height 485
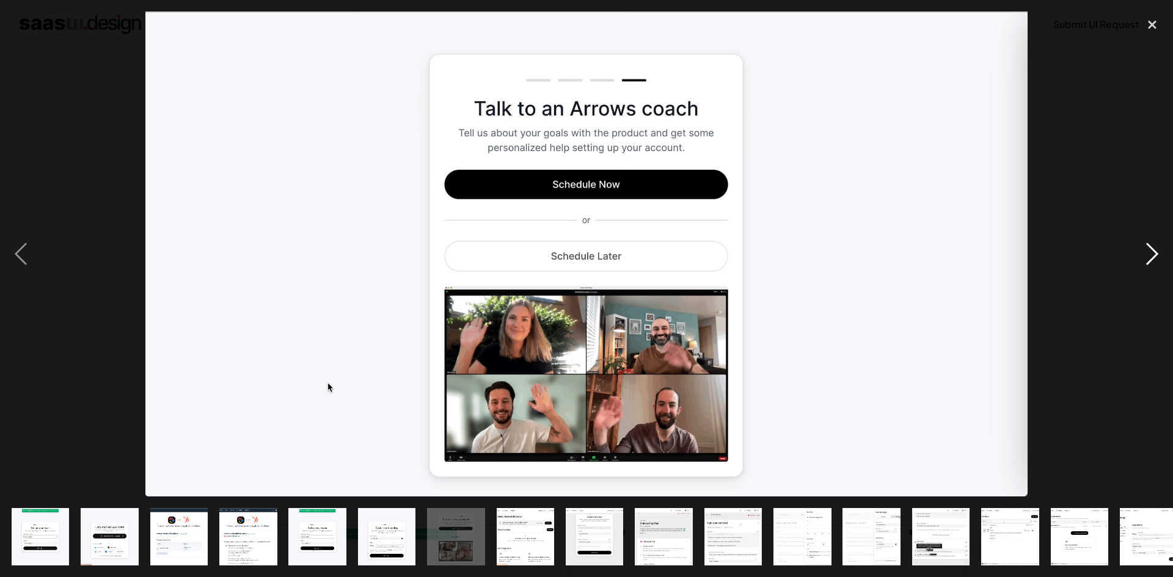
click at [1158, 245] on div "next image" at bounding box center [1153, 254] width 42 height 485
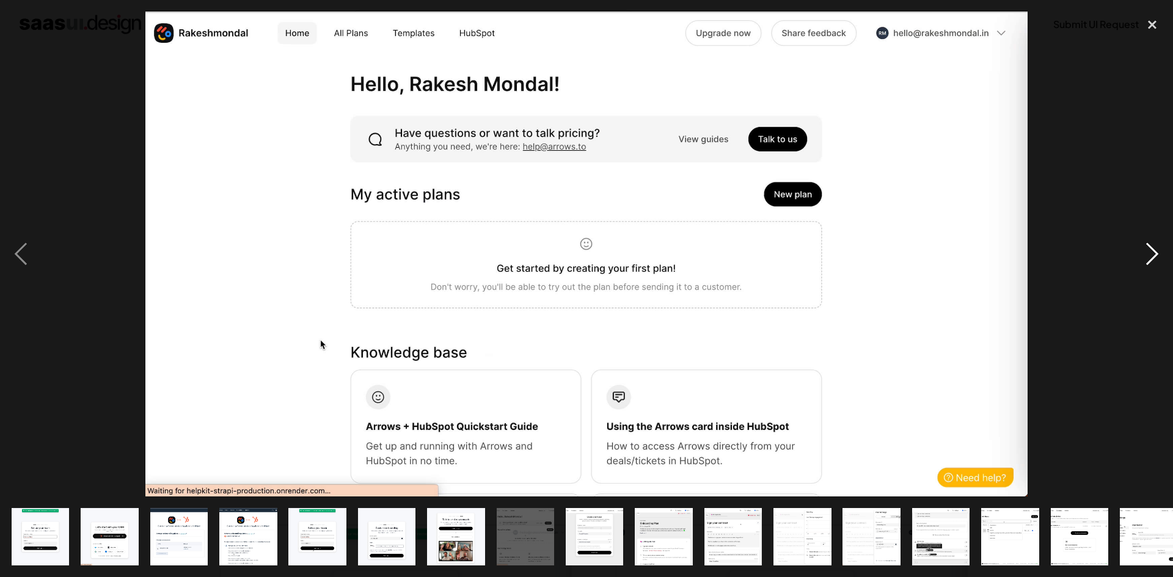
click at [1158, 245] on div "next image" at bounding box center [1153, 254] width 42 height 485
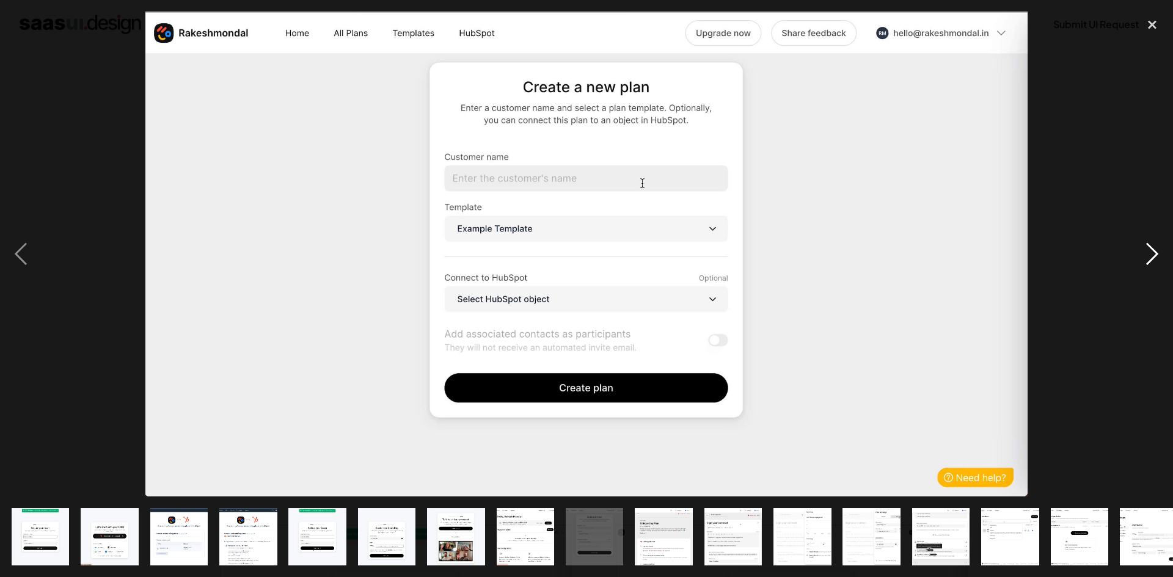
click at [1158, 245] on div "next image" at bounding box center [1153, 254] width 42 height 485
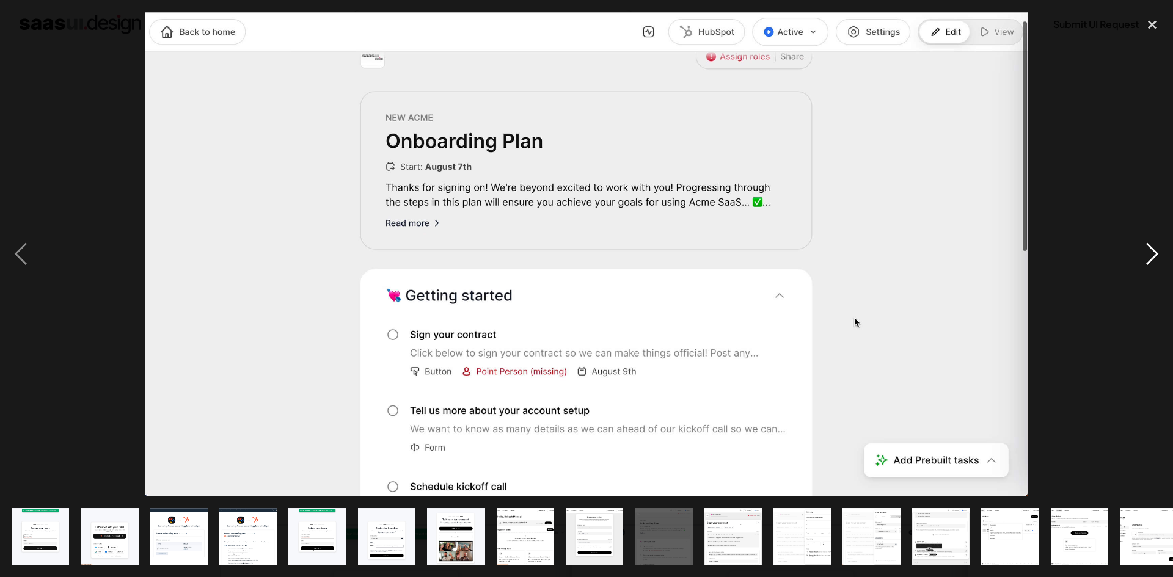
click at [1158, 245] on div "next image" at bounding box center [1153, 254] width 42 height 485
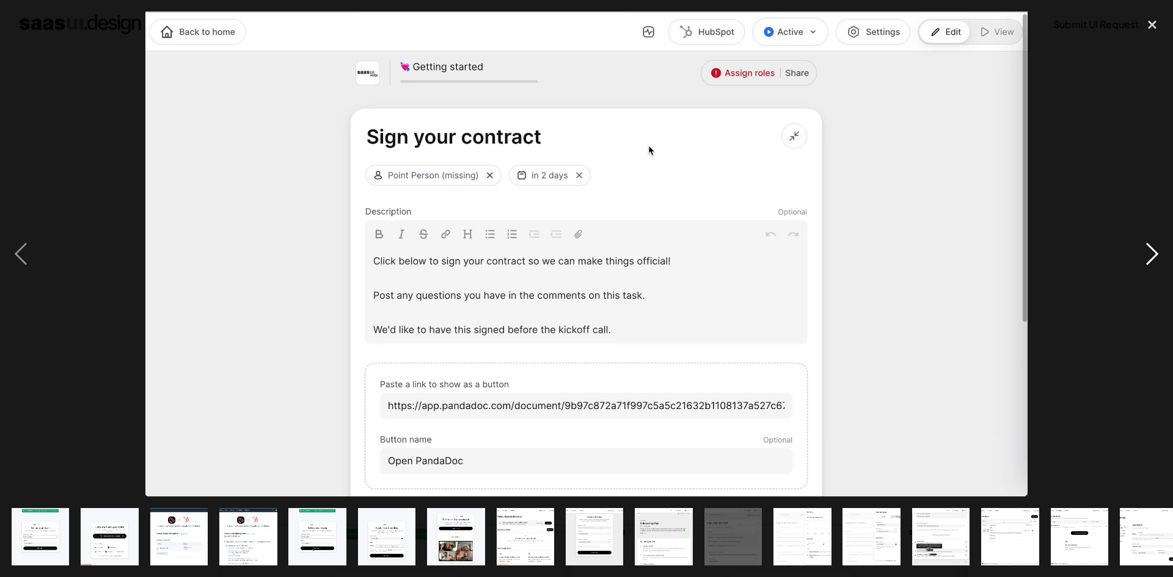
click at [1158, 245] on div "next image" at bounding box center [1153, 254] width 42 height 485
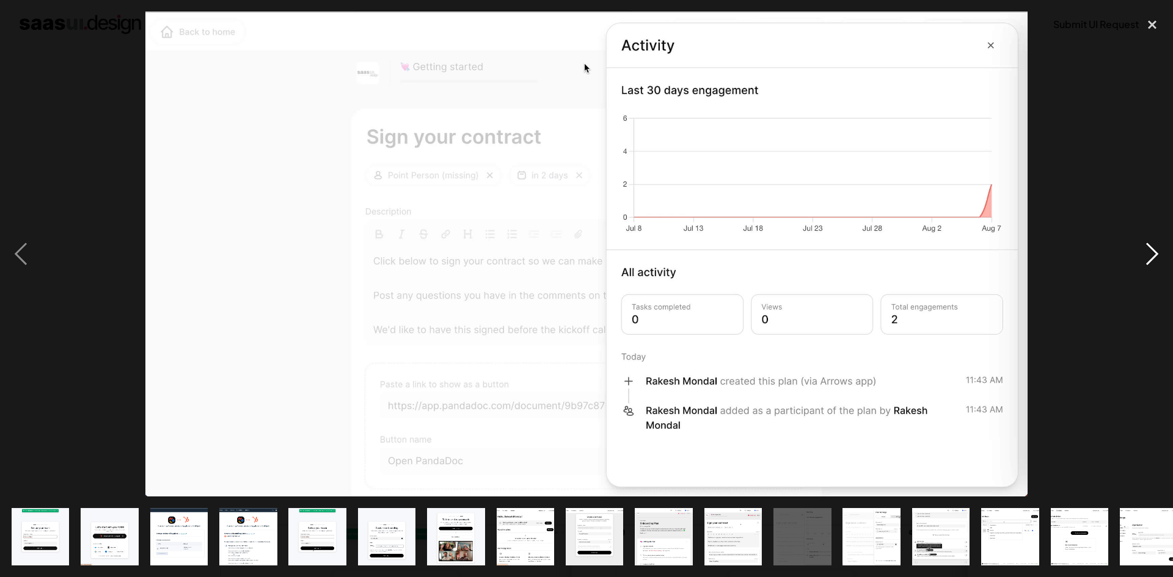
click at [1158, 245] on div "next image" at bounding box center [1153, 254] width 42 height 485
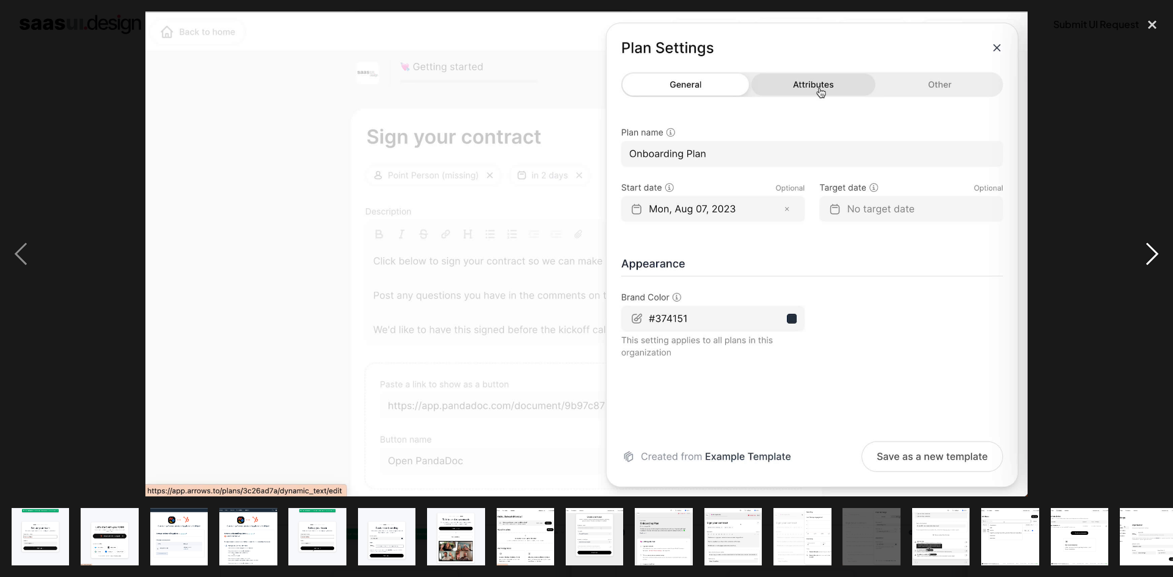
click at [1158, 245] on div "next image" at bounding box center [1153, 254] width 42 height 485
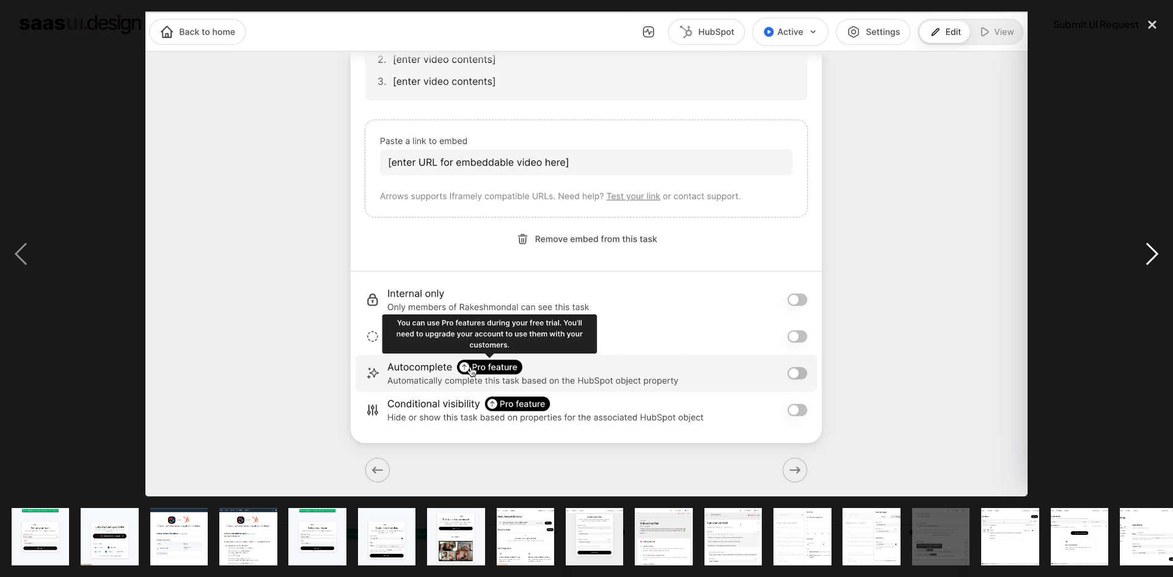
click at [1158, 245] on div "next image" at bounding box center [1153, 254] width 42 height 485
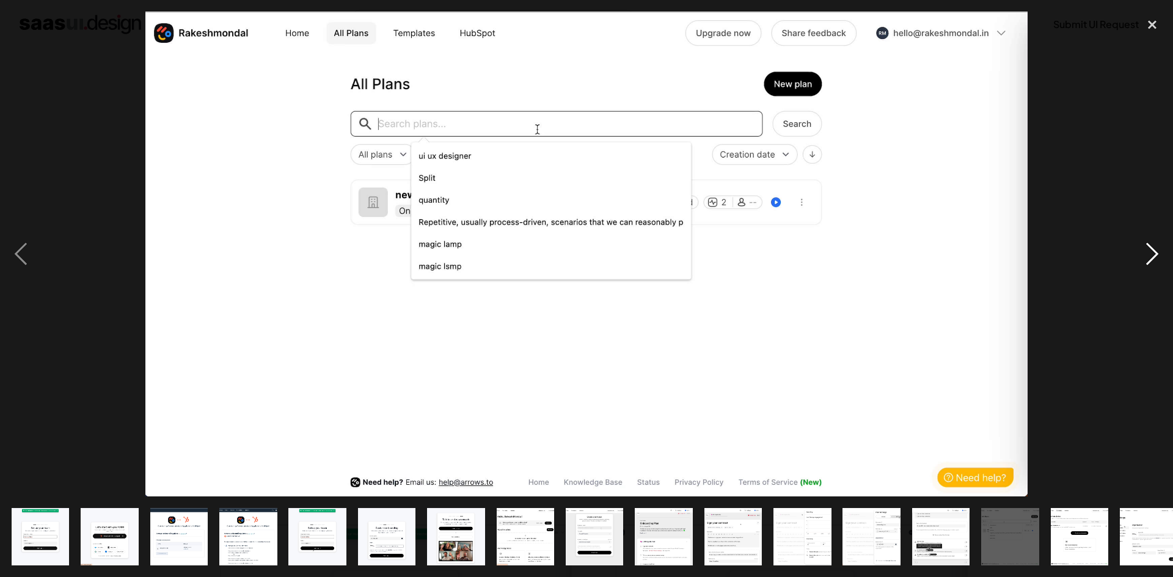
click at [1158, 245] on div "next image" at bounding box center [1153, 254] width 42 height 485
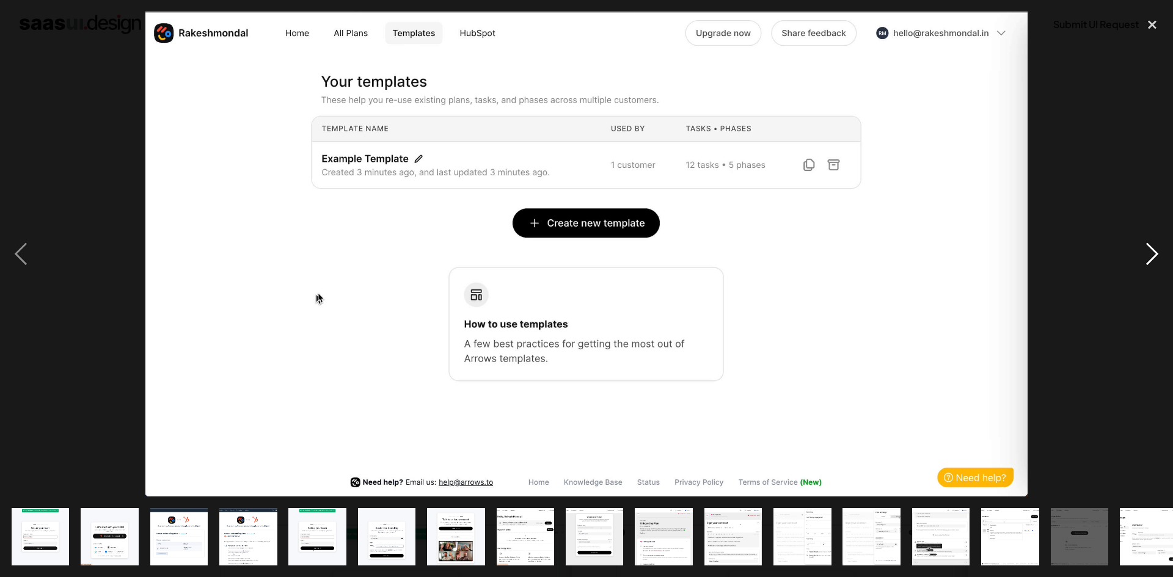
click at [1158, 245] on div "next image" at bounding box center [1153, 254] width 42 height 485
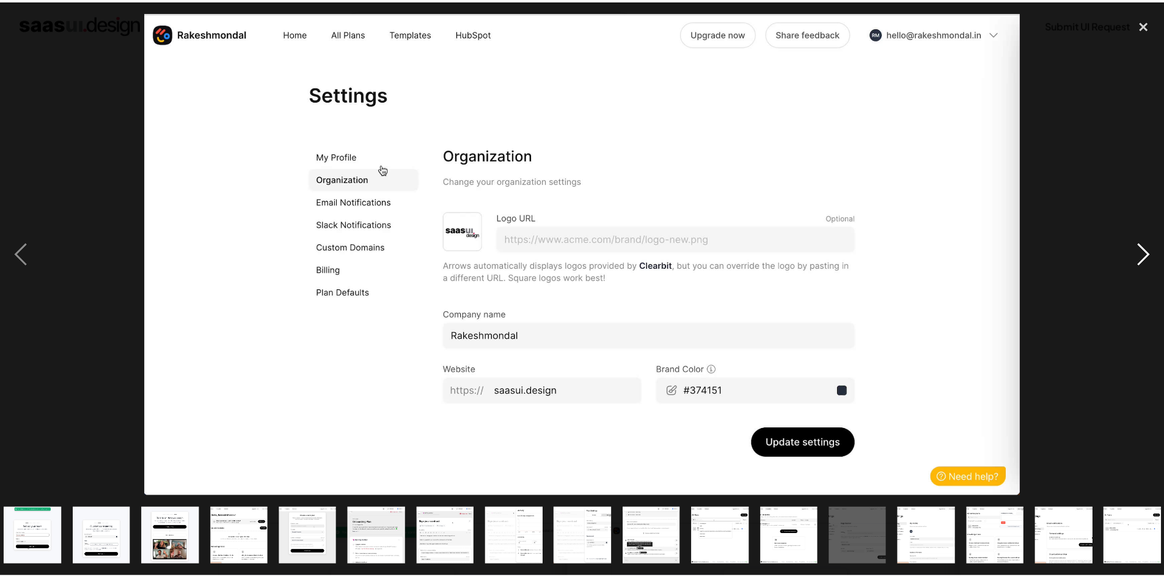
scroll to position [0, 293]
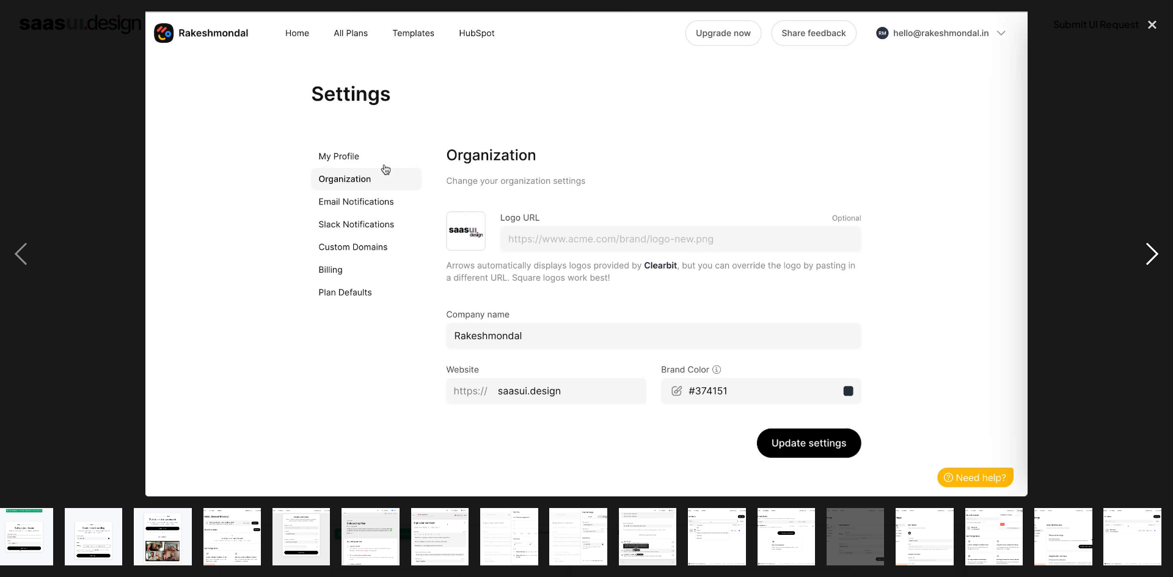
click at [1158, 245] on div "next image" at bounding box center [1153, 254] width 42 height 485
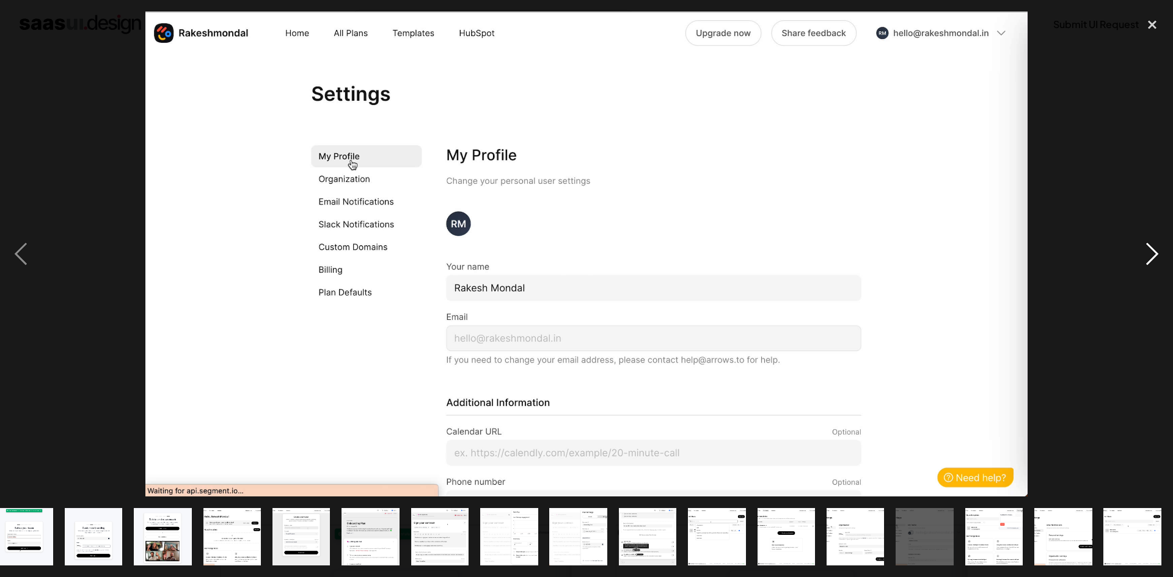
click at [1158, 245] on div "next image" at bounding box center [1153, 254] width 42 height 485
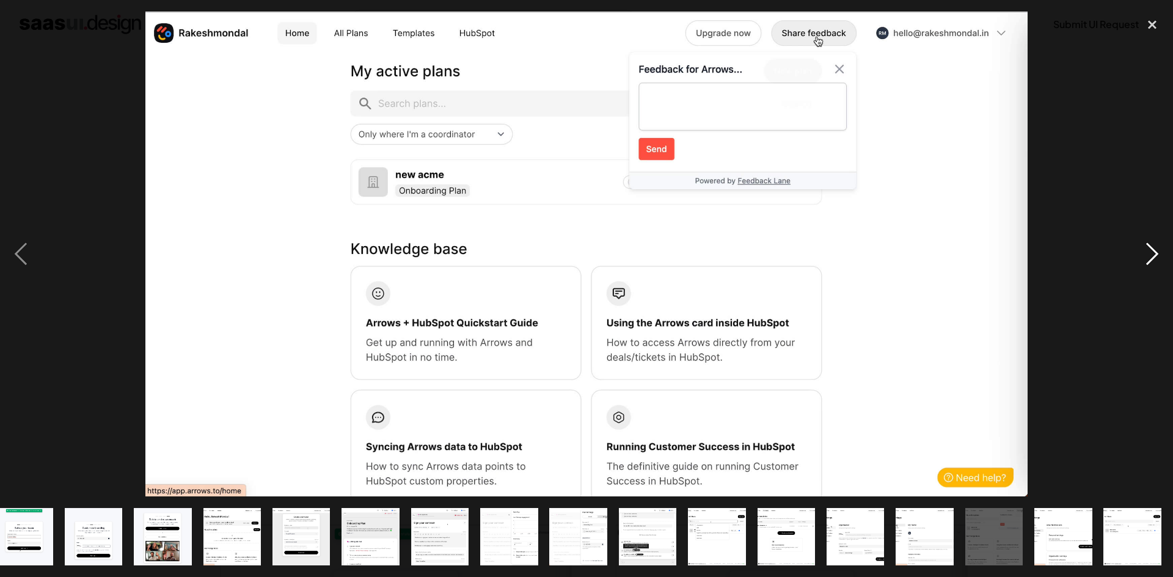
click at [1158, 245] on div "next image" at bounding box center [1153, 254] width 42 height 485
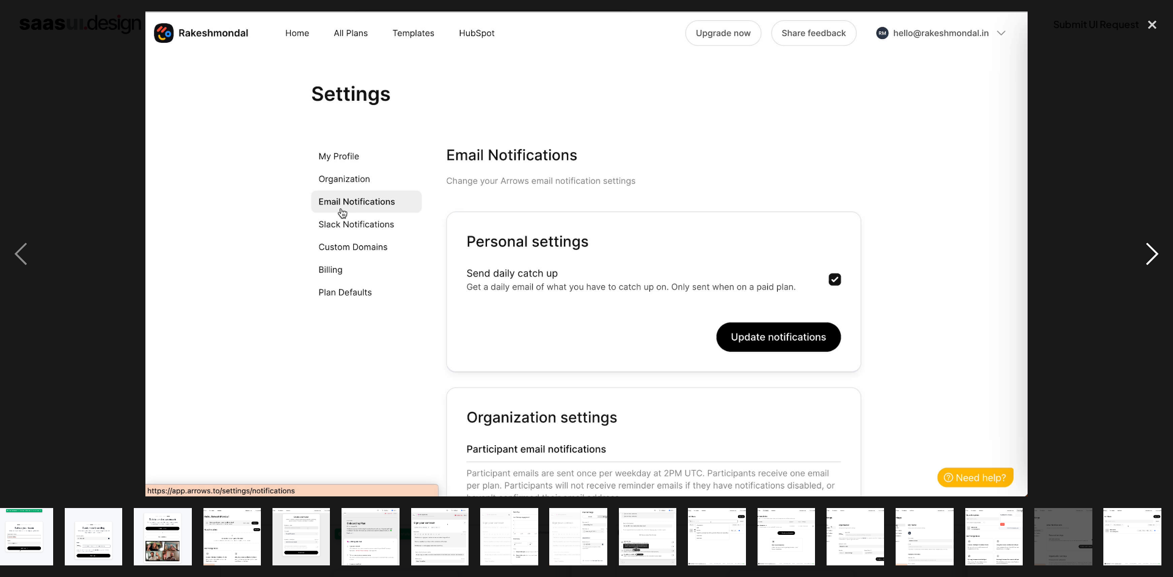
click at [1158, 245] on div "next image" at bounding box center [1153, 254] width 42 height 485
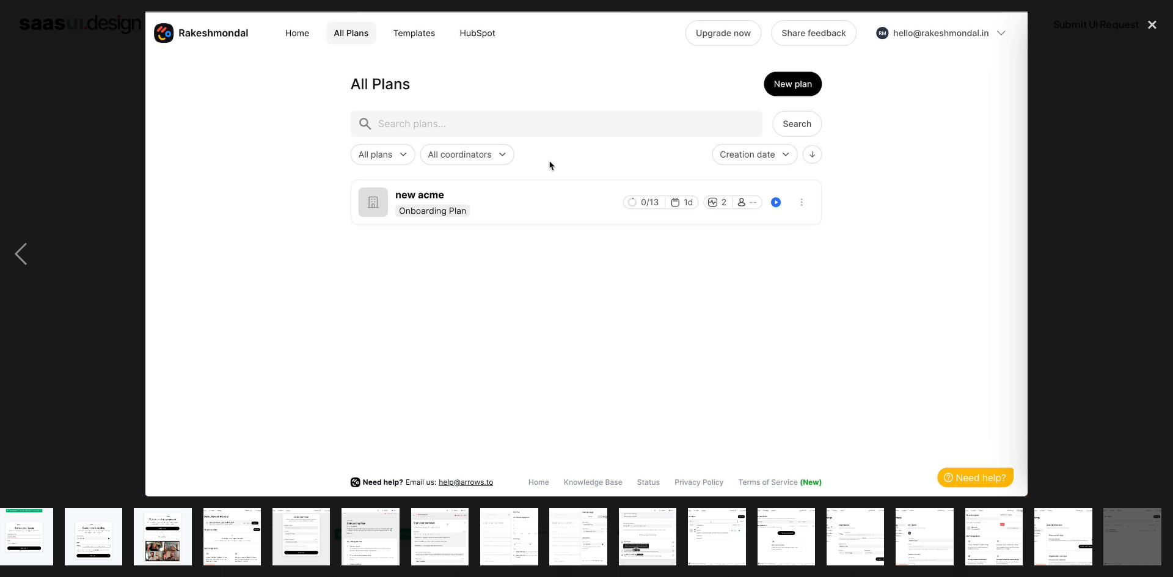
click at [1158, 245] on div "next image" at bounding box center [1153, 254] width 42 height 485
click at [1154, 20] on div "close lightbox" at bounding box center [1153, 25] width 42 height 27
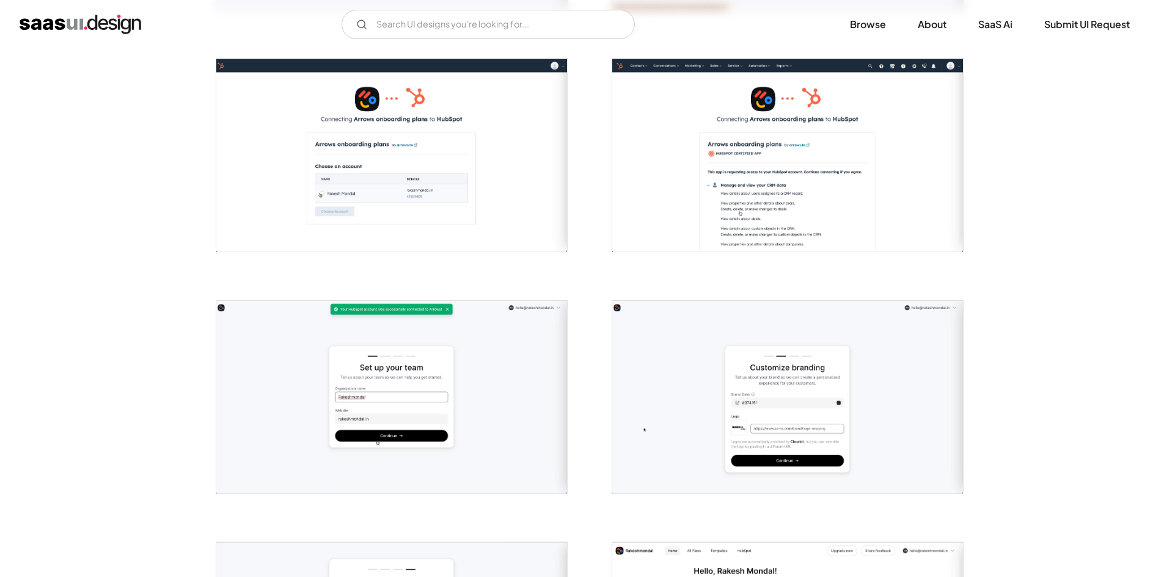
scroll to position [550, 0]
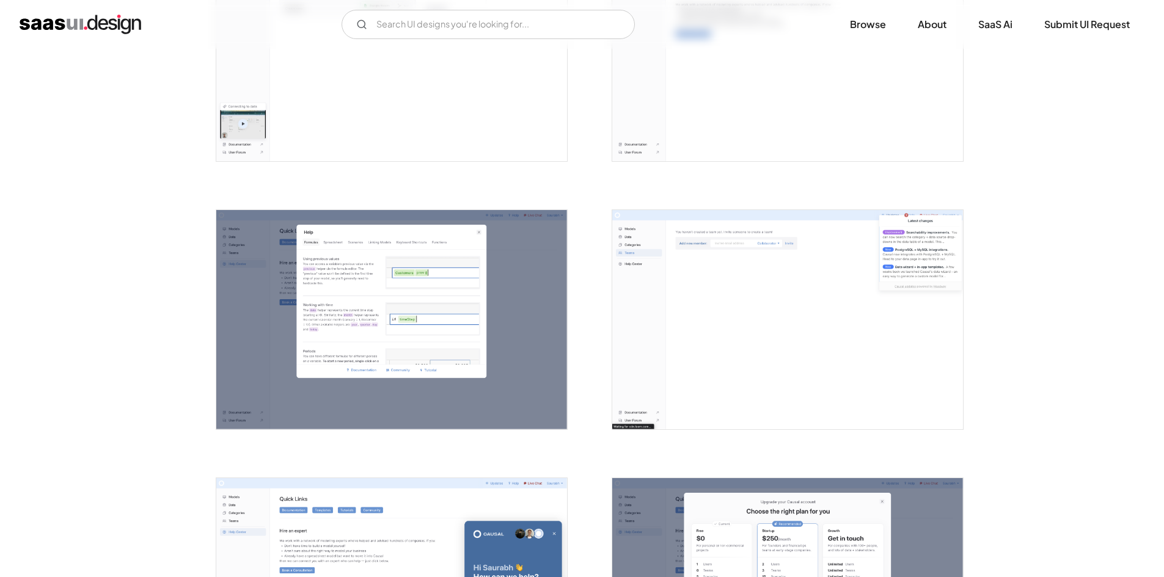
scroll to position [2261, 0]
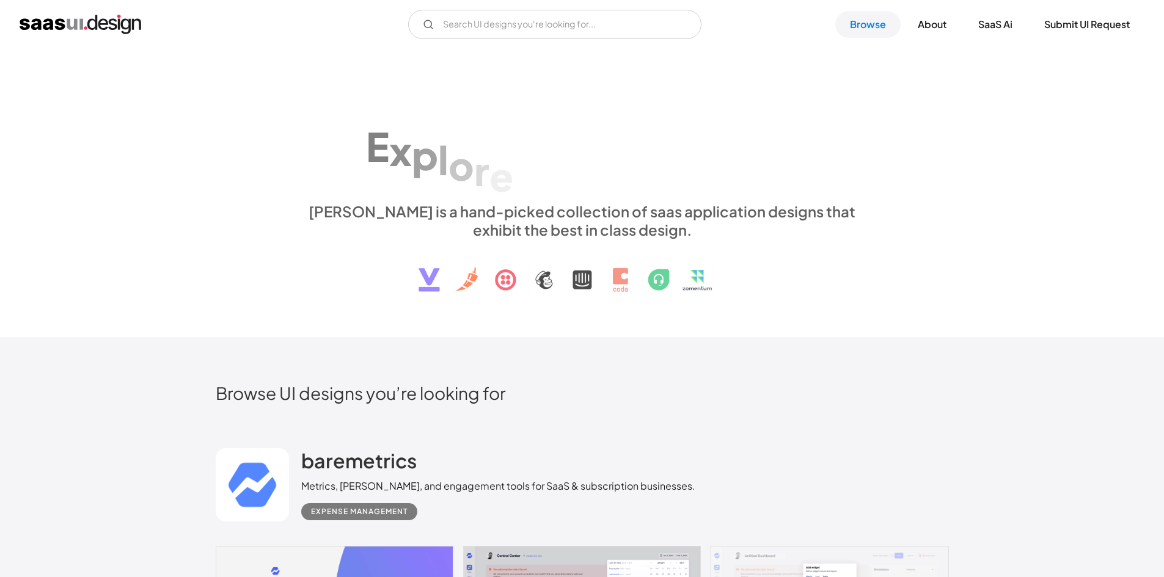
scroll to position [7149, 0]
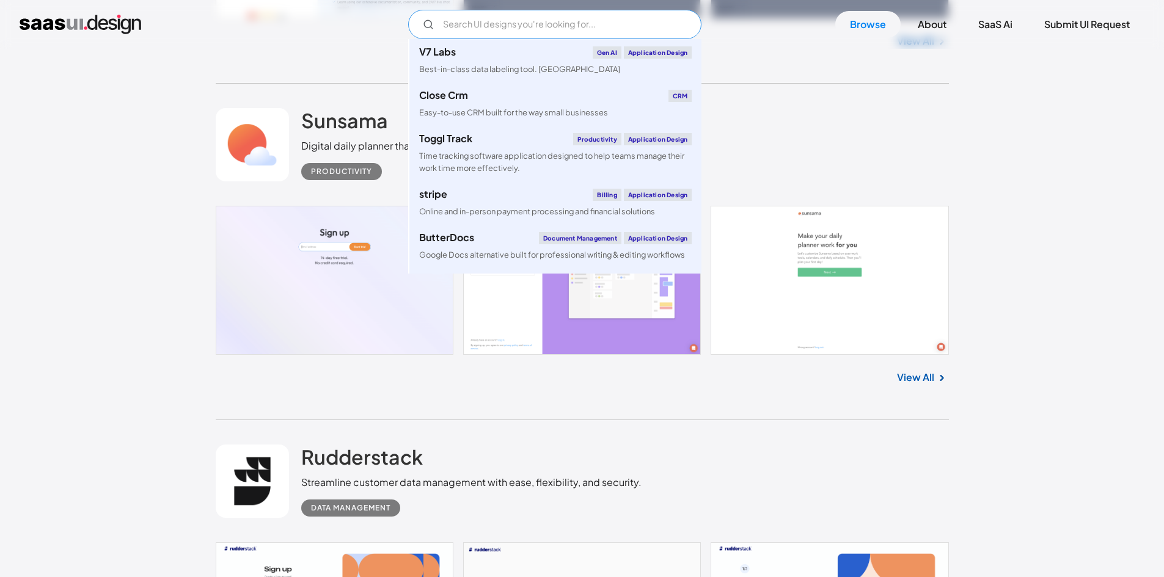
click at [508, 20] on input "Email Form" at bounding box center [554, 24] width 293 height 29
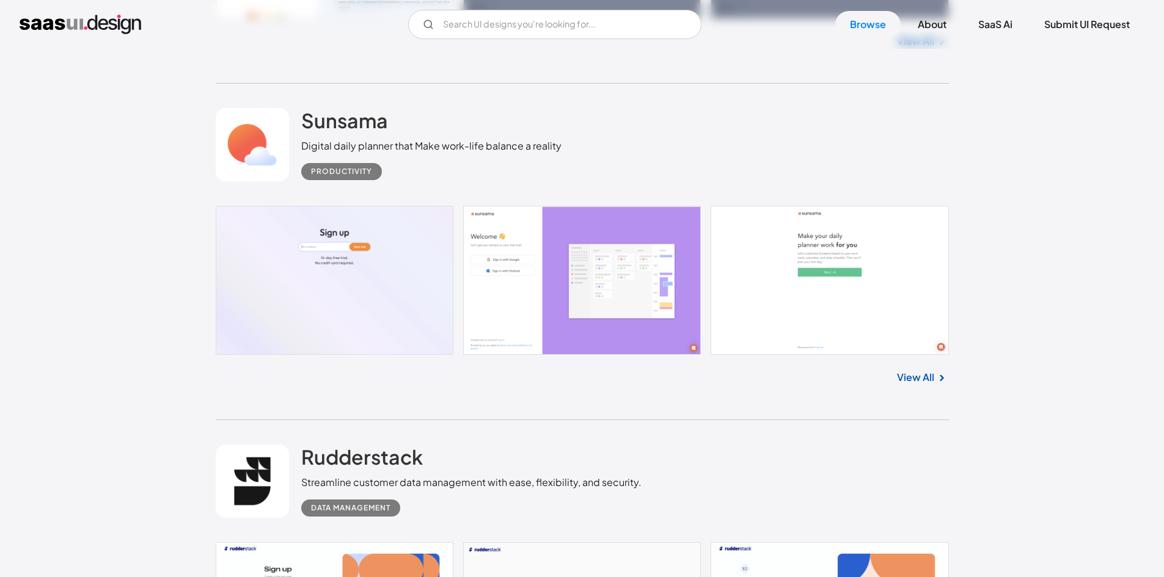
click at [188, 42] on div "V7 Labs Gen AI Application Design Best-in-class data labeling tool. GenAI Close…" at bounding box center [582, 24] width 1164 height 49
